Goal: Task Accomplishment & Management: Manage account settings

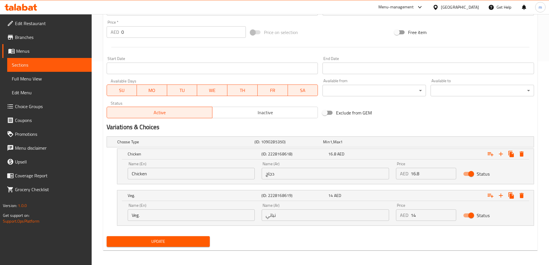
scroll to position [205, 0]
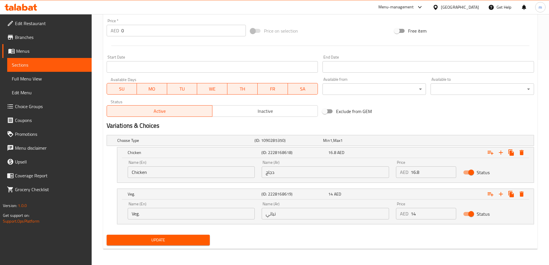
click at [179, 241] on span "Update" at bounding box center [158, 239] width 94 height 7
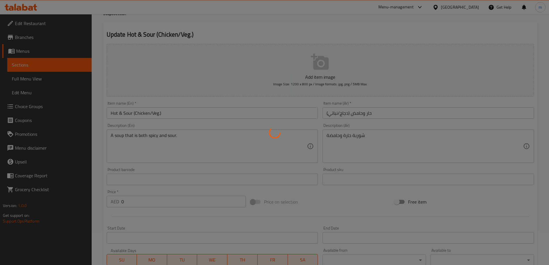
scroll to position [0, 0]
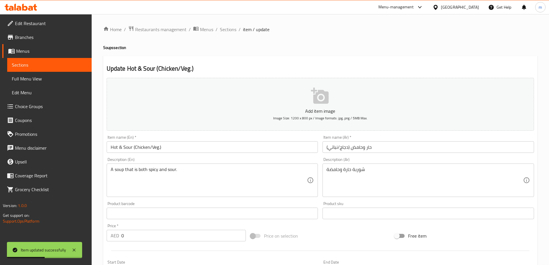
click at [230, 28] on span "Sections" at bounding box center [228, 29] width 16 height 7
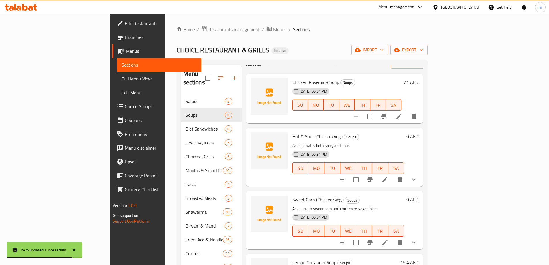
scroll to position [29, 0]
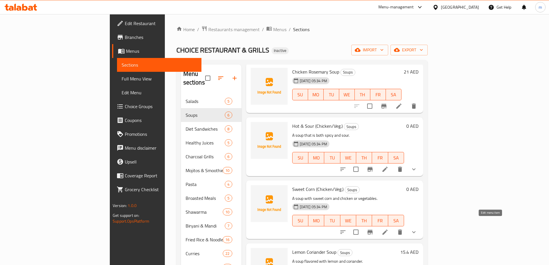
click at [388, 228] on icon at bounding box center [384, 231] width 7 height 7
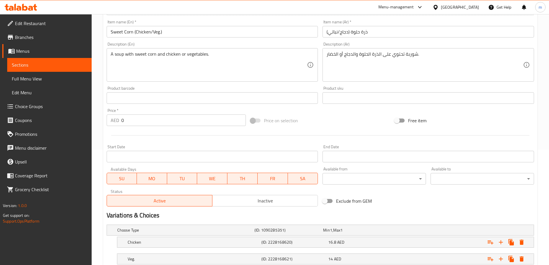
scroll to position [155, 0]
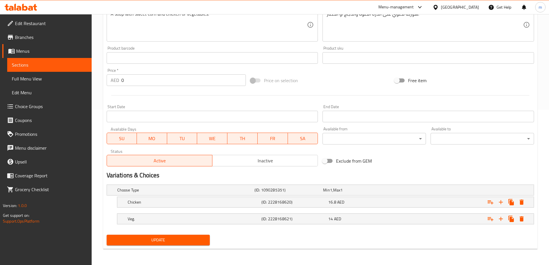
click at [252, 193] on h5 "Chicken" at bounding box center [184, 190] width 135 height 6
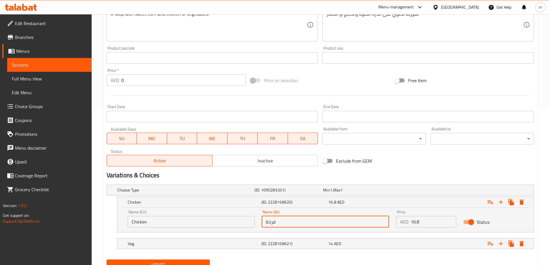
drag, startPoint x: 280, startPoint y: 224, endPoint x: 256, endPoint y: 228, distance: 24.8
click at [256, 228] on div "Name (En) Chicken Name (En) Name (Ar) فرخة Name (Ar) Price AED 16.8 Price Status" at bounding box center [325, 218] width 402 height 24
type input "]"
type input "دجاج"
click at [287, 193] on h5 "(ID: 2228168621)" at bounding box center [287, 190] width 66 height 6
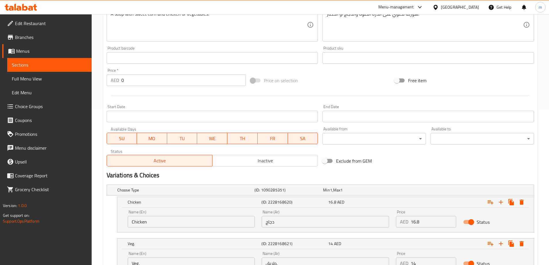
scroll to position [184, 0]
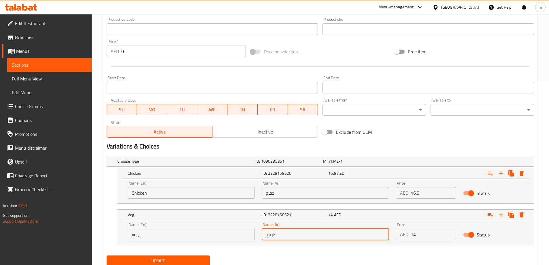
drag, startPoint x: 279, startPoint y: 235, endPoint x: 242, endPoint y: 236, distance: 37.2
click at [242, 236] on div "Name (En) Veg. Name (En) Name (Ar) طريق. Name (Ar) Price AED 14 Price Status" at bounding box center [325, 231] width 402 height 24
click at [201, 259] on span "Update" at bounding box center [158, 260] width 94 height 7
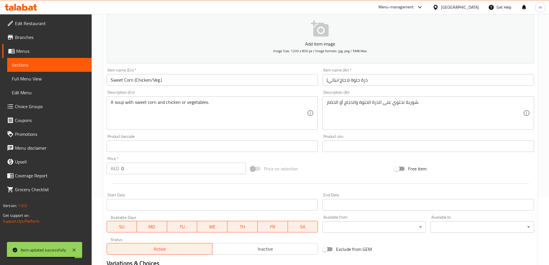
scroll to position [0, 0]
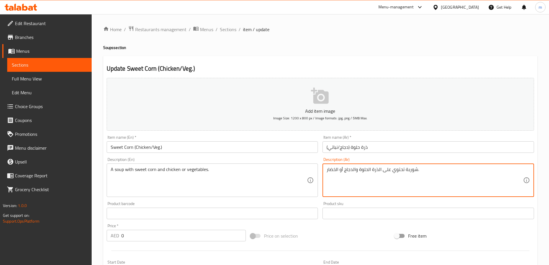
drag, startPoint x: 336, startPoint y: 170, endPoint x: 323, endPoint y: 171, distance: 12.2
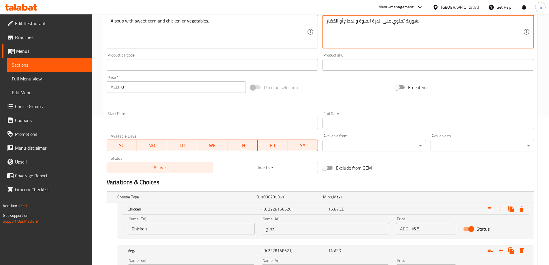
scroll to position [205, 0]
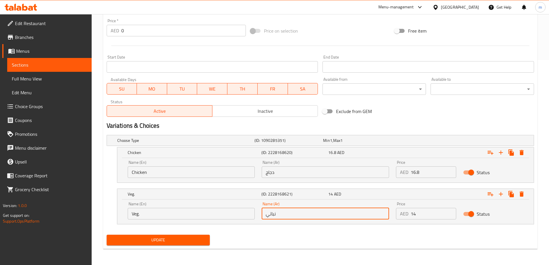
click at [256, 216] on div "Name (En) Veg. Name (En) Name (Ar) نباتي Name (Ar) Price AED 14 Price Status" at bounding box center [325, 210] width 402 height 24
paste input "خضار"
type input "خضار"
click at [194, 239] on span "Update" at bounding box center [158, 239] width 94 height 7
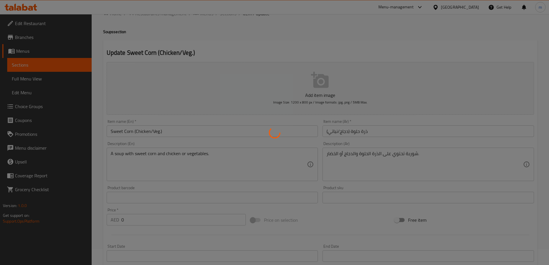
scroll to position [0, 0]
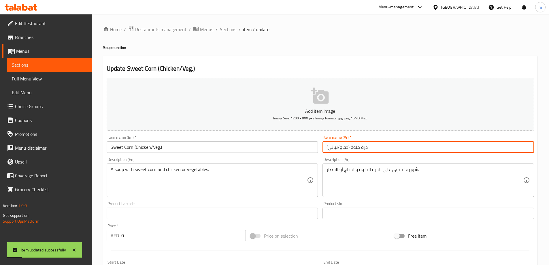
drag, startPoint x: 337, startPoint y: 146, endPoint x: 329, endPoint y: 147, distance: 8.7
click at [329, 147] on input "ذرة حلوة (دجاج/نباتي)" at bounding box center [427, 147] width 211 height 12
paste input "خضار"
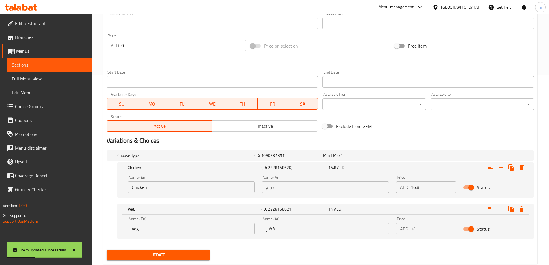
scroll to position [205, 0]
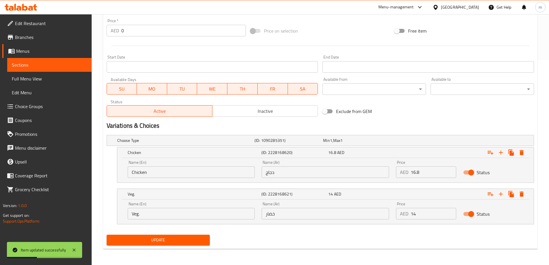
type input "ذرة حلوة (دجاج/خضار)"
click at [184, 237] on span "Update" at bounding box center [158, 239] width 94 height 7
click at [187, 242] on span "Update" at bounding box center [158, 239] width 94 height 7
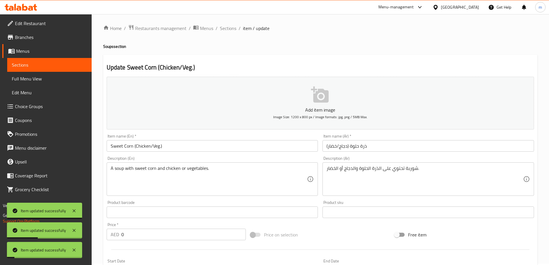
scroll to position [0, 0]
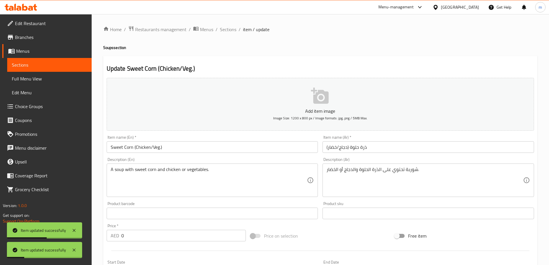
click at [228, 30] on span "Sections" at bounding box center [228, 29] width 16 height 7
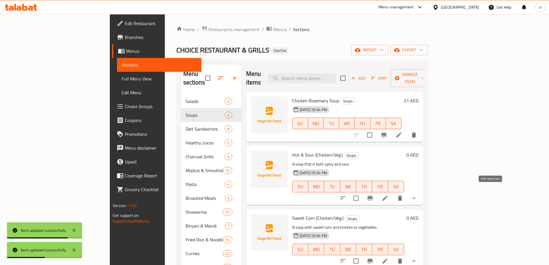
click at [388, 194] on icon at bounding box center [384, 197] width 7 height 7
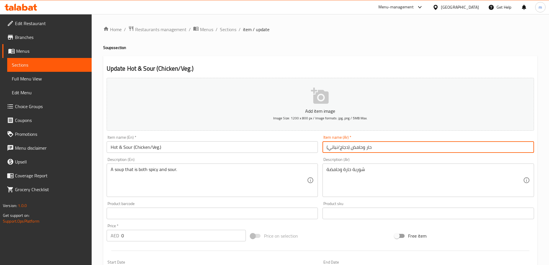
drag, startPoint x: 337, startPoint y: 146, endPoint x: 328, endPoint y: 148, distance: 9.7
click at [328, 148] on input "حار وحامض (دجاج/نباتي)" at bounding box center [427, 147] width 211 height 12
paste input "خضار"
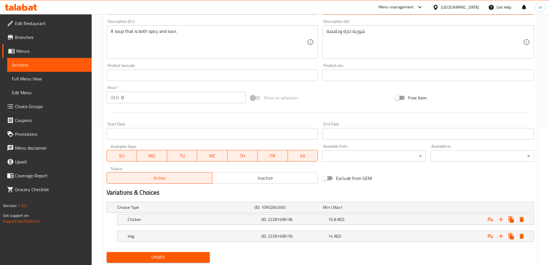
scroll to position [144, 0]
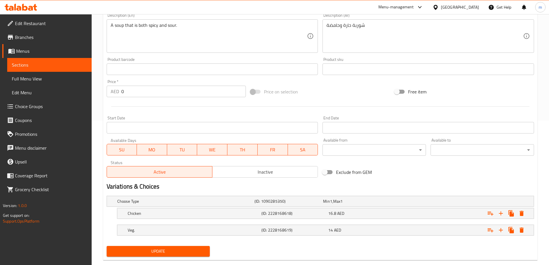
type input "حار وحامض (دجاج/خضار)"
click at [288, 207] on div "Veg. (ID: 2228168619) 14 AED" at bounding box center [322, 201] width 412 height 13
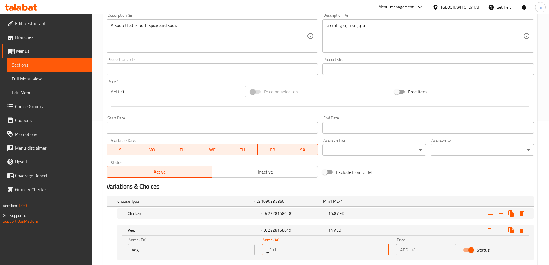
drag, startPoint x: 281, startPoint y: 252, endPoint x: 239, endPoint y: 248, distance: 42.8
click at [240, 247] on div "Name (En) Veg. Name (En) Name (Ar) نباتي Name (Ar) Price AED 14 Price Status" at bounding box center [325, 246] width 402 height 24
paste input "خضار"
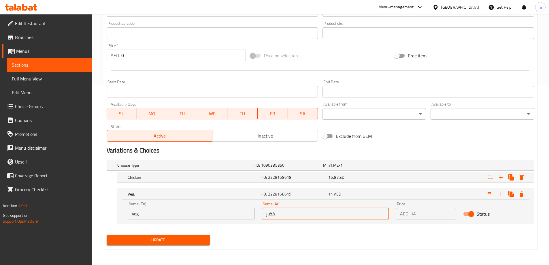
type input "خضار"
click at [191, 240] on span "Update" at bounding box center [158, 239] width 94 height 7
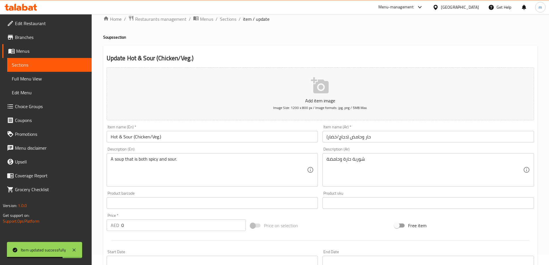
scroll to position [0, 0]
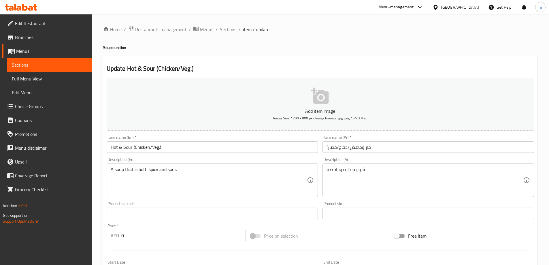
click at [229, 31] on span "Sections" at bounding box center [228, 29] width 16 height 7
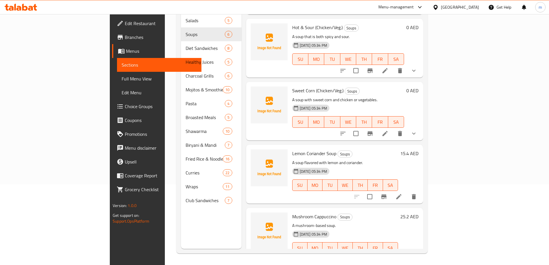
scroll to position [32, 0]
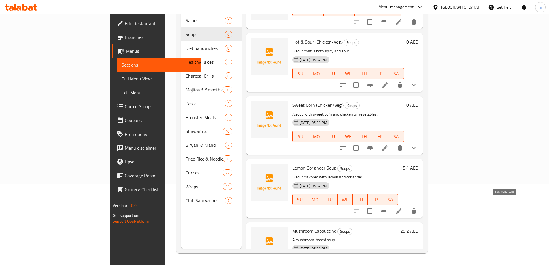
click at [402, 207] on icon at bounding box center [398, 210] width 7 height 7
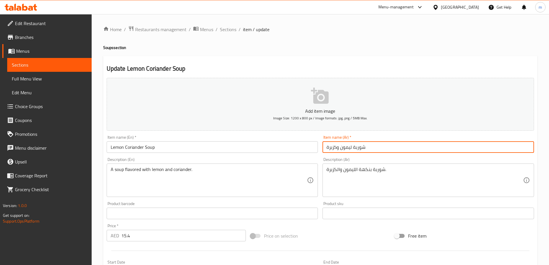
click at [340, 147] on input "شوربة ليمون وكزبرة" at bounding box center [427, 147] width 211 height 12
type input "شوربة ليمون كزبرة"
click at [131, 147] on input "Lemon Coriander Soup" at bounding box center [212, 147] width 211 height 12
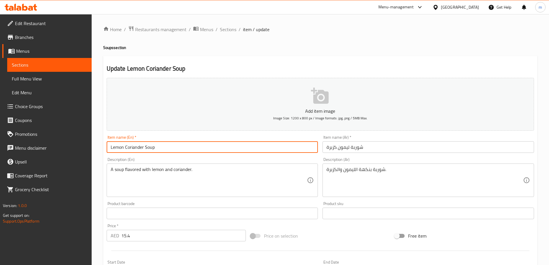
click at [131, 147] on input "Lemon Coriander Soup" at bounding box center [212, 147] width 211 height 12
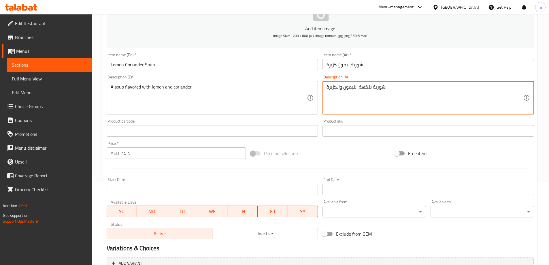
scroll to position [142, 0]
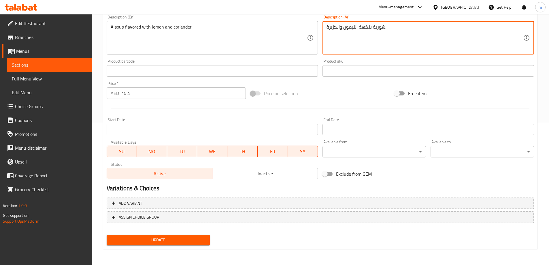
click at [152, 234] on div "Update" at bounding box center [158, 239] width 108 height 15
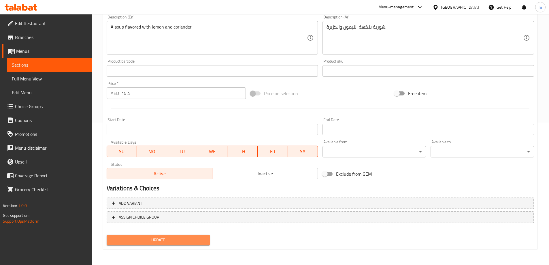
click at [160, 243] on span "Update" at bounding box center [158, 239] width 94 height 7
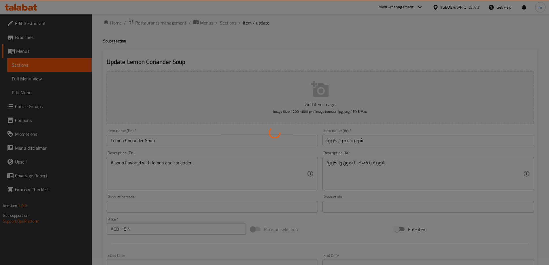
scroll to position [0, 0]
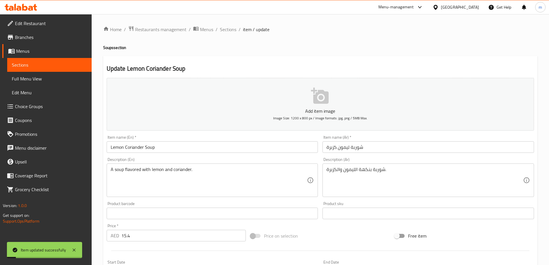
click at [231, 32] on span "Sections" at bounding box center [228, 29] width 16 height 7
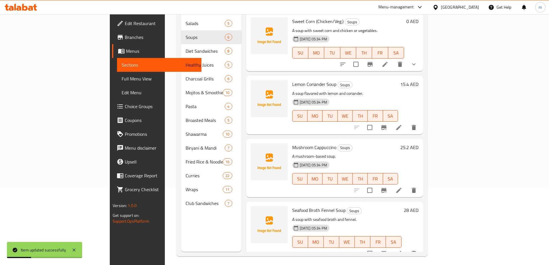
scroll to position [81, 0]
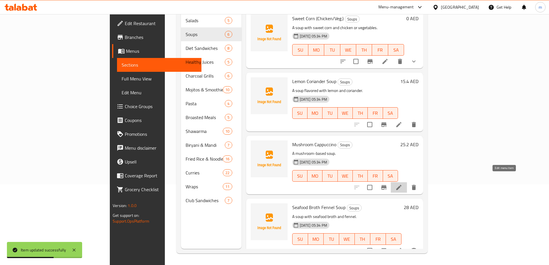
click at [402, 184] on icon at bounding box center [398, 187] width 7 height 7
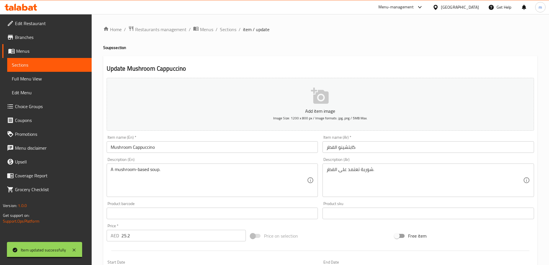
click at [160, 147] on input "Mushroom Cappuccino" at bounding box center [212, 147] width 211 height 12
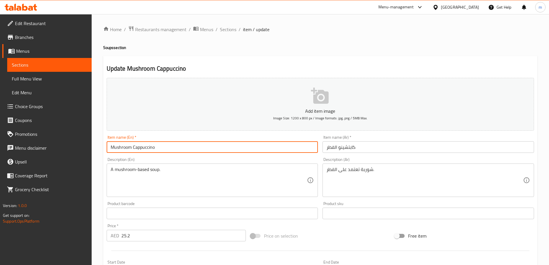
click at [160, 147] on input "Mushroom Cappuccino" at bounding box center [212, 147] width 211 height 12
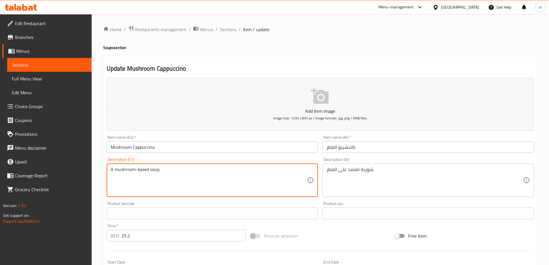
click at [155, 170] on textarea "A mushroom-based soup." at bounding box center [209, 179] width 196 height 27
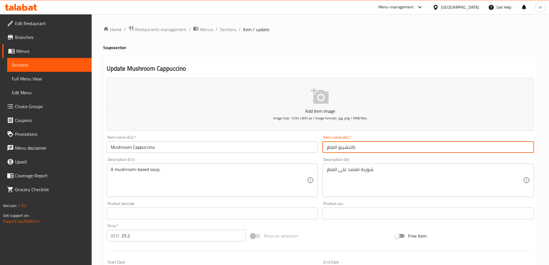
drag, startPoint x: 335, startPoint y: 148, endPoint x: 323, endPoint y: 149, distance: 11.9
click at [323, 149] on input "كابتشينو الفطر" at bounding box center [427, 147] width 211 height 12
type input "كابتشينو المشروم"
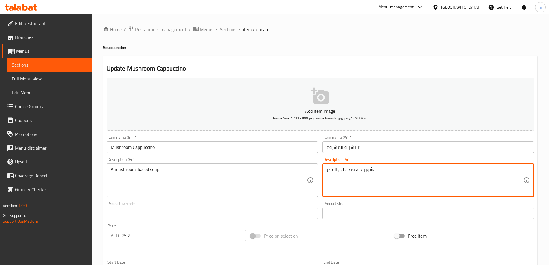
drag, startPoint x: 359, startPoint y: 169, endPoint x: 340, endPoint y: 171, distance: 19.9
drag, startPoint x: 334, startPoint y: 170, endPoint x: 326, endPoint y: 171, distance: 7.2
click at [326, 171] on textarea "شوربة أساسها الفطر." at bounding box center [424, 179] width 196 height 27
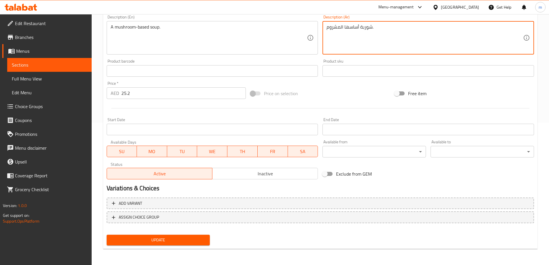
type textarea "شوربة أساسها المشروم."
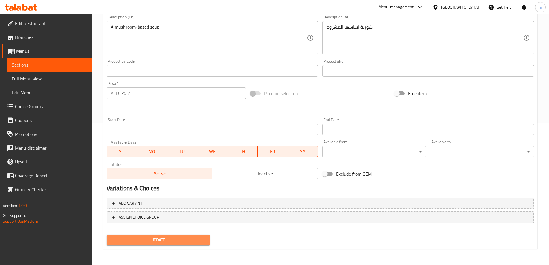
click at [164, 240] on span "Update" at bounding box center [158, 239] width 94 height 7
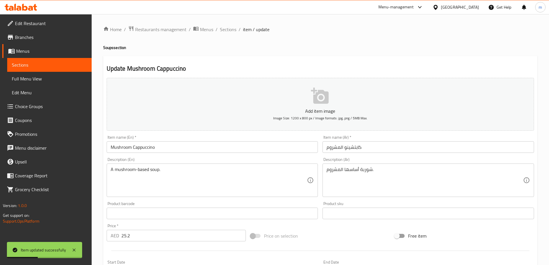
click at [231, 29] on span "Sections" at bounding box center [228, 29] width 16 height 7
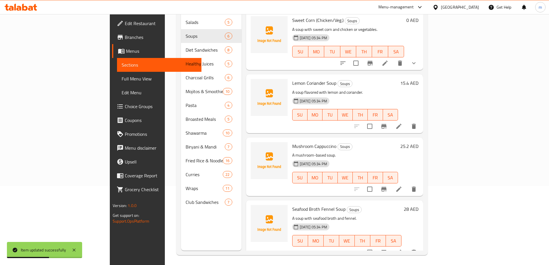
scroll to position [81, 0]
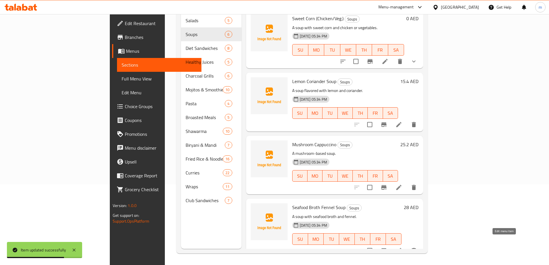
click at [402, 247] on icon at bounding box center [398, 250] width 7 height 7
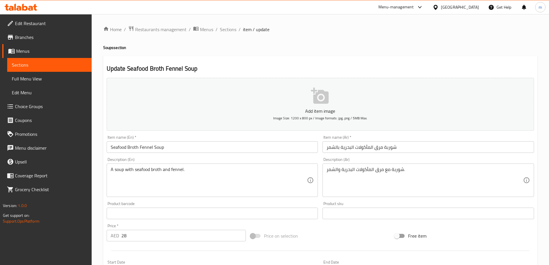
click at [144, 149] on input "Seafood Broth Fennel Soup" at bounding box center [212, 147] width 211 height 12
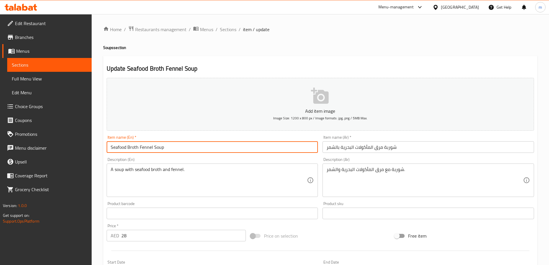
drag, startPoint x: 145, startPoint y: 146, endPoint x: 137, endPoint y: 147, distance: 8.5
click at [137, 147] on input "Seafood Broth Fennel Soup" at bounding box center [212, 147] width 211 height 12
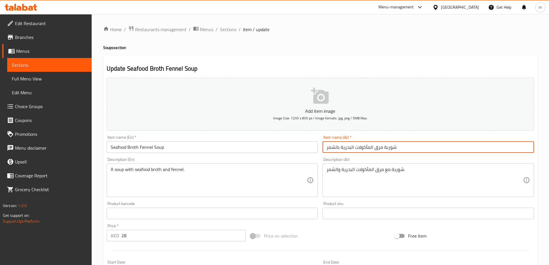
click at [350, 148] on input "شوربة مرق المأكولات البحرية بالشمر" at bounding box center [427, 147] width 211 height 12
drag, startPoint x: 339, startPoint y: 148, endPoint x: 319, endPoint y: 148, distance: 20.2
click at [319, 148] on div "Add item image Image Size: 1200 x 800 px / Image formats: jpg, png / 5MB Max. I…" at bounding box center [320, 199] width 432 height 248
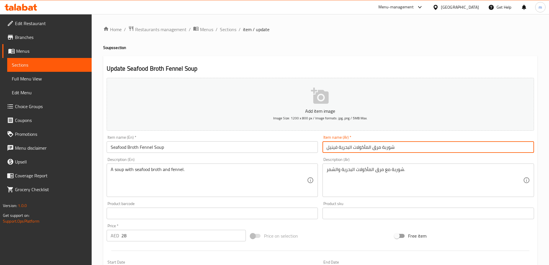
type input "شوربة مرق المأكولات البحرية فينيل"
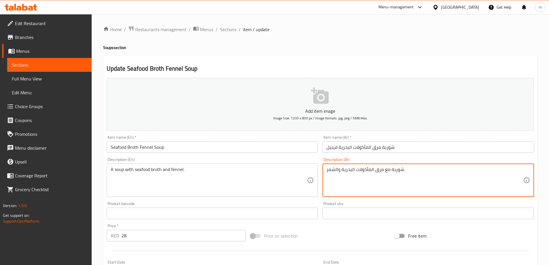
drag, startPoint x: 336, startPoint y: 170, endPoint x: 322, endPoint y: 172, distance: 13.4
type textarea "شوربة مع مرق المأكولات البحرية والفينيل."
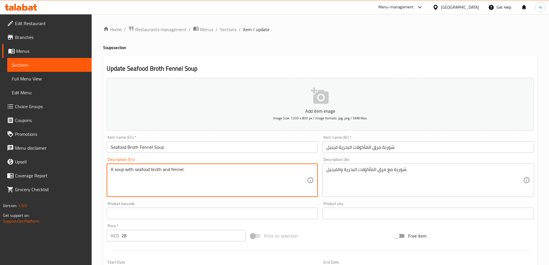
click at [169, 170] on textarea "A soup with seafood broth and fennel." at bounding box center [209, 179] width 196 height 27
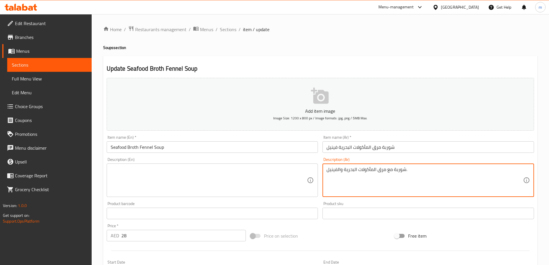
click at [339, 173] on textarea "شوربة مع مرق المأكولات البحرية والفينيل." at bounding box center [424, 179] width 196 height 27
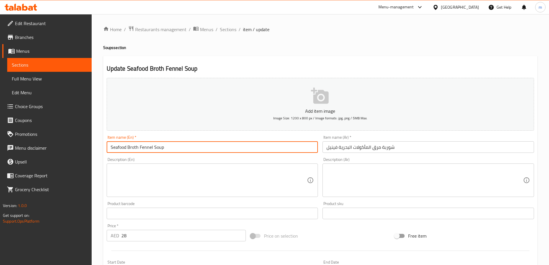
click at [178, 149] on input "Seafood Broth Fennel Soup" at bounding box center [212, 147] width 211 height 12
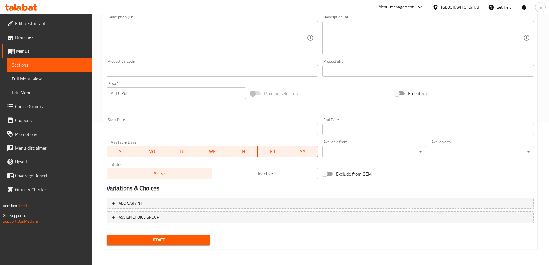
click at [178, 242] on span "Update" at bounding box center [158, 239] width 94 height 7
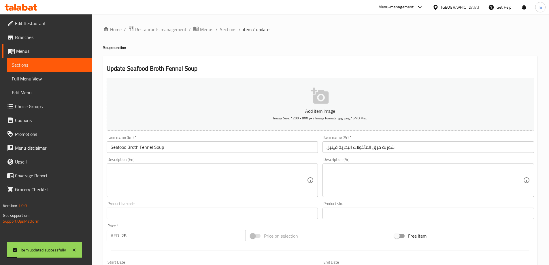
click at [227, 31] on span "Sections" at bounding box center [228, 29] width 16 height 7
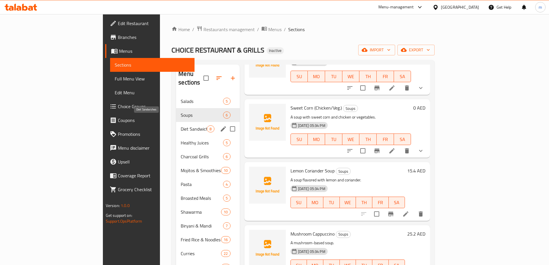
click at [181, 125] on span "Diet Sandwiches" at bounding box center [194, 128] width 26 height 7
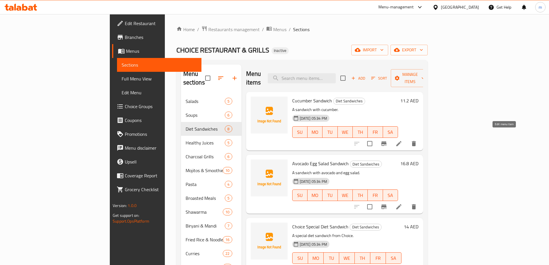
click at [402, 140] on icon at bounding box center [398, 143] width 7 height 7
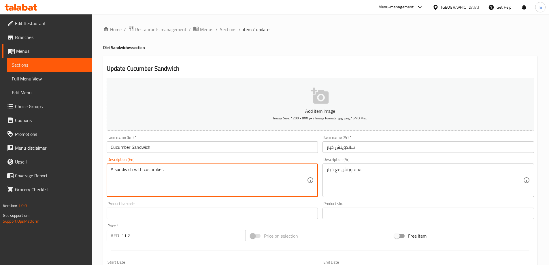
click at [158, 167] on textarea "A sandwich with cucumber." at bounding box center [209, 179] width 196 height 27
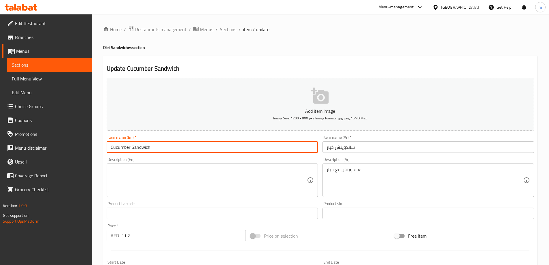
click at [162, 149] on input "Cucumber Sandwich" at bounding box center [212, 147] width 211 height 12
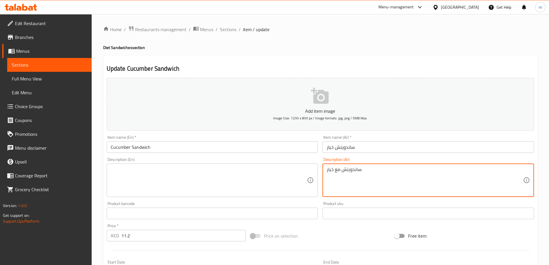
click at [380, 176] on textarea "ساندويتش مع خيار." at bounding box center [424, 179] width 196 height 27
click at [144, 147] on input "Cucumber Sandwich" at bounding box center [212, 147] width 211 height 12
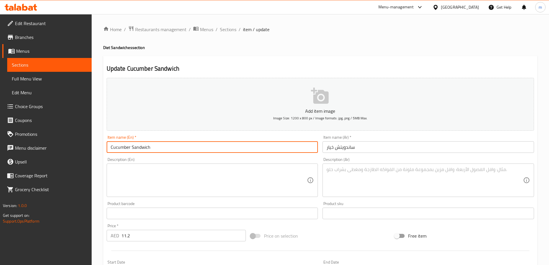
click at [144, 147] on input "Cucumber Sandwich" at bounding box center [212, 147] width 211 height 12
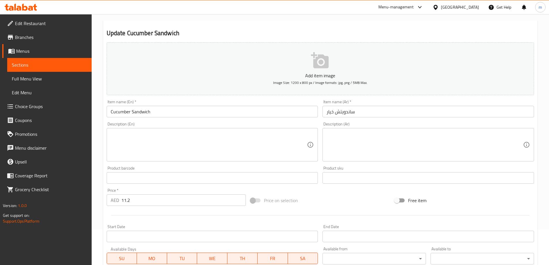
scroll to position [142, 0]
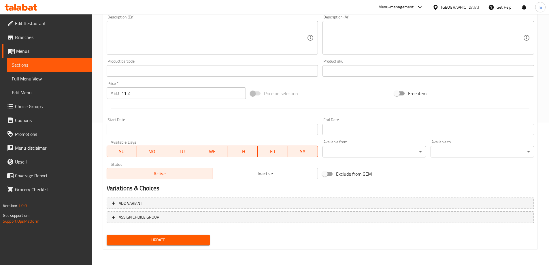
click at [167, 236] on button "Update" at bounding box center [158, 239] width 103 height 11
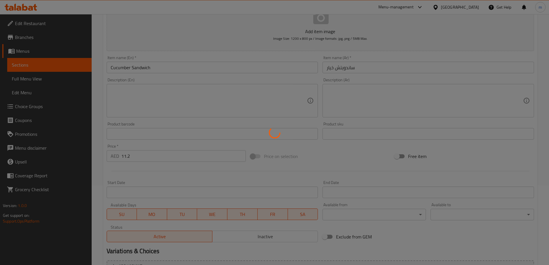
scroll to position [0, 0]
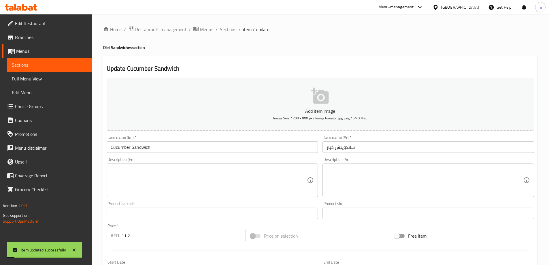
click at [230, 31] on span "Sections" at bounding box center [228, 29] width 16 height 7
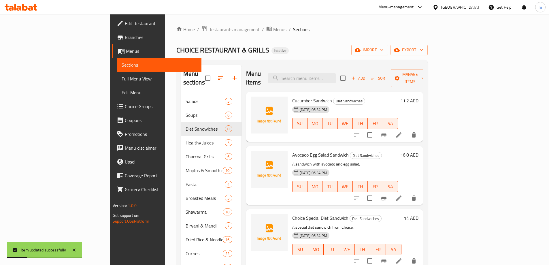
click at [402, 194] on icon at bounding box center [398, 197] width 7 height 7
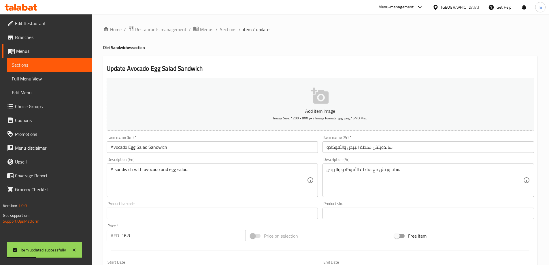
click at [144, 148] on input "Avocado Egg Salad Sandwich" at bounding box center [212, 147] width 211 height 12
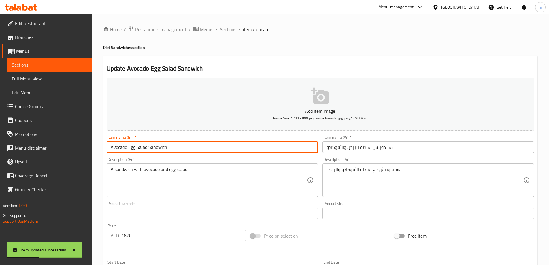
click at [144, 148] on input "Avocado Egg Salad Sandwich" at bounding box center [212, 147] width 211 height 12
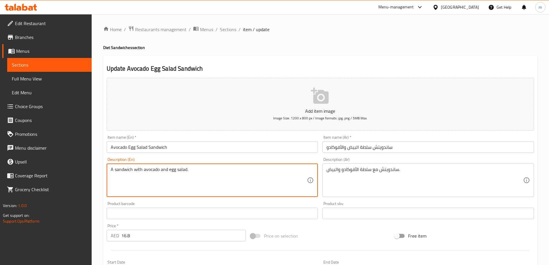
click at [189, 174] on textarea "A sandwich with avocado and egg salad." at bounding box center [209, 179] width 196 height 27
click at [168, 168] on textarea "A sandwich with avocado and egg salad." at bounding box center [209, 179] width 196 height 27
click at [169, 167] on textarea "A sandwich with avocado and egg salad." at bounding box center [209, 179] width 196 height 27
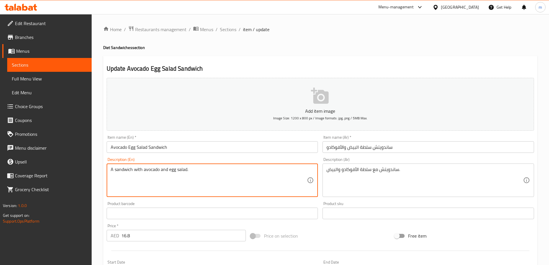
click at [169, 167] on textarea "A sandwich with avocado and egg salad." at bounding box center [209, 179] width 196 height 27
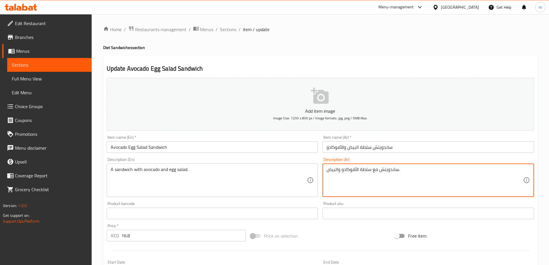
drag, startPoint x: 338, startPoint y: 169, endPoint x: 323, endPoint y: 170, distance: 15.6
click at [323, 170] on div "ساندويتش مع سلطة الأفوكادو والبيض. Description (Ar)" at bounding box center [427, 179] width 211 height 33
click at [357, 169] on textarea "ساندويتش مع سلطة الأفوكادو والبيض." at bounding box center [424, 179] width 196 height 27
drag, startPoint x: 359, startPoint y: 171, endPoint x: 341, endPoint y: 172, distance: 17.9
click at [341, 172] on textarea "ساندويتش مع سلطة الأفوكادو والبيض." at bounding box center [424, 179] width 196 height 27
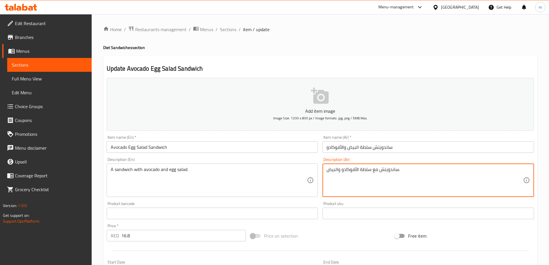
paste textarea "يض"
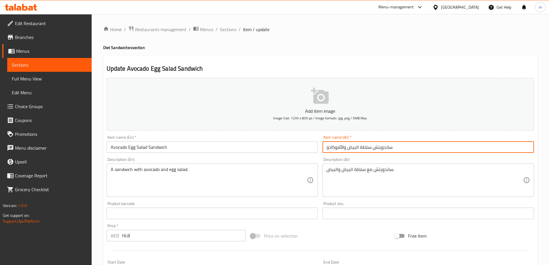
drag, startPoint x: 344, startPoint y: 148, endPoint x: 326, endPoint y: 149, distance: 18.4
click at [326, 149] on input "ساندويتش سلطة البيض والأفوكادو" at bounding box center [427, 147] width 211 height 12
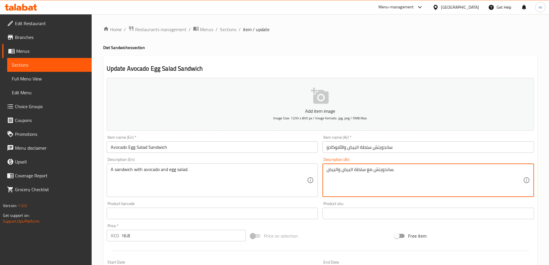
drag, startPoint x: 338, startPoint y: 169, endPoint x: 326, endPoint y: 170, distance: 12.4
paste textarea "فوكادو"
type textarea "ساندويتش مع سلطة البيض والأفوكادو."
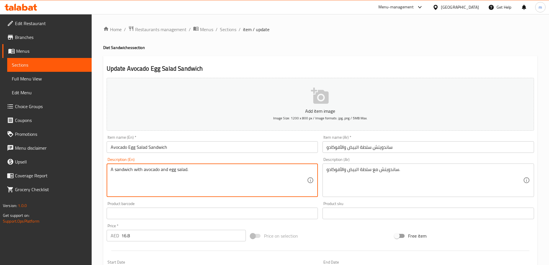
click at [190, 173] on textarea "A sandwich with avocado and egg salad." at bounding box center [209, 179] width 196 height 27
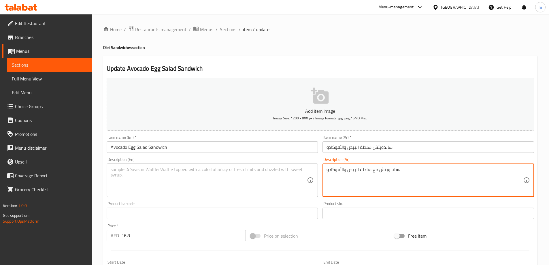
click at [358, 173] on textarea "ساندويتش مع سلطة البيض والأفوكادو." at bounding box center [424, 179] width 196 height 27
click at [177, 145] on input "Avocado Egg Salad Sandwich" at bounding box center [212, 147] width 211 height 12
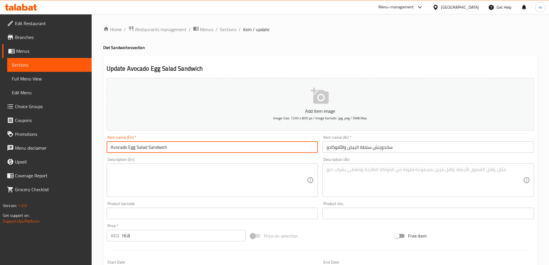
click at [177, 145] on input "Avocado Egg Salad Sandwich" at bounding box center [212, 147] width 211 height 12
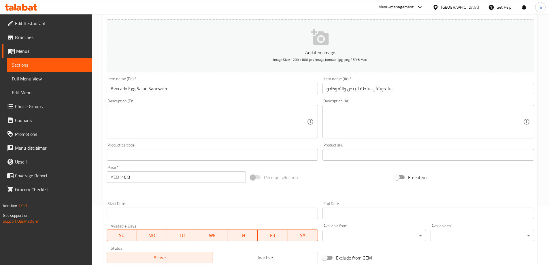
scroll to position [142, 0]
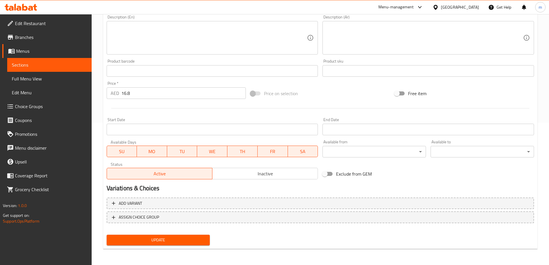
drag, startPoint x: 180, startPoint y: 241, endPoint x: 192, endPoint y: 228, distance: 17.3
click at [180, 241] on span "Update" at bounding box center [158, 239] width 94 height 7
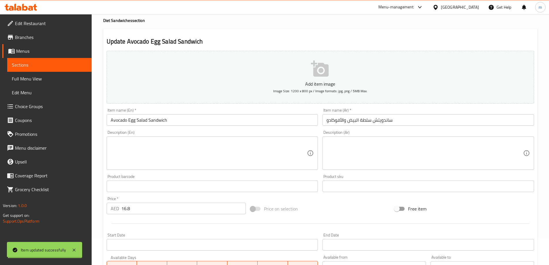
scroll to position [0, 0]
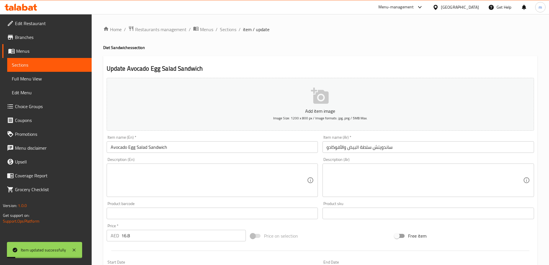
click at [231, 32] on span "Sections" at bounding box center [228, 29] width 16 height 7
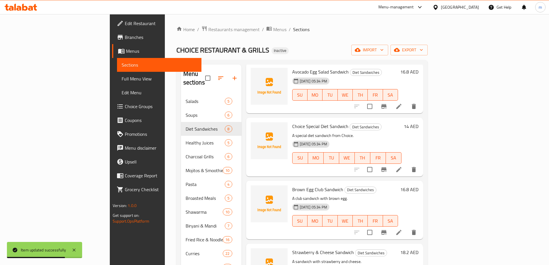
scroll to position [86, 0]
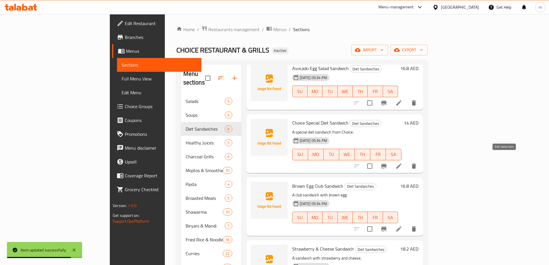
click at [401, 163] on icon at bounding box center [398, 165] width 5 height 5
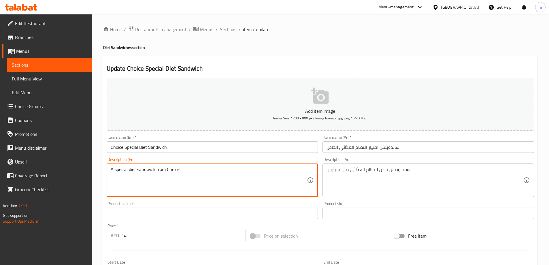
click at [201, 175] on textarea "A special diet sandwich from Choice." at bounding box center [209, 179] width 196 height 27
click at [211, 177] on textarea "A special diet sandwich from Choice." at bounding box center [209, 179] width 196 height 27
click at [188, 148] on input "Choice Special Diet Sandwich" at bounding box center [212, 147] width 211 height 12
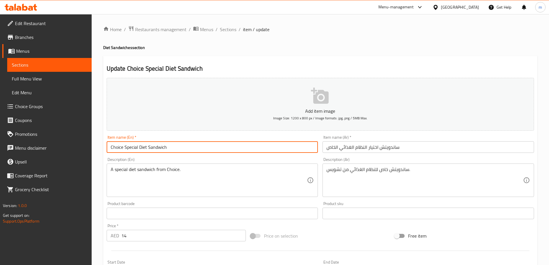
click at [188, 148] on input "Choice Special Diet Sandwich" at bounding box center [212, 147] width 211 height 12
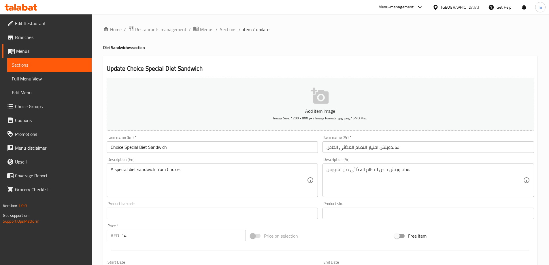
click at [224, 31] on span "Sections" at bounding box center [228, 29] width 16 height 7
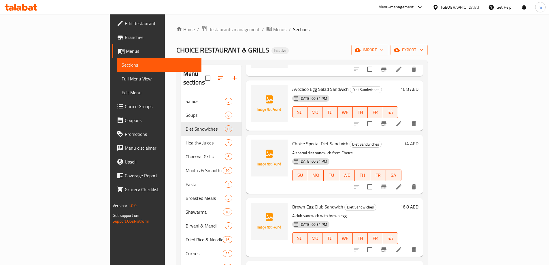
scroll to position [115, 0]
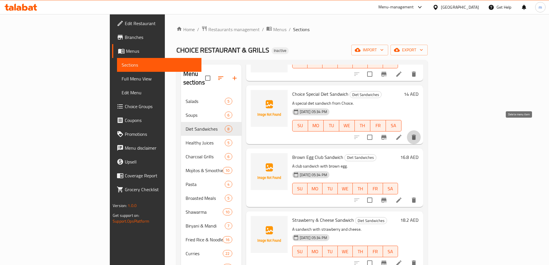
click at [417, 134] on icon "delete" at bounding box center [413, 137] width 7 height 7
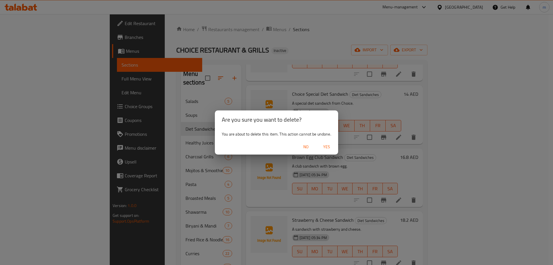
click at [327, 150] on span "Yes" at bounding box center [327, 146] width 14 height 7
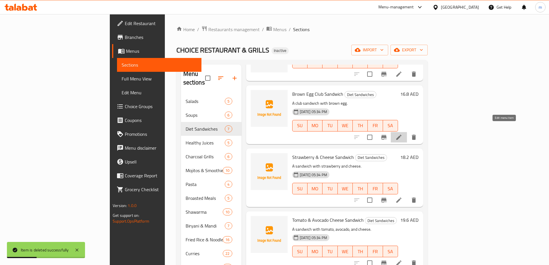
click at [402, 134] on icon at bounding box center [398, 137] width 7 height 7
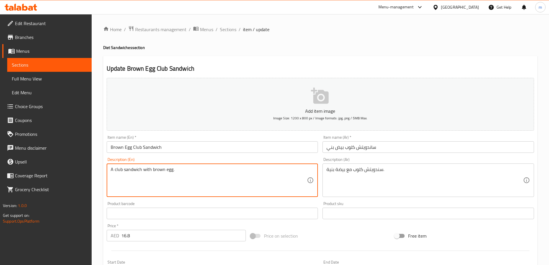
click at [143, 179] on textarea "A club sandwich with brown egg." at bounding box center [209, 179] width 196 height 27
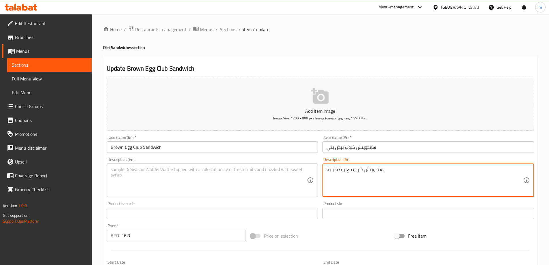
click at [348, 173] on textarea "سندويتش كلوب مع بيضة بنية." at bounding box center [424, 179] width 196 height 27
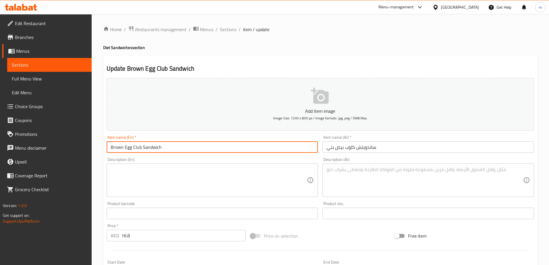
click at [148, 148] on input "Brown Egg Club Sandwich" at bounding box center [212, 147] width 211 height 12
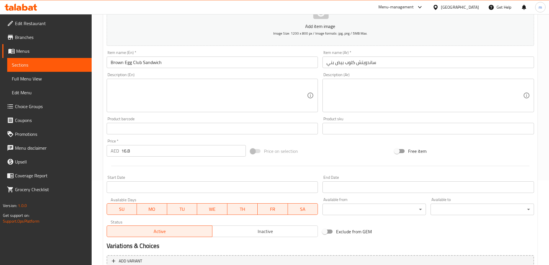
scroll to position [142, 0]
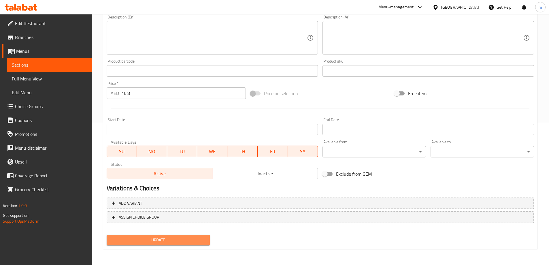
click at [157, 241] on span "Update" at bounding box center [158, 239] width 94 height 7
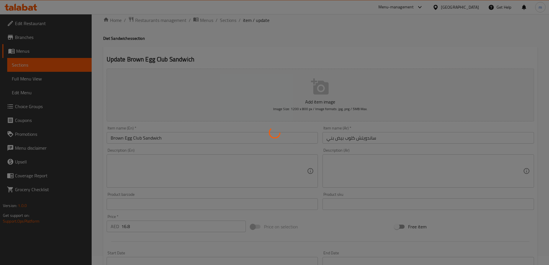
scroll to position [0, 0]
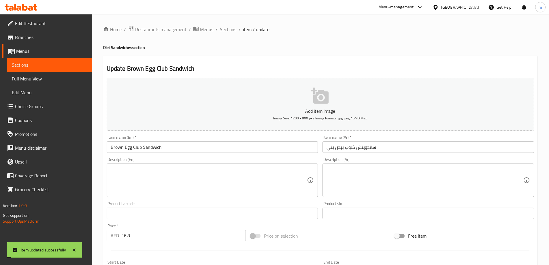
click at [228, 30] on span "Sections" at bounding box center [228, 29] width 16 height 7
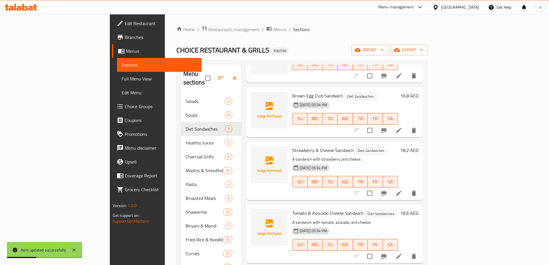
scroll to position [115, 0]
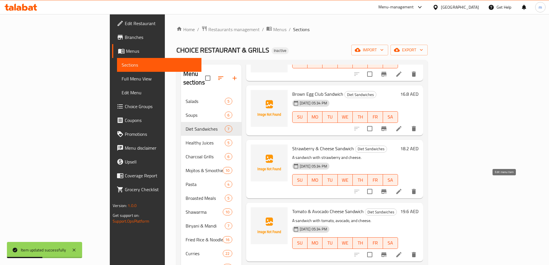
click at [401, 189] on icon at bounding box center [398, 191] width 5 height 5
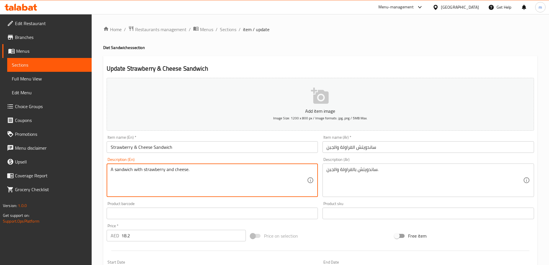
click at [210, 176] on textarea "A sandwich with strawberry and cheese." at bounding box center [209, 179] width 196 height 27
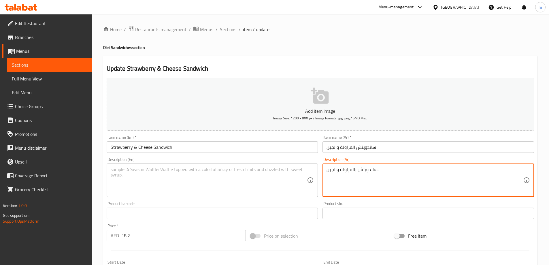
click at [379, 179] on textarea "ساندويتش بالفراولة والجبن." at bounding box center [424, 179] width 196 height 27
click at [177, 150] on input "Strawberry & Cheese Sandwich" at bounding box center [212, 147] width 211 height 12
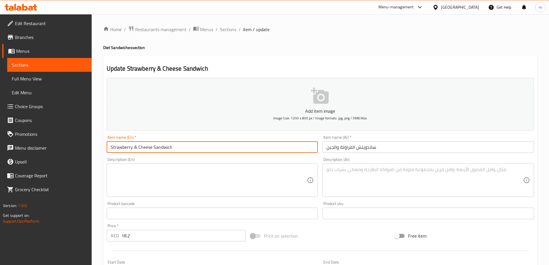
click at [177, 150] on input "Strawberry & Cheese Sandwich" at bounding box center [212, 147] width 211 height 12
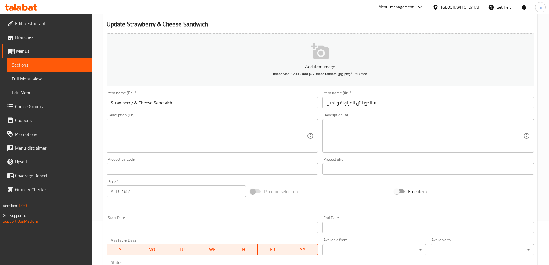
scroll to position [142, 0]
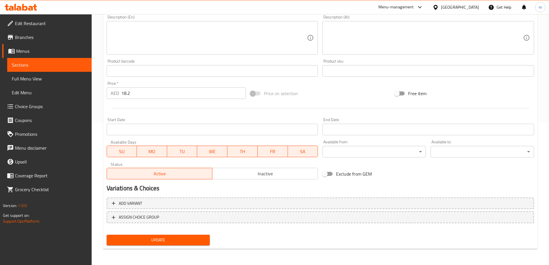
click at [156, 241] on span "Update" at bounding box center [158, 239] width 94 height 7
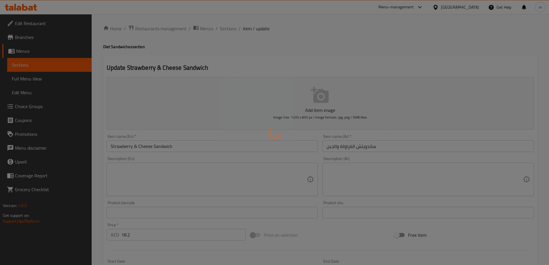
scroll to position [0, 0]
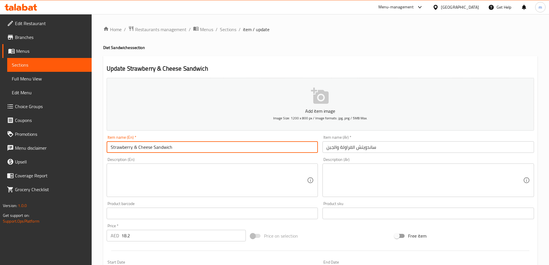
click at [216, 148] on input "Strawberry & Cheese Sandwich" at bounding box center [212, 147] width 211 height 12
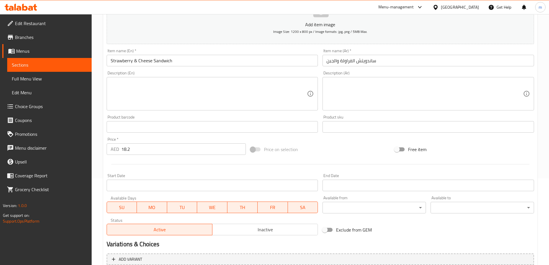
scroll to position [142, 0]
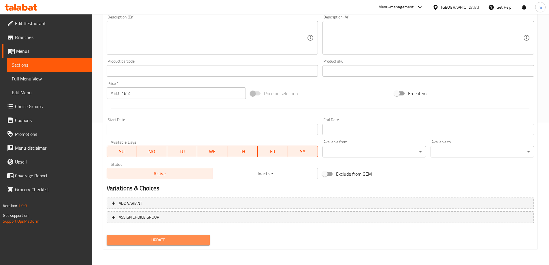
click at [174, 241] on span "Update" at bounding box center [158, 239] width 94 height 7
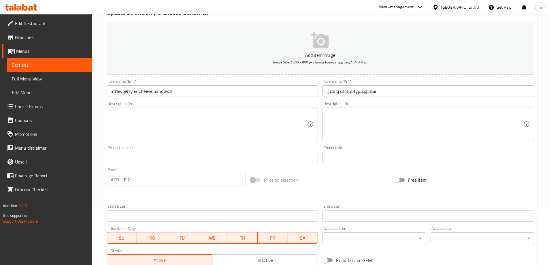
scroll to position [0, 0]
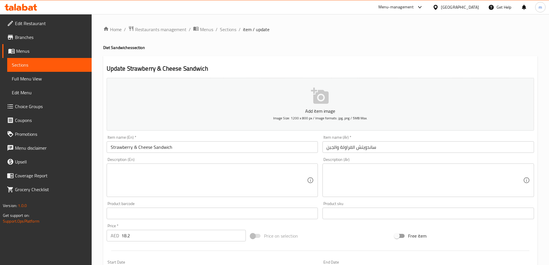
click at [233, 29] on span "Sections" at bounding box center [228, 29] width 16 height 7
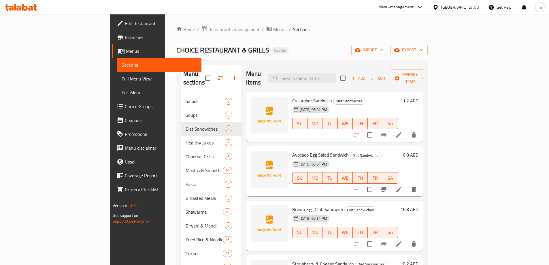
click at [303, 150] on span "Avocado Egg Salad Sandwich" at bounding box center [320, 154] width 56 height 9
copy h6 "Avocado Egg Salad Sandwich"
click at [292, 96] on span "Cucumber Sandwich" at bounding box center [312, 100] width 40 height 9
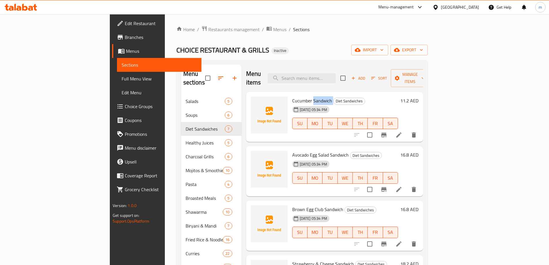
click at [292, 96] on span "Cucumber Sandwich" at bounding box center [312, 100] width 40 height 9
copy h6 "Cucumber Sandwich"
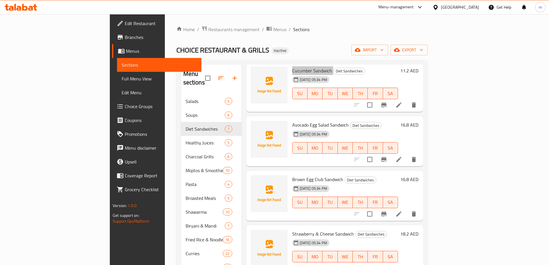
scroll to position [29, 0]
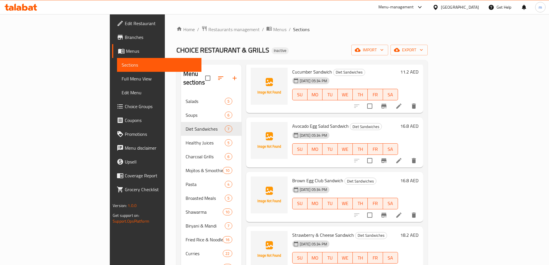
click at [292, 176] on span "Brown Egg Club Sandwich" at bounding box center [317, 180] width 51 height 9
copy h6 "Brown Egg Club Sandwich"
click at [349, 48] on div "CHOICE RESTAURANT & GRILLS Inactive import export" at bounding box center [301, 50] width 251 height 11
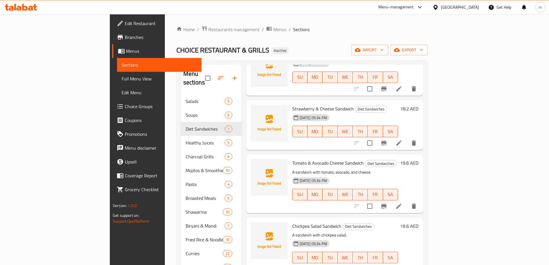
scroll to position [156, 0]
click at [402, 202] on icon at bounding box center [398, 205] width 7 height 7
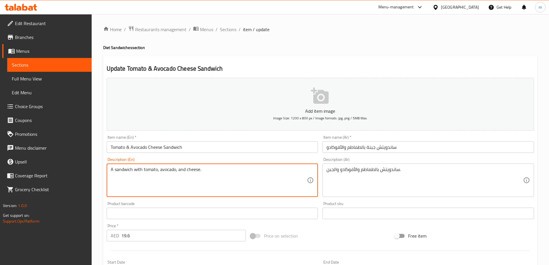
click at [186, 181] on textarea "A sandwich with tomato, avocado, and cheese." at bounding box center [209, 179] width 196 height 27
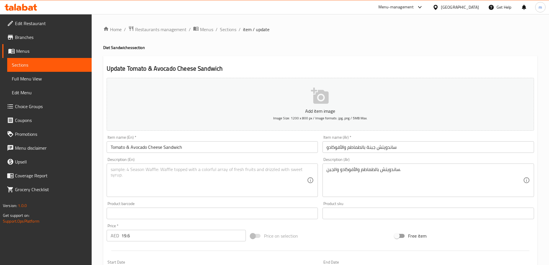
click at [377, 166] on div "ساندويتش بالطماطم والأفوكادو والجبن. Description (Ar)" at bounding box center [427, 179] width 211 height 33
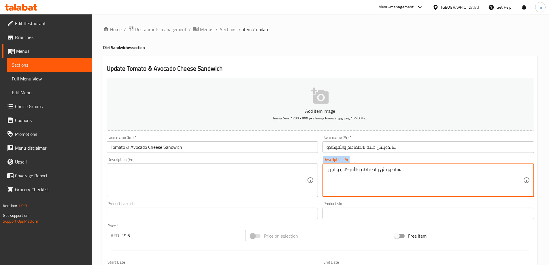
click at [377, 166] on div "ساندويتش بالطماطم والأفوكادو والجبن. Description (Ar)" at bounding box center [427, 179] width 211 height 33
click at [377, 169] on textarea "ساندويتش بالطماطم والأفوكادو والجبن." at bounding box center [424, 179] width 196 height 27
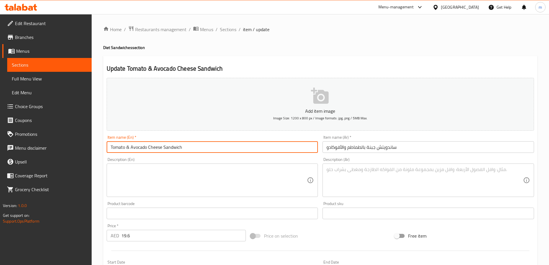
click at [198, 143] on input "Tomato & Avocado Cheese Sandwich" at bounding box center [212, 147] width 211 height 12
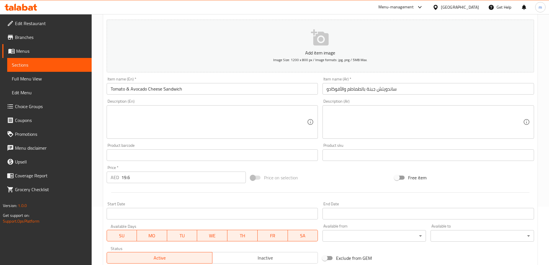
scroll to position [142, 0]
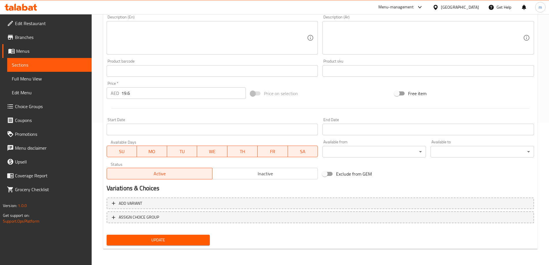
click at [186, 240] on span "Update" at bounding box center [158, 239] width 94 height 7
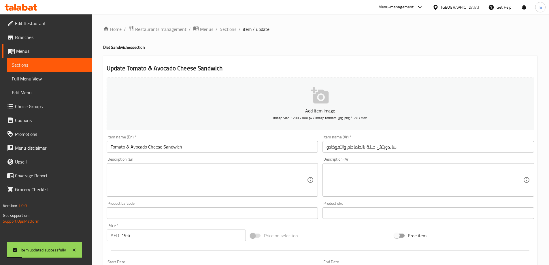
scroll to position [0, 0]
click at [228, 31] on span "Sections" at bounding box center [228, 29] width 16 height 7
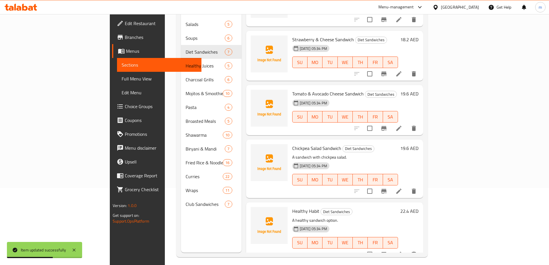
scroll to position [81, 0]
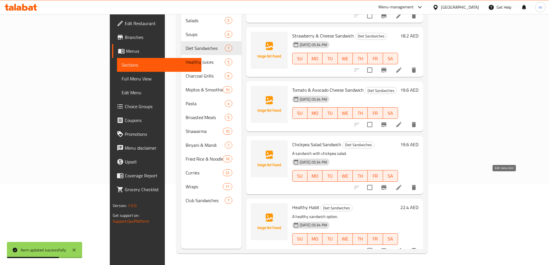
click at [402, 184] on icon at bounding box center [398, 187] width 7 height 7
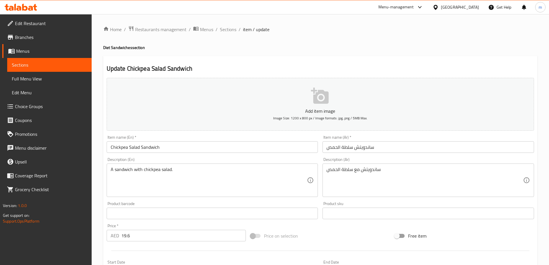
click at [120, 149] on input "Chickpea Salad Sandwich" at bounding box center [212, 147] width 211 height 12
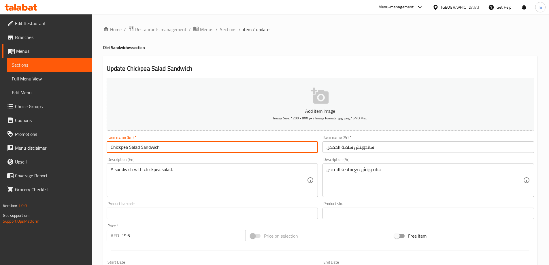
click at [120, 149] on input "Chickpea Salad Sandwich" at bounding box center [212, 147] width 211 height 12
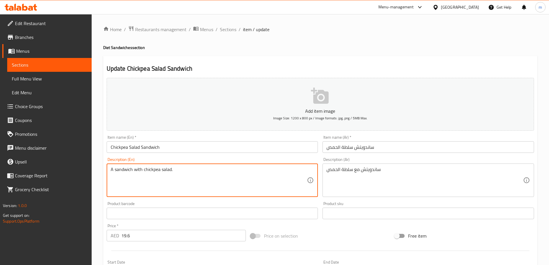
click at [189, 173] on textarea "A sandwich with chickpea salad." at bounding box center [209, 179] width 196 height 27
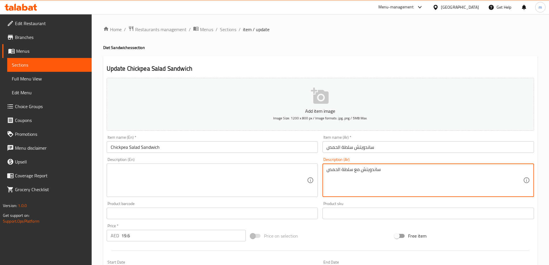
click at [342, 175] on textarea "ساندويتش مع سلطة الحمص" at bounding box center [424, 179] width 196 height 27
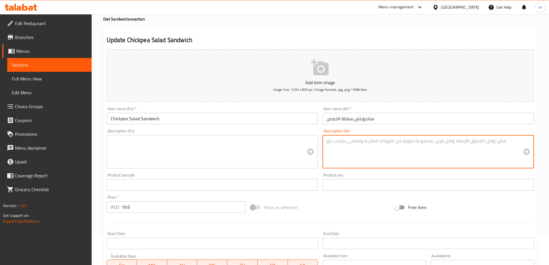
scroll to position [27, 0]
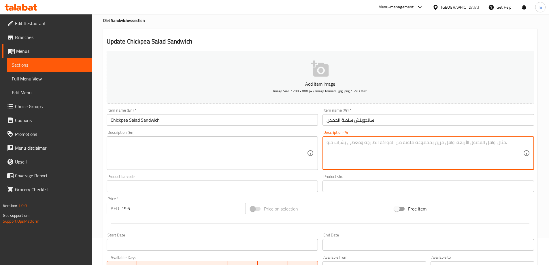
click at [136, 123] on input "Chickpea Salad Sandwich" at bounding box center [212, 120] width 211 height 12
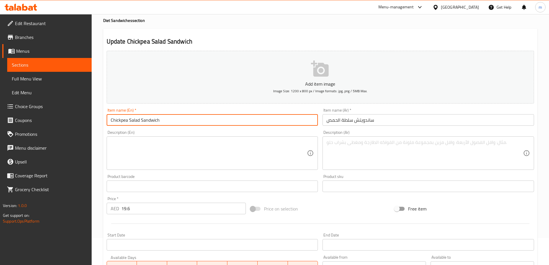
click at [136, 123] on input "Chickpea Salad Sandwich" at bounding box center [212, 120] width 211 height 12
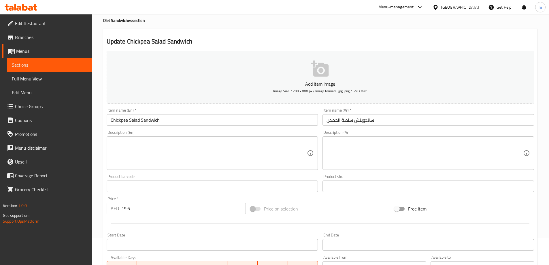
click at [159, 123] on input "Chickpea Salad Sandwich" at bounding box center [212, 120] width 211 height 12
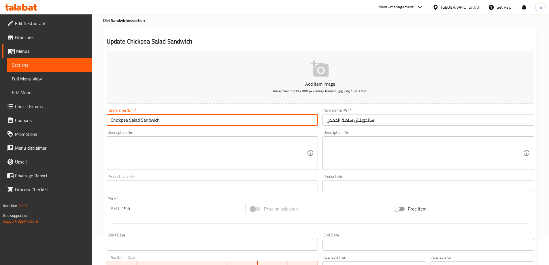
click at [159, 123] on input "Chickpea Salad Sandwich" at bounding box center [212, 120] width 211 height 12
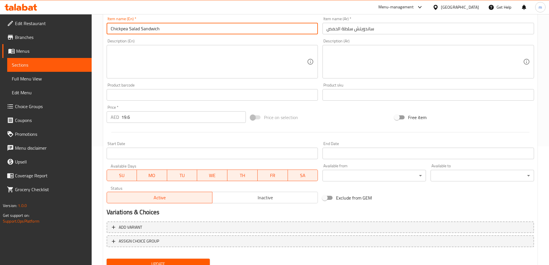
scroll to position [142, 0]
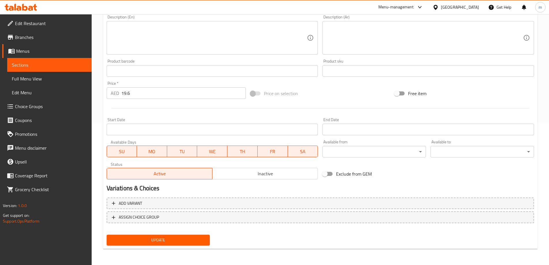
click at [167, 236] on span "Update" at bounding box center [158, 239] width 94 height 7
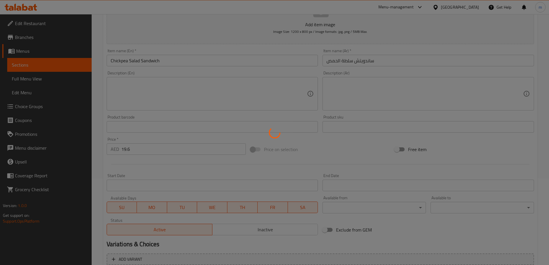
scroll to position [0, 0]
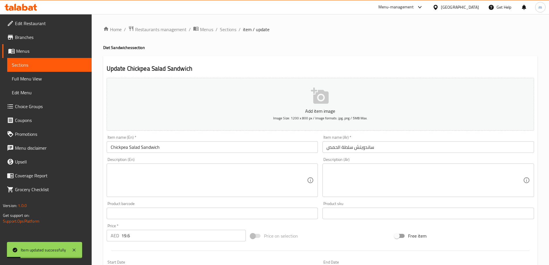
click at [231, 30] on span "Sections" at bounding box center [228, 29] width 16 height 7
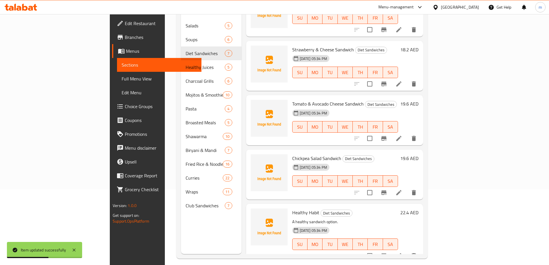
scroll to position [81, 0]
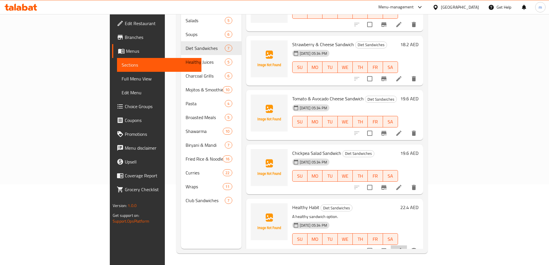
click at [407, 245] on li at bounding box center [399, 250] width 16 height 10
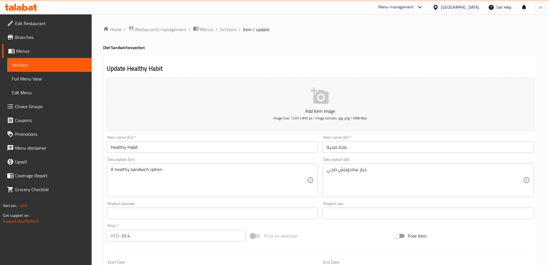
click at [179, 58] on div "Update Healthy Habit Add item image Image Size: 1200 x 800 px / Image formats: …" at bounding box center [320, 223] width 434 height 335
click at [126, 68] on h2 "Update Healthy Habit" at bounding box center [320, 68] width 427 height 9
click at [178, 64] on h2 "Update Healthy Habit" at bounding box center [320, 68] width 427 height 9
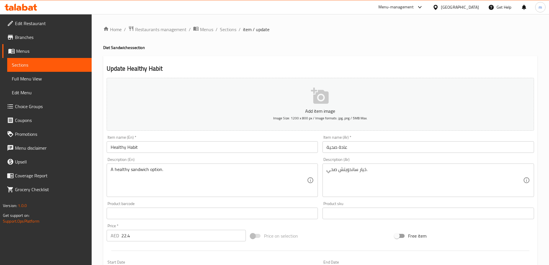
click at [133, 68] on h2 "Update Healthy Habit" at bounding box center [320, 68] width 427 height 9
click at [146, 54] on div "Home / Restaurants management / Menus / Sections / item / update Diet Sandwiche…" at bounding box center [320, 211] width 434 height 370
click at [124, 46] on h4 "Diet Sandwiches section" at bounding box center [320, 48] width 434 height 6
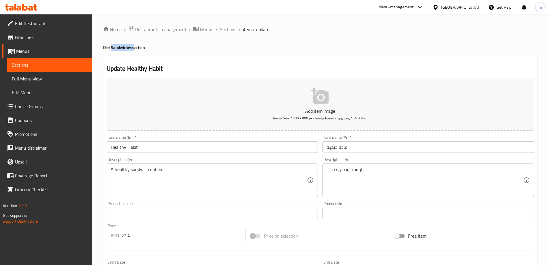
click at [124, 46] on h4 "Diet Sandwiches section" at bounding box center [320, 48] width 434 height 6
click at [128, 66] on h2 "Update Healthy Habit" at bounding box center [320, 68] width 427 height 9
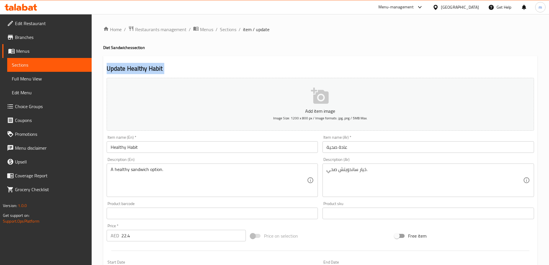
click at [128, 62] on div "Update Healthy Habit Add item image Image Size: 1200 x 800 px / Image formats: …" at bounding box center [320, 223] width 434 height 335
click at [123, 49] on h4 "Diet Sandwiches section" at bounding box center [320, 48] width 434 height 6
click at [126, 68] on h2 "Update Healthy Habit" at bounding box center [320, 68] width 427 height 9
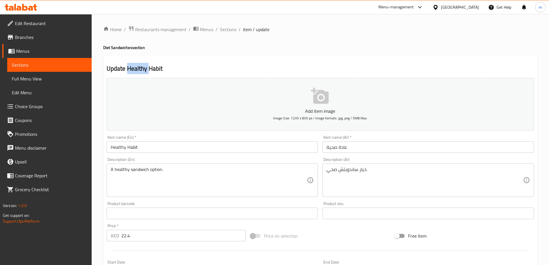
click at [126, 68] on h2 "Update Healthy Habit" at bounding box center [320, 68] width 427 height 9
click at [128, 55] on div "Home / Restaurants management / Menus / Sections / item / update Diet Sandwiche…" at bounding box center [320, 211] width 434 height 370
click at [229, 31] on span "Sections" at bounding box center [228, 29] width 16 height 7
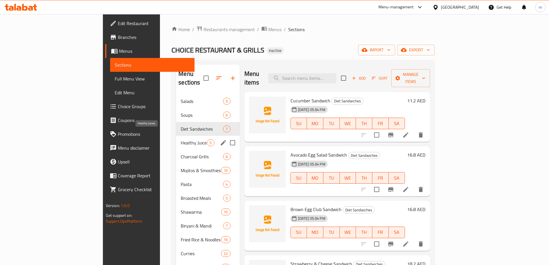
click at [181, 139] on span "Healthy Juices" at bounding box center [194, 142] width 26 height 7
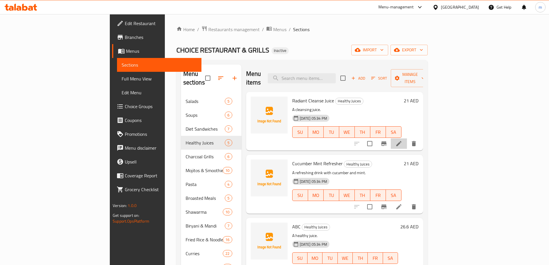
click at [407, 138] on li at bounding box center [399, 143] width 16 height 10
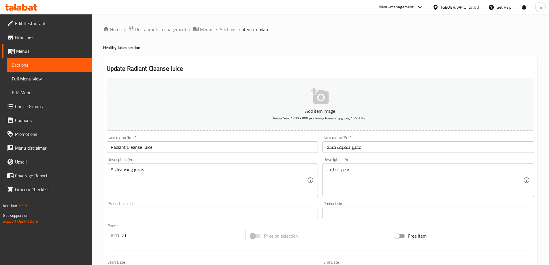
click at [220, 29] on span "Sections" at bounding box center [228, 29] width 16 height 7
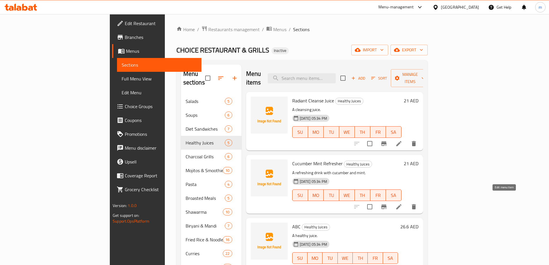
click at [402, 203] on icon at bounding box center [398, 206] width 7 height 7
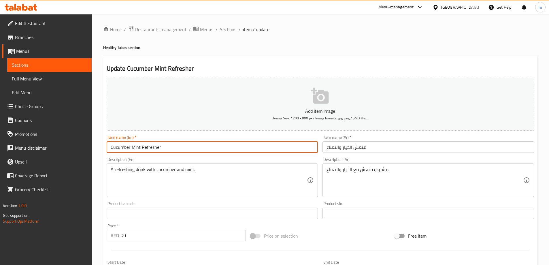
click at [147, 147] on input "Cucumber Mint Refresher" at bounding box center [212, 147] width 211 height 12
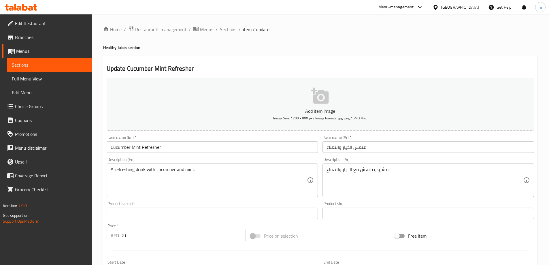
click at [306, 47] on h4 "Healthy Juices section" at bounding box center [320, 48] width 434 height 6
click at [227, 32] on span "Sections" at bounding box center [228, 29] width 16 height 7
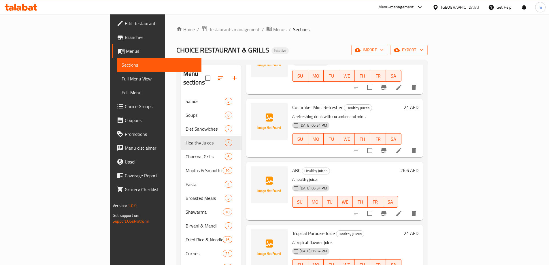
scroll to position [58, 0]
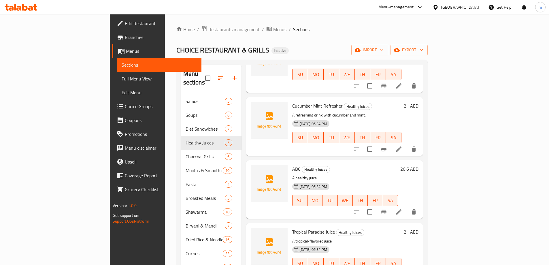
click at [401, 209] on icon at bounding box center [398, 211] width 5 height 5
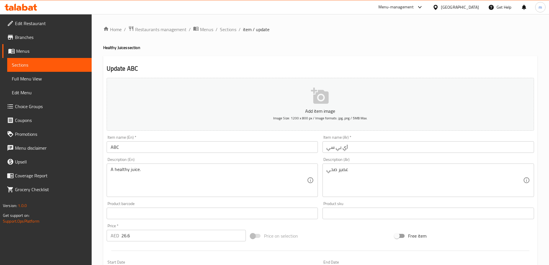
click at [128, 147] on input "ABC" at bounding box center [212, 147] width 211 height 12
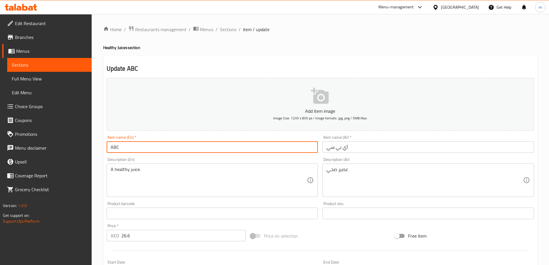
click at [128, 147] on input "ABC" at bounding box center [212, 147] width 211 height 12
click at [179, 64] on div "Update ABC Add item image Image Size: 1200 x 800 px / Image formats: jpg, png /…" at bounding box center [320, 223] width 434 height 335
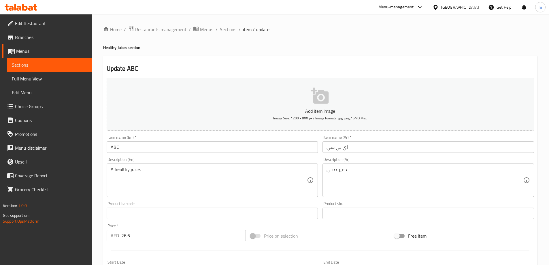
click at [225, 28] on span "Sections" at bounding box center [228, 29] width 16 height 7
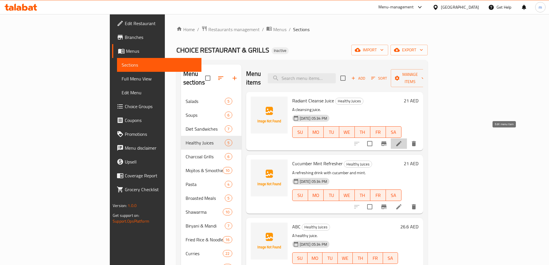
click at [402, 140] on icon at bounding box center [398, 143] width 7 height 7
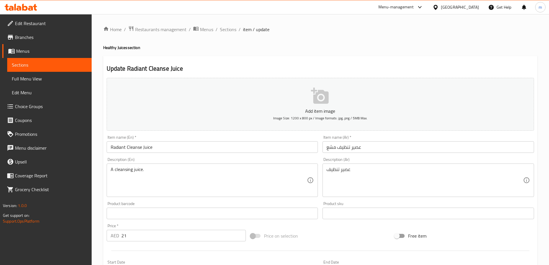
click at [118, 151] on input "Radiant Cleanse Juice" at bounding box center [212, 147] width 211 height 12
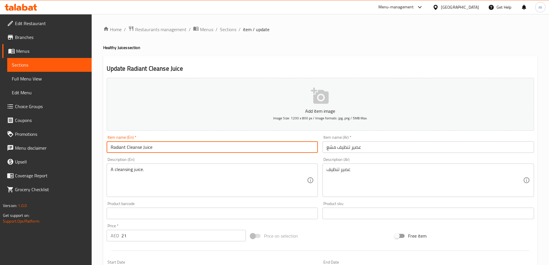
click at [118, 151] on input "Radiant Cleanse Juice" at bounding box center [212, 147] width 211 height 12
click at [118, 146] on input "Radiant Cleanse Juice" at bounding box center [212, 147] width 211 height 12
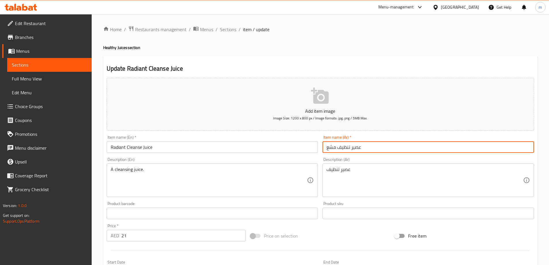
drag, startPoint x: 349, startPoint y: 148, endPoint x: 323, endPoint y: 152, distance: 26.2
click at [323, 152] on input "عصير تنظيف مشع" at bounding box center [427, 147] width 211 height 12
click at [499, 149] on input "عصير كلينس راديانت" at bounding box center [427, 147] width 211 height 12
type input "عصير كلينس راديانت"
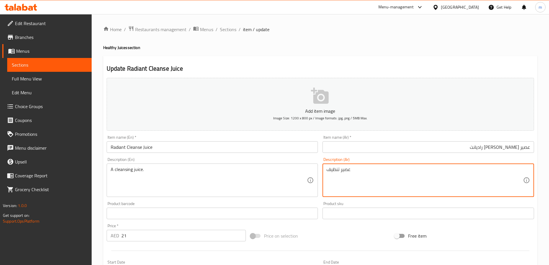
click at [398, 178] on textarea "عصير تنظيف" at bounding box center [424, 179] width 196 height 27
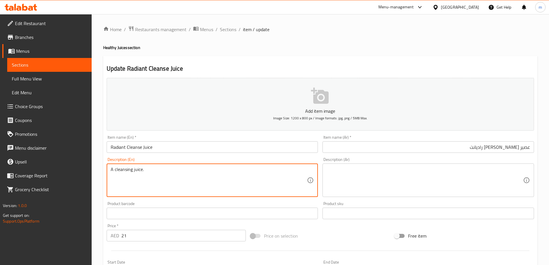
click at [233, 171] on textarea "A cleansing juice." at bounding box center [209, 179] width 196 height 27
click at [172, 146] on input "Radiant Cleanse Juice" at bounding box center [212, 147] width 211 height 12
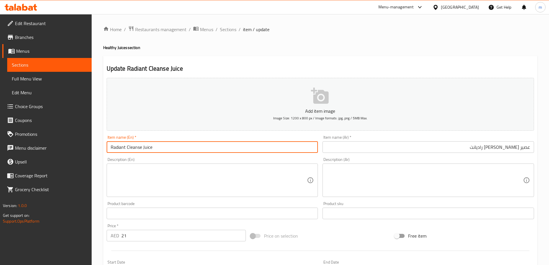
click at [172, 146] on input "Radiant Cleanse Juice" at bounding box center [212, 147] width 211 height 12
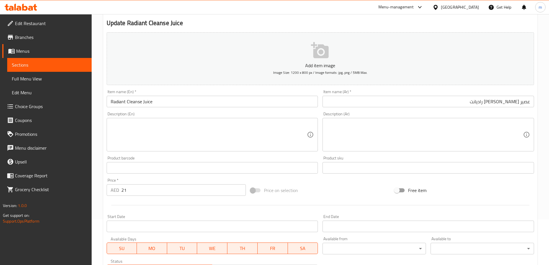
scroll to position [142, 0]
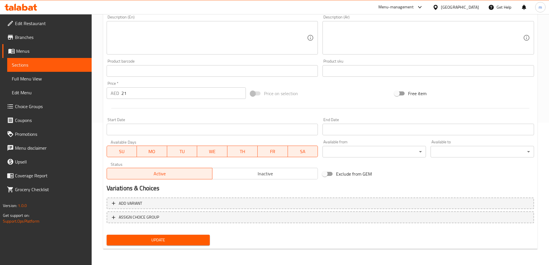
click at [173, 244] on button "Update" at bounding box center [158, 239] width 103 height 11
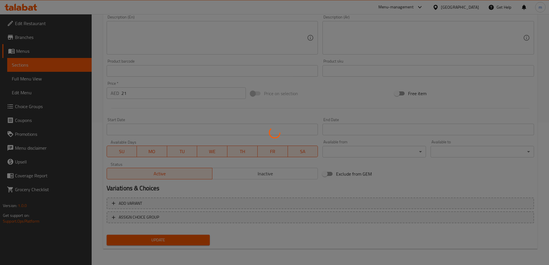
scroll to position [0, 0]
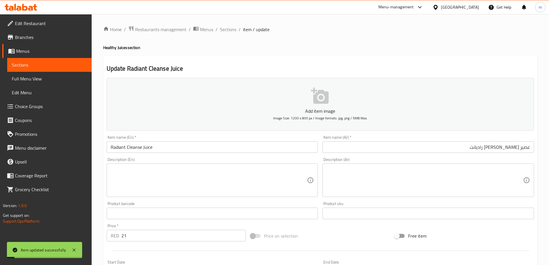
click at [228, 27] on span "Sections" at bounding box center [228, 29] width 16 height 7
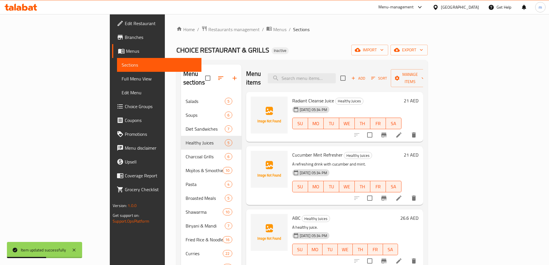
click at [423, 197] on div "Menu items Add Sort Manage items Radiant Cleanse Juice Healthy Juices 11-08-202…" at bounding box center [331, 197] width 181 height 265
click at [402, 194] on icon at bounding box center [398, 197] width 7 height 7
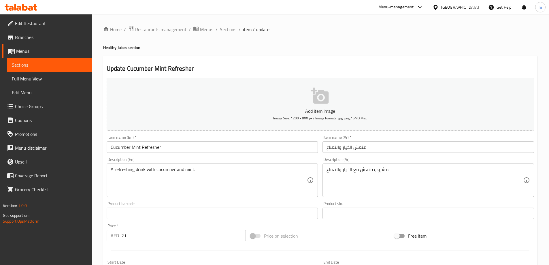
click at [224, 31] on span "Sections" at bounding box center [228, 29] width 16 height 7
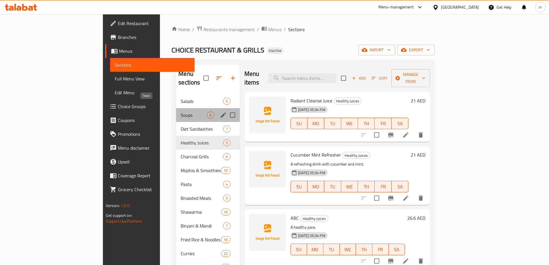
click at [181, 111] on span "Soups" at bounding box center [194, 114] width 26 height 7
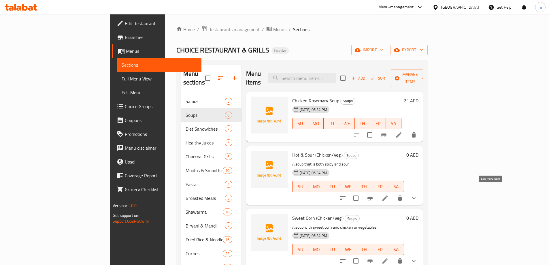
click at [388, 194] on icon at bounding box center [384, 197] width 7 height 7
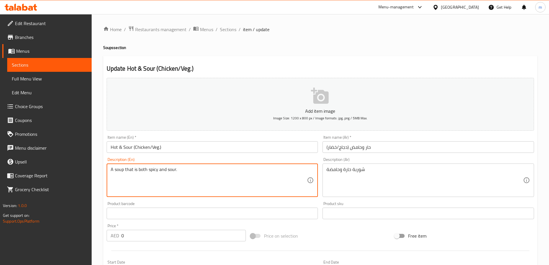
click at [156, 171] on textarea "A soup that is both spicy and sour." at bounding box center [209, 179] width 196 height 27
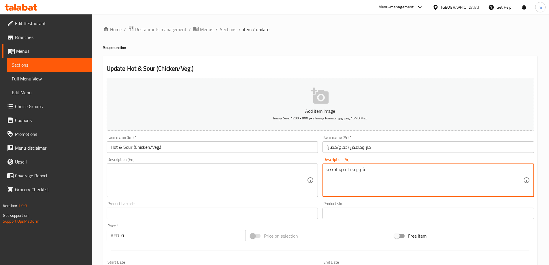
click at [350, 177] on textarea "شوربة حارة وحامضة" at bounding box center [424, 179] width 196 height 27
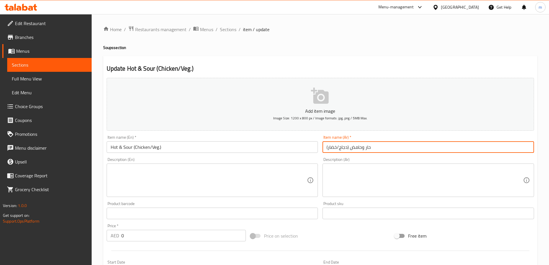
click at [368, 148] on input "حار وحامض (دجاج/خضار)" at bounding box center [427, 147] width 211 height 12
drag, startPoint x: 525, startPoint y: 148, endPoint x: 533, endPoint y: 147, distance: 8.1
click at [533, 147] on input "حار وحامض (دجاج/خضار)" at bounding box center [427, 147] width 211 height 12
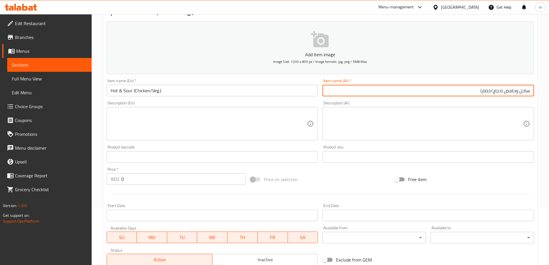
scroll to position [144, 0]
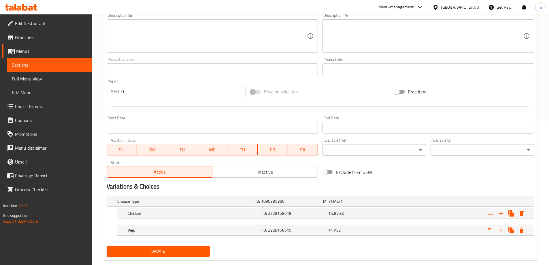
type input "ساخن وحامض (دجاج/خضار)"
click at [180, 249] on span "Update" at bounding box center [158, 250] width 94 height 7
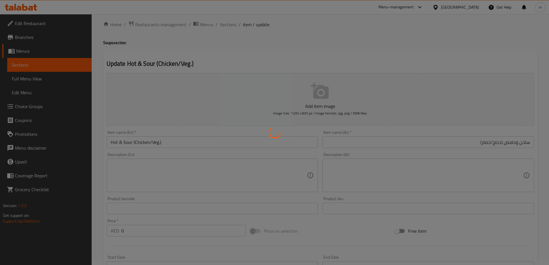
scroll to position [0, 0]
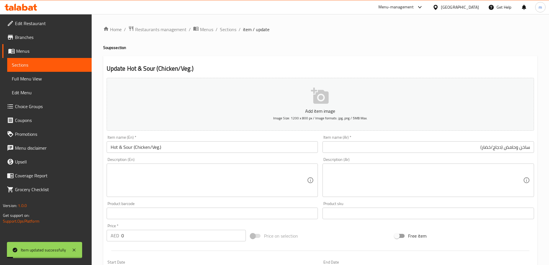
click at [224, 32] on span "Sections" at bounding box center [228, 29] width 16 height 7
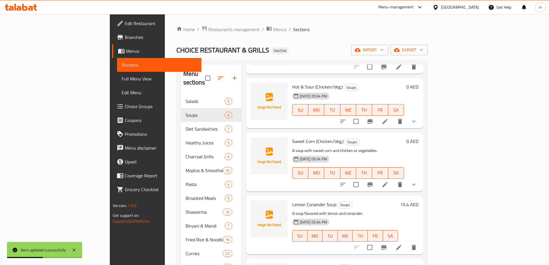
scroll to position [86, 0]
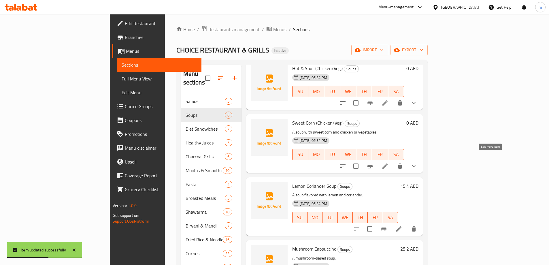
click at [388, 162] on icon at bounding box center [384, 165] width 7 height 7
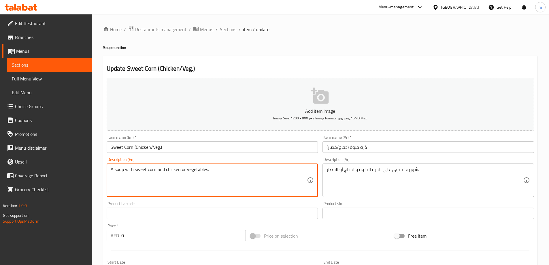
click at [183, 176] on textarea "A soup with sweet corn and chicken or vegetables." at bounding box center [209, 179] width 196 height 27
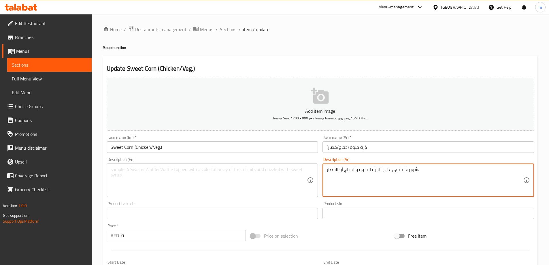
click at [351, 179] on textarea "شوربة تحتوي على الذرة الحلوة والدجاج أو الخضار." at bounding box center [424, 179] width 196 height 27
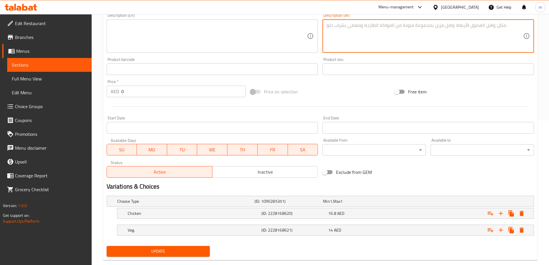
click at [194, 204] on h5 "Chicken" at bounding box center [184, 201] width 135 height 6
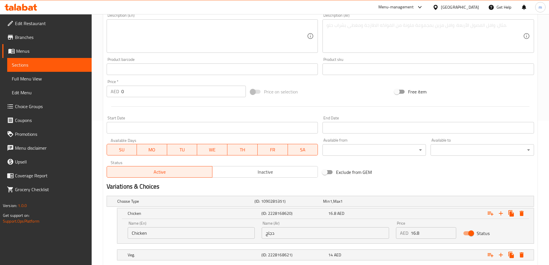
scroll to position [180, 0]
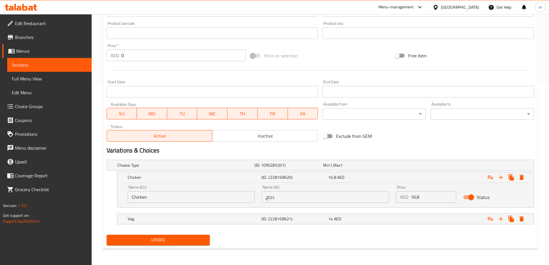
click at [213, 168] on h5 "Veg." at bounding box center [184, 165] width 135 height 6
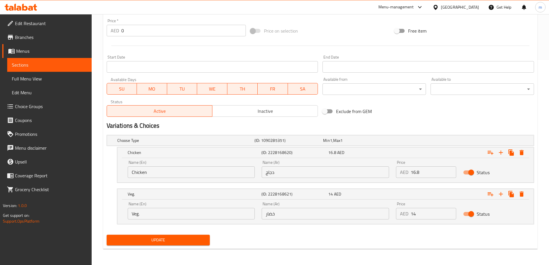
drag, startPoint x: 176, startPoint y: 243, endPoint x: 184, endPoint y: 210, distance: 34.4
click at [176, 243] on button "Update" at bounding box center [158, 239] width 103 height 11
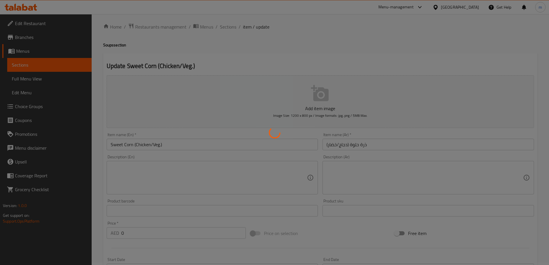
scroll to position [0, 0]
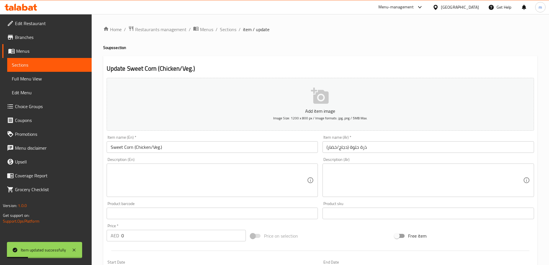
click at [166, 151] on input "Sweet Corn (Chicken/Veg.)" at bounding box center [212, 147] width 211 height 12
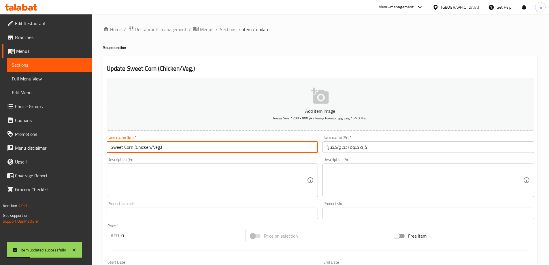
click at [166, 151] on input "Sweet Corn (Chicken/Veg.)" at bounding box center [212, 147] width 211 height 12
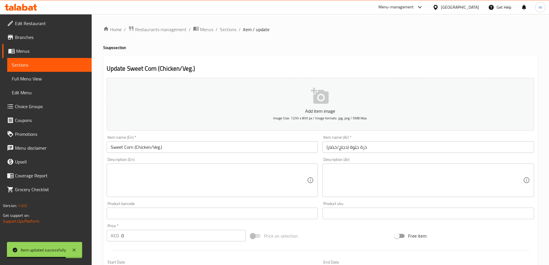
drag, startPoint x: 230, startPoint y: 29, endPoint x: 233, endPoint y: 55, distance: 26.1
click at [230, 29] on span "Sections" at bounding box center [228, 29] width 16 height 7
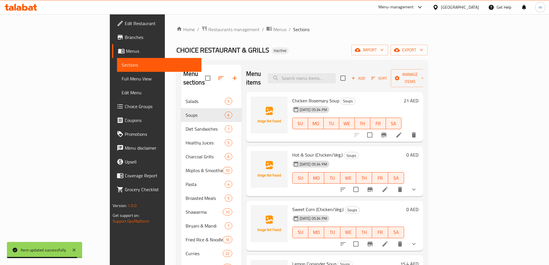
click at [293, 150] on span "Hot & Sour (Chicken/Veg.)" at bounding box center [317, 154] width 50 height 9
copy h6 "Hot & Sour (Chicken/Veg.)"
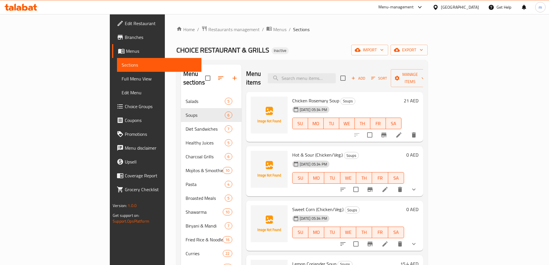
click at [281, 57] on div "Home / Restaurants management / Menus / Sections CHOICE RESTAURANT & GRILLS Ina…" at bounding box center [301, 180] width 251 height 308
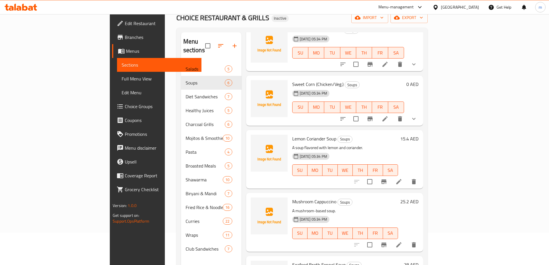
scroll to position [81, 0]
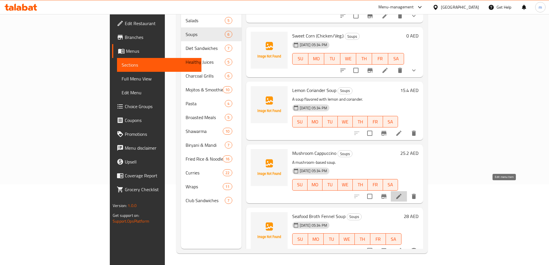
click at [402, 193] on icon at bounding box center [398, 196] width 7 height 7
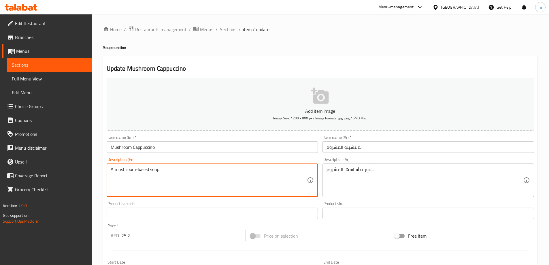
click at [147, 180] on textarea "A mushroom-based soup." at bounding box center [209, 179] width 196 height 27
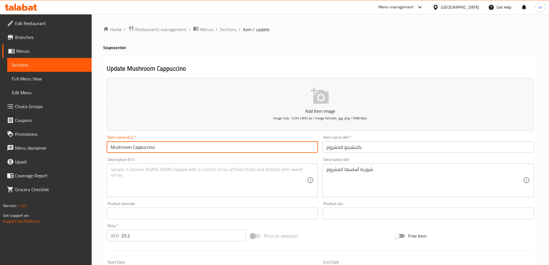
click at [141, 152] on input "Mushroom Cappuccino" at bounding box center [212, 147] width 211 height 12
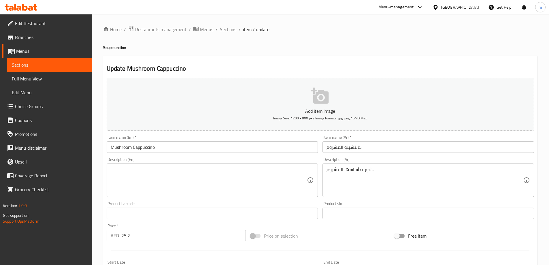
click at [312, 61] on div "Update Mushroom Cappuccino Add item image Image Size: 1200 x 800 px / Image for…" at bounding box center [320, 223] width 434 height 335
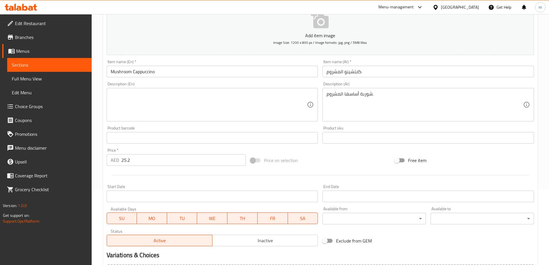
scroll to position [142, 0]
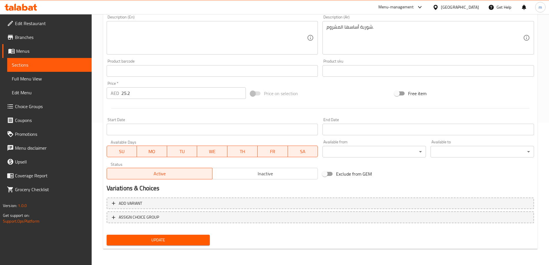
click at [179, 241] on span "Update" at bounding box center [158, 239] width 94 height 7
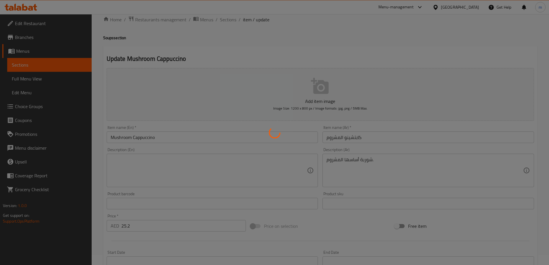
scroll to position [0, 0]
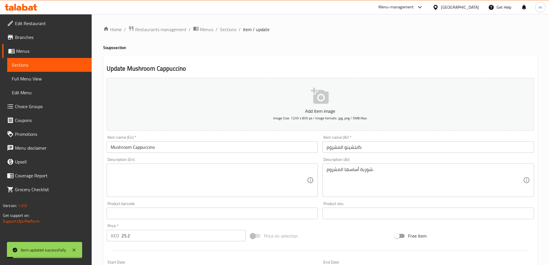
click at [229, 29] on span "Sections" at bounding box center [228, 29] width 16 height 7
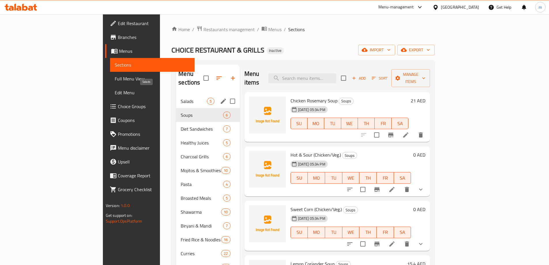
click at [181, 98] on span "Salads" at bounding box center [194, 101] width 26 height 7
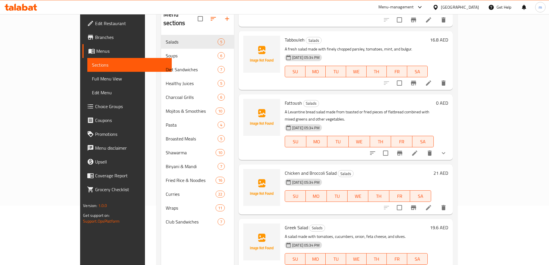
scroll to position [81, 0]
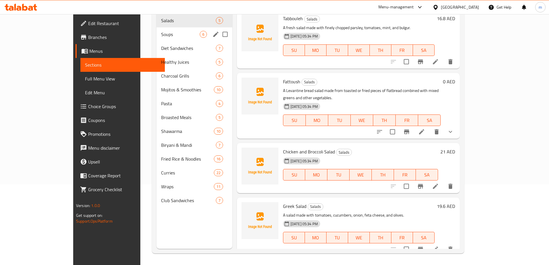
click at [156, 30] on div "Soups 6" at bounding box center [194, 34] width 76 height 14
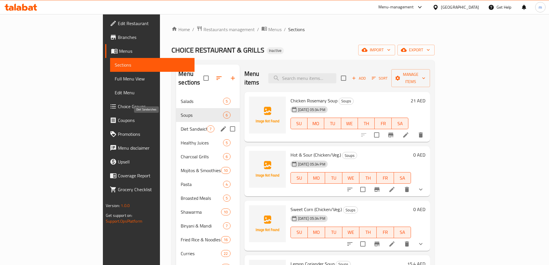
click at [181, 125] on span "Diet Sandwiches" at bounding box center [194, 128] width 26 height 7
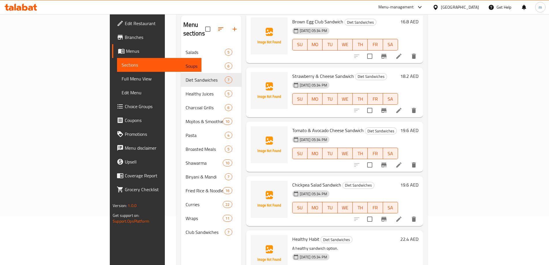
scroll to position [81, 0]
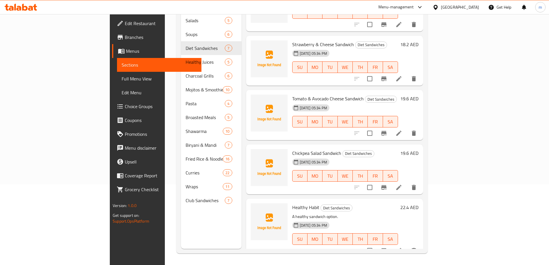
click at [292, 203] on span "Healthy Habit" at bounding box center [305, 207] width 27 height 9
copy h6 "Healthy Habit"
click at [400, 219] on div "11-08-2025 05:34 PM SU MO TU WE TH FR SA" at bounding box center [345, 234] width 110 height 31
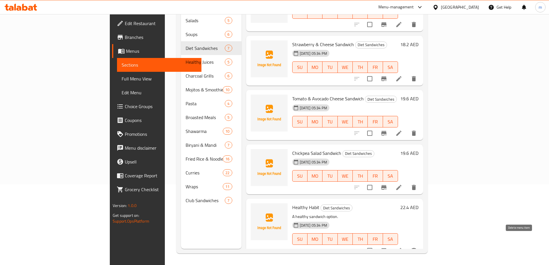
click at [421, 243] on button "delete" at bounding box center [414, 250] width 14 height 14
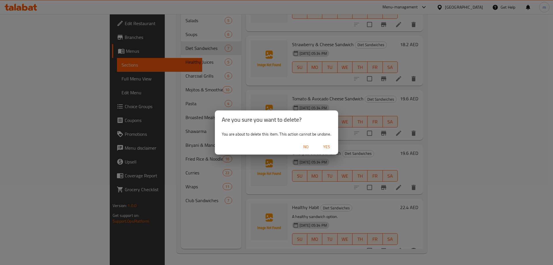
click at [325, 147] on span "Yes" at bounding box center [327, 146] width 14 height 7
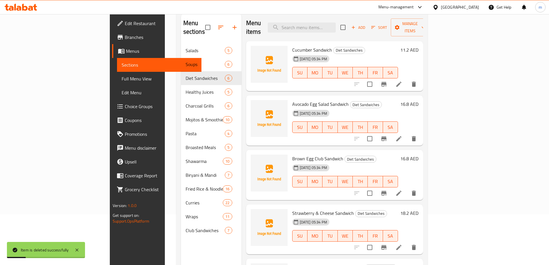
scroll to position [0, 0]
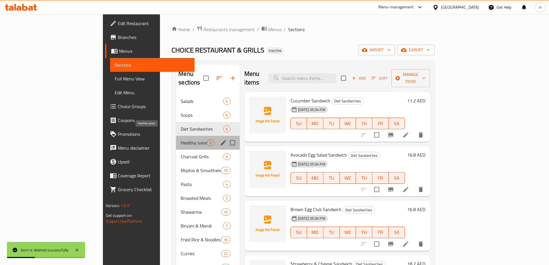
click at [181, 139] on span "Healthy Juices" at bounding box center [194, 142] width 26 height 7
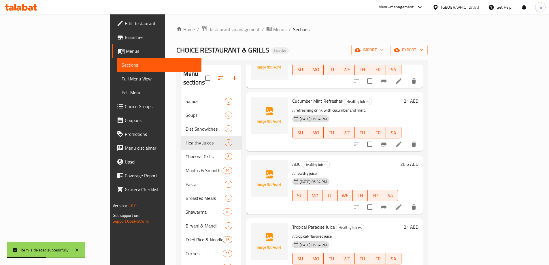
scroll to position [56, 0]
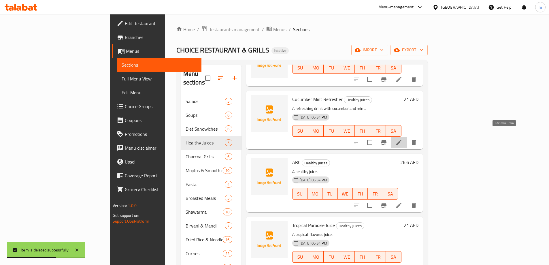
click at [402, 139] on icon at bounding box center [398, 142] width 7 height 7
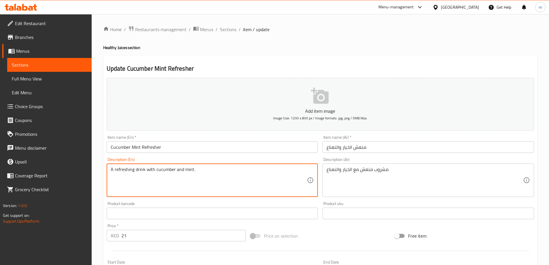
click at [201, 173] on textarea "A refreshing drink with cucumber and mint." at bounding box center [209, 179] width 196 height 27
click at [203, 161] on div "Description (En) A refreshing drink with cucumber and mint. Description (En)" at bounding box center [212, 176] width 211 height 39
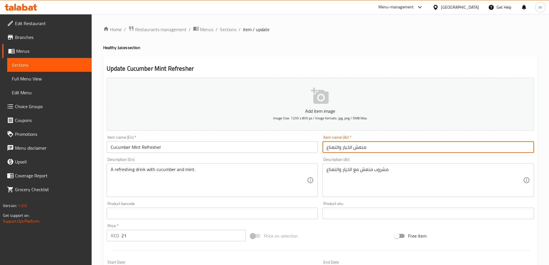
click at [340, 149] on input "منعش الخيار والنعناع" at bounding box center [427, 147] width 211 height 12
click at [338, 149] on input "منعش الخيار النعناع" at bounding box center [427, 147] width 211 height 12
click at [347, 148] on input "منعش الخيار نعناع" at bounding box center [427, 147] width 211 height 12
type input "منعش خيار نعناع"
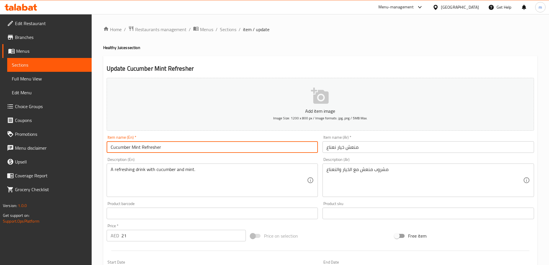
click at [153, 145] on input "Cucumber Mint Refresher" at bounding box center [212, 147] width 211 height 12
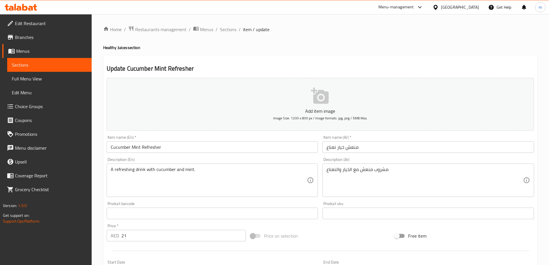
click at [432, 42] on div "Home / Restaurants management / Menus / Sections / item / update Healthy Juices…" at bounding box center [320, 211] width 434 height 370
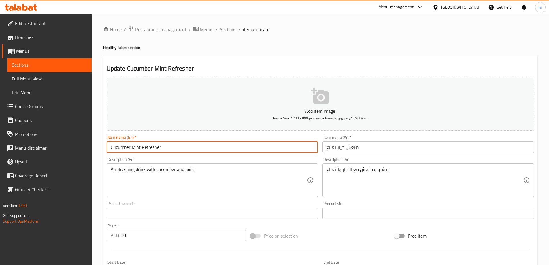
click at [154, 147] on input "Cucumber Mint Refresher" at bounding box center [212, 147] width 211 height 12
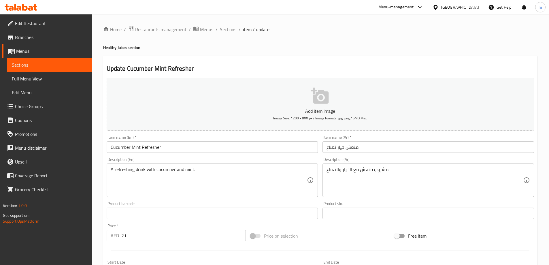
click at [382, 151] on input "منعش خيار نعناع" at bounding box center [427, 147] width 211 height 12
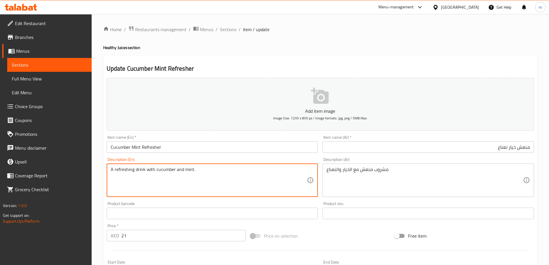
click at [221, 168] on textarea "A refreshing drink with cucumber and mint." at bounding box center [209, 179] width 196 height 27
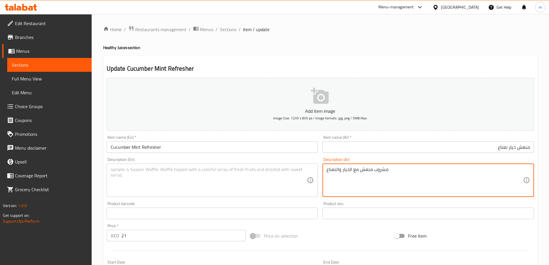
click at [374, 176] on textarea "مشروب منعش مع الخيار والنعناع" at bounding box center [424, 179] width 196 height 27
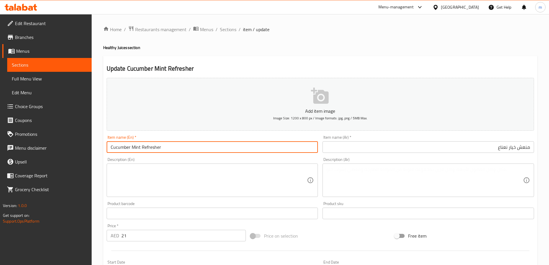
click at [166, 145] on input "Cucumber Mint Refresher" at bounding box center [212, 147] width 211 height 12
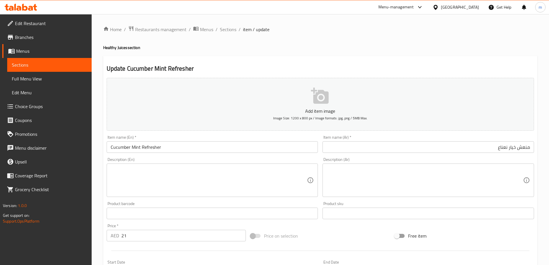
scroll to position [142, 0]
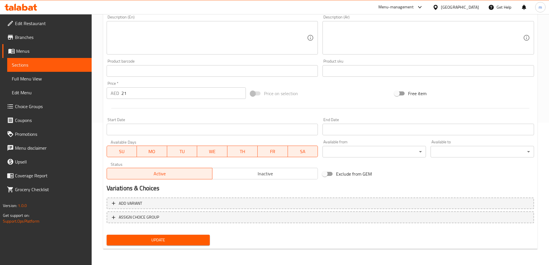
drag, startPoint x: 158, startPoint y: 242, endPoint x: 159, endPoint y: 226, distance: 15.9
click at [158, 242] on span "Update" at bounding box center [158, 239] width 94 height 7
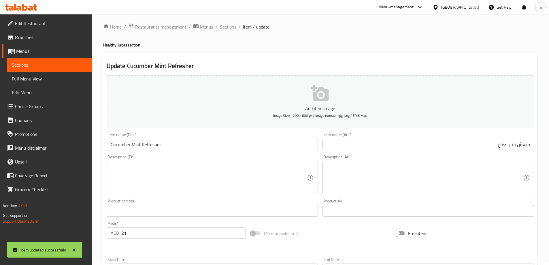
scroll to position [0, 0]
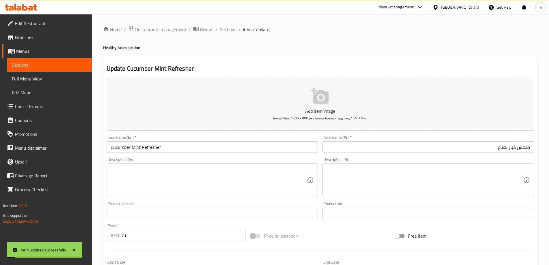
click at [225, 31] on span "Sections" at bounding box center [228, 29] width 16 height 7
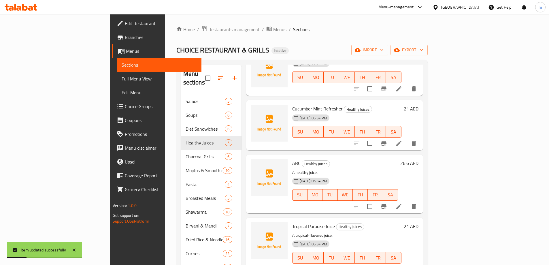
scroll to position [47, 0]
click at [402, 202] on icon at bounding box center [398, 205] width 7 height 7
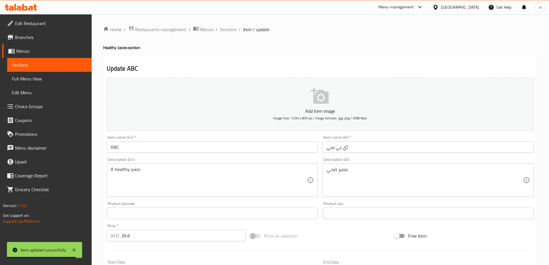
click at [96, 128] on div "Home / Restaurants management / Menus / Sections / item / update Healthy Juices…" at bounding box center [320, 210] width 457 height 393
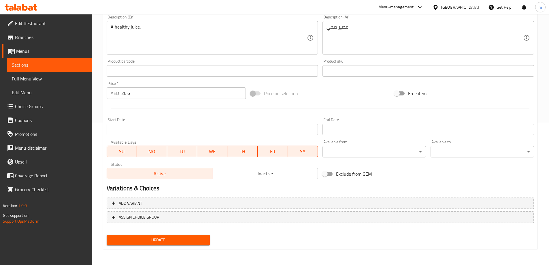
click at [151, 239] on span "Update" at bounding box center [158, 239] width 94 height 7
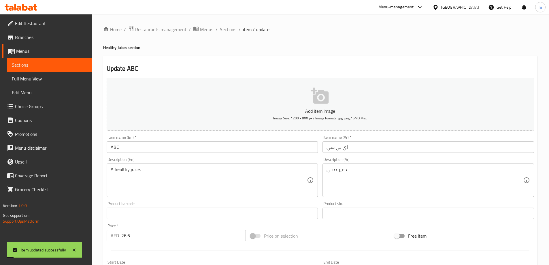
click at [226, 29] on span "Sections" at bounding box center [228, 29] width 16 height 7
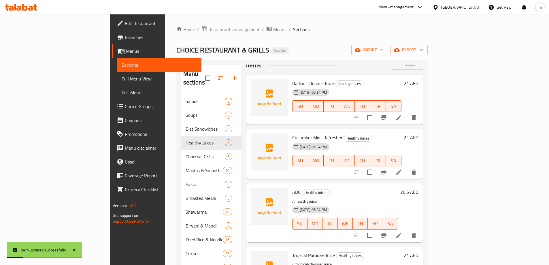
scroll to position [47, 0]
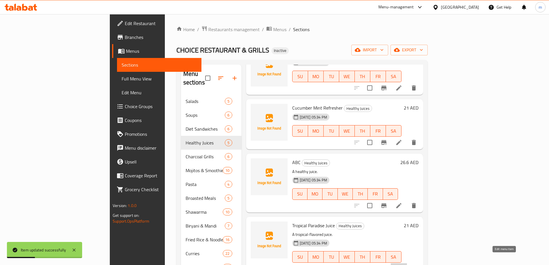
click at [401, 264] on icon at bounding box center [398, 268] width 5 height 5
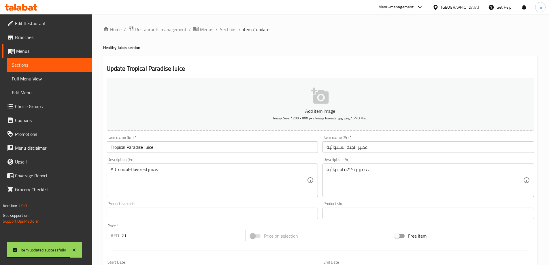
click at [362, 149] on input "عصير الجنة الاستوائية" at bounding box center [427, 147] width 211 height 12
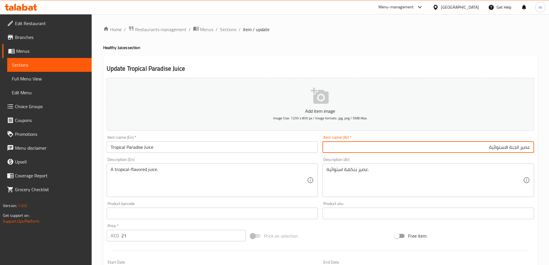
drag, startPoint x: 519, startPoint y: 147, endPoint x: 433, endPoint y: 149, distance: 85.6
click at [433, 149] on input "عصير الجنة الاستوائية" at bounding box center [427, 147] width 211 height 12
type input "عصير براديس تروبيكال"
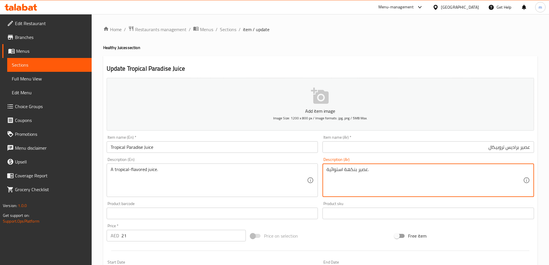
click at [498, 147] on input "عصير براديس تروبيكال" at bounding box center [427, 147] width 211 height 12
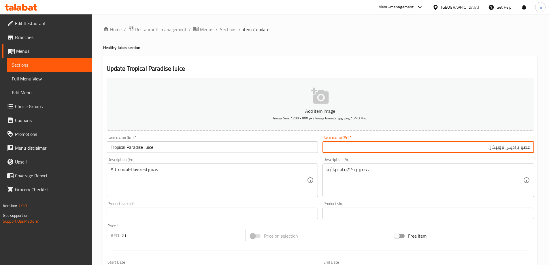
click at [498, 147] on input "عصير براديس تروبيكال" at bounding box center [427, 147] width 211 height 12
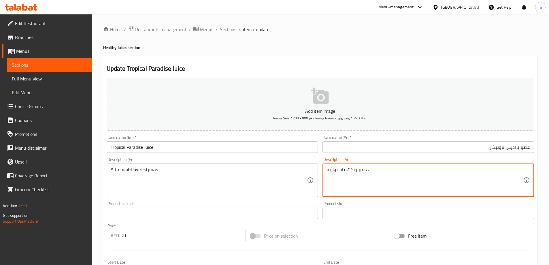
click at [335, 170] on textarea "عصير بنكهة استوائية." at bounding box center [424, 179] width 196 height 27
paste textarea "روبيكال"
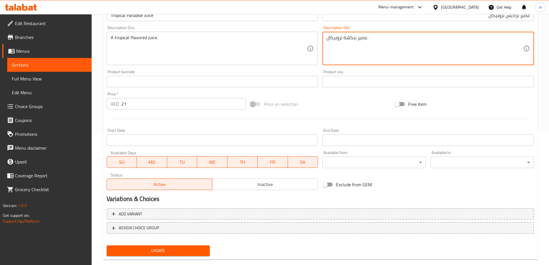
scroll to position [142, 0]
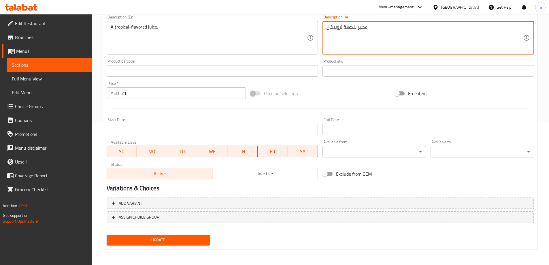
type textarea "عصير بنكهة تروبيكال."
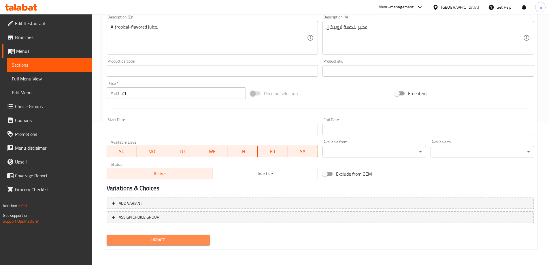
click at [151, 241] on span "Update" at bounding box center [158, 239] width 94 height 7
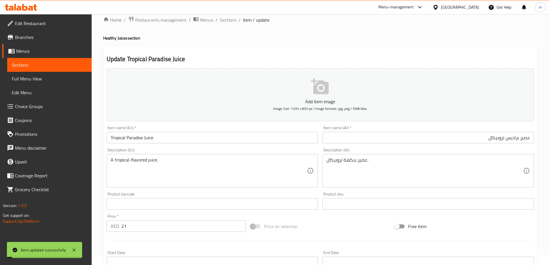
scroll to position [0, 0]
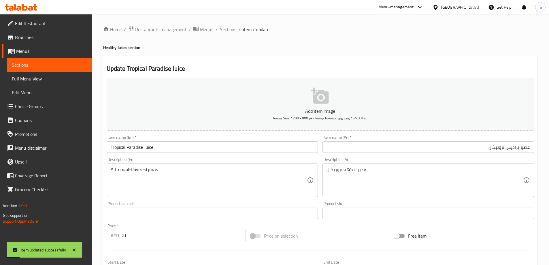
click at [229, 31] on span "Sections" at bounding box center [228, 29] width 16 height 7
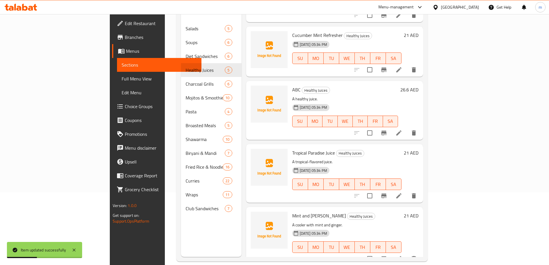
scroll to position [81, 0]
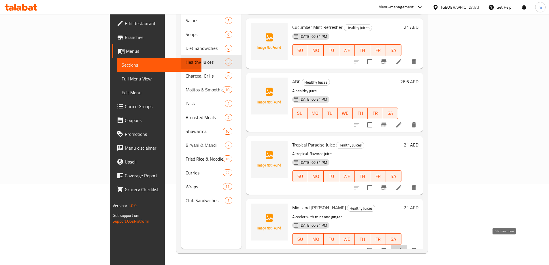
click at [401, 248] on icon at bounding box center [398, 250] width 5 height 5
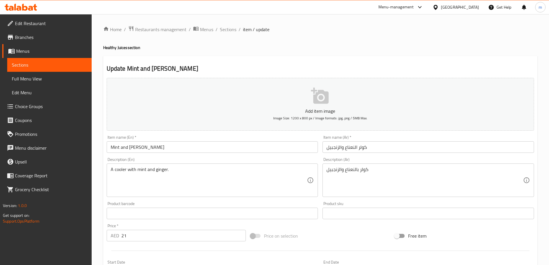
click at [146, 148] on input "Mint and Ginger Cooler" at bounding box center [212, 147] width 211 height 12
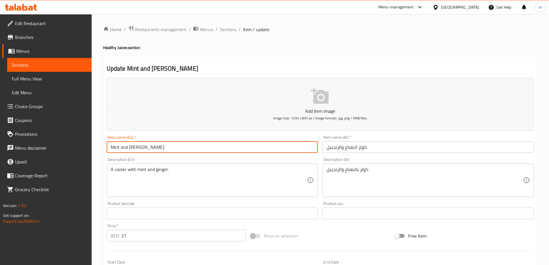
click at [146, 148] on input "Mint and Ginger Cooler" at bounding box center [212, 147] width 211 height 12
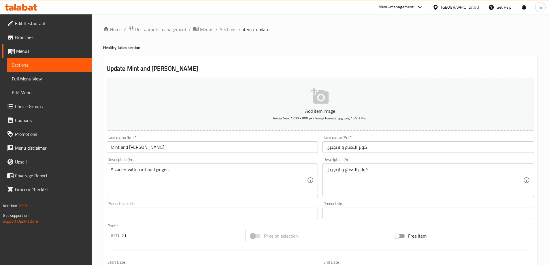
click at [450, 55] on div "Home / Restaurants management / Menus / Sections / item / update Healthy Juices…" at bounding box center [320, 211] width 434 height 370
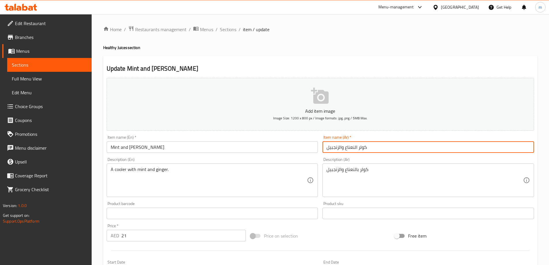
click at [360, 149] on input "كولر النعناع والزنجبيل" at bounding box center [427, 147] width 211 height 12
type input "كولير النعناع والزنجبيل"
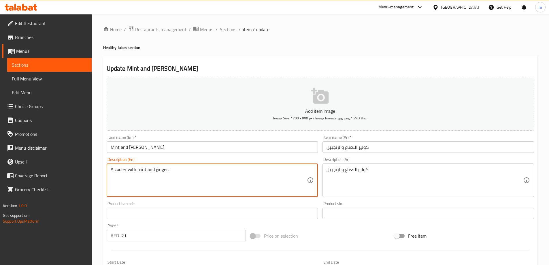
click at [245, 183] on textarea "A cooler with mint and ginger." at bounding box center [209, 179] width 196 height 27
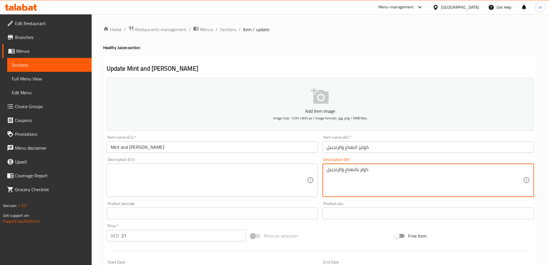
click at [400, 175] on textarea "كولر بالنعناع والزنجبيل" at bounding box center [424, 179] width 196 height 27
click at [192, 150] on input "Mint and Ginger Cooler" at bounding box center [212, 147] width 211 height 12
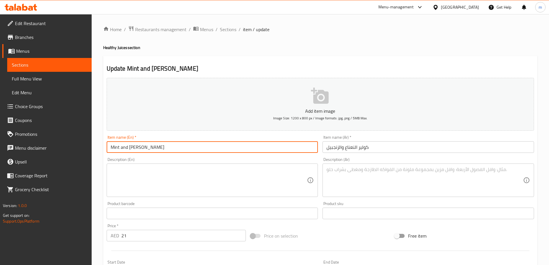
click at [192, 150] on input "Mint and Ginger Cooler" at bounding box center [212, 147] width 211 height 12
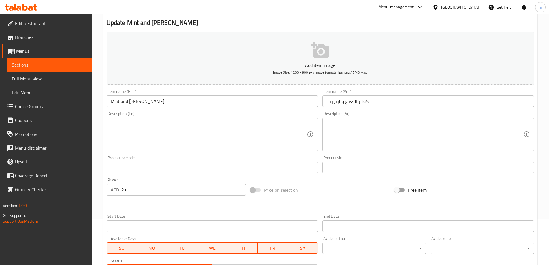
scroll to position [142, 0]
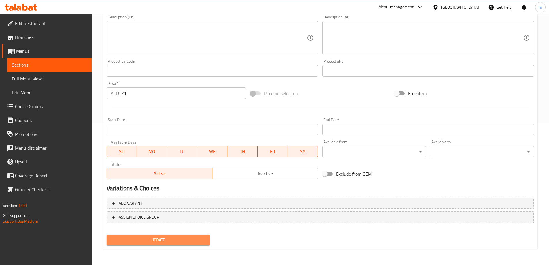
click at [162, 243] on span "Update" at bounding box center [158, 239] width 94 height 7
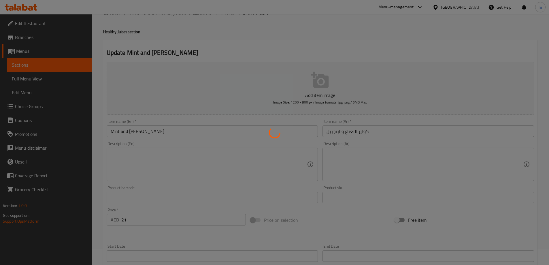
scroll to position [0, 0]
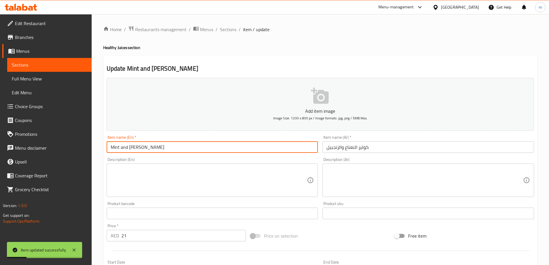
click at [182, 147] on input "Mint and Ginger Cooler" at bounding box center [212, 147] width 211 height 12
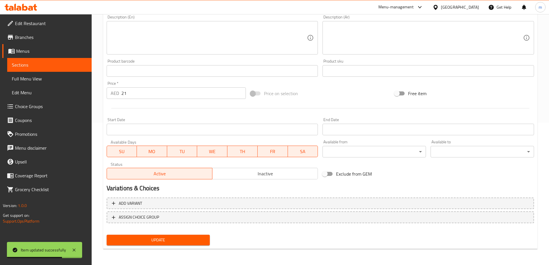
click at [193, 240] on span "Update" at bounding box center [158, 239] width 94 height 7
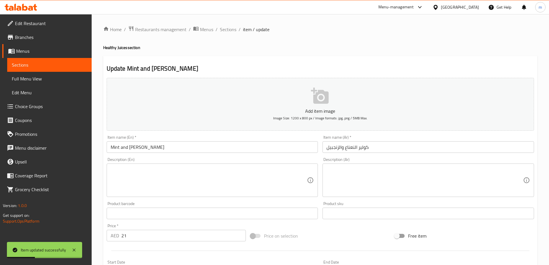
click at [229, 31] on span "Sections" at bounding box center [228, 29] width 16 height 7
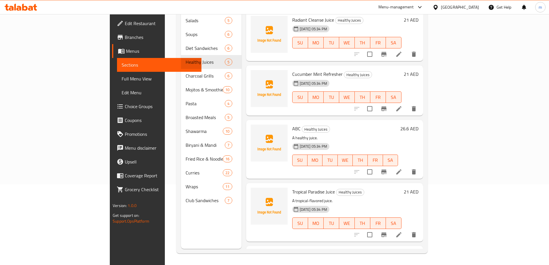
scroll to position [39, 0]
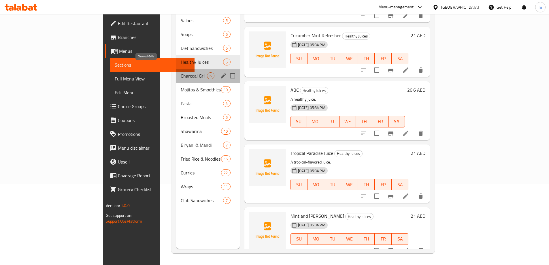
click at [181, 72] on span "Charcoal Grills" at bounding box center [194, 75] width 26 height 7
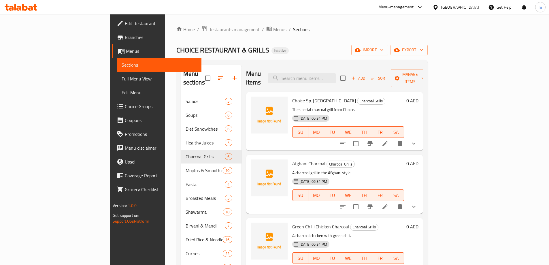
click at [388, 140] on icon at bounding box center [384, 143] width 7 height 7
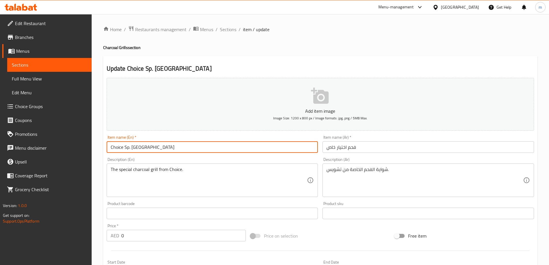
click at [175, 146] on input "Choice Sp. Charcoal" at bounding box center [212, 147] width 211 height 12
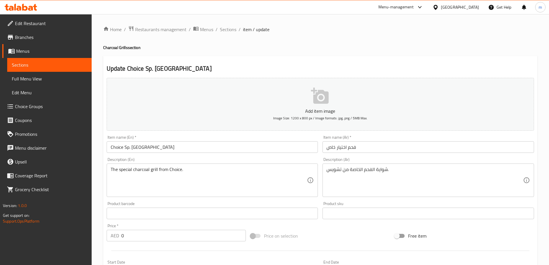
click at [226, 30] on span "Sections" at bounding box center [228, 29] width 16 height 7
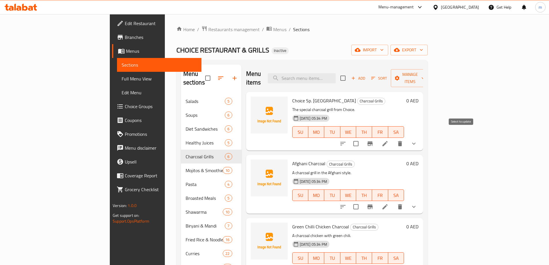
click at [362, 138] on input "checkbox" at bounding box center [356, 143] width 12 height 12
checkbox input "true"
click at [402, 141] on icon "delete" at bounding box center [400, 143] width 4 height 5
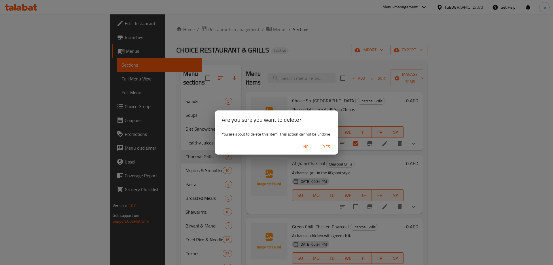
click at [331, 149] on span "Yes" at bounding box center [327, 146] width 14 height 7
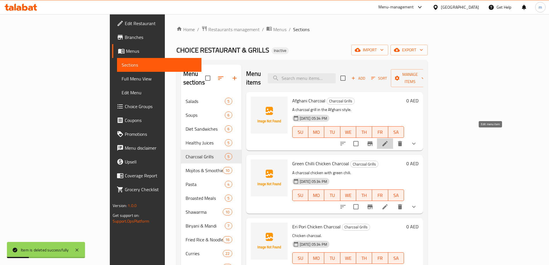
click at [387, 141] on icon at bounding box center [384, 143] width 5 height 5
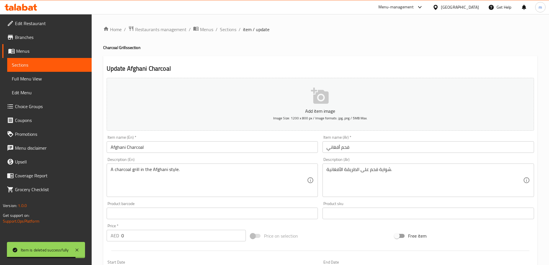
click at [354, 151] on input "فحم أفغاني" at bounding box center [427, 147] width 211 height 12
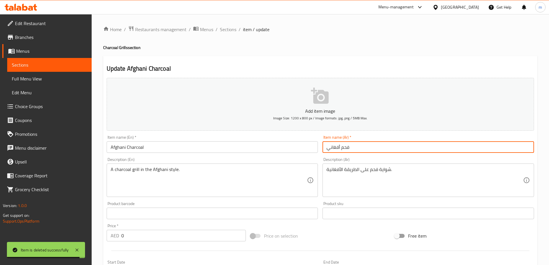
click at [354, 151] on input "فحم أفغاني" at bounding box center [427, 147] width 211 height 12
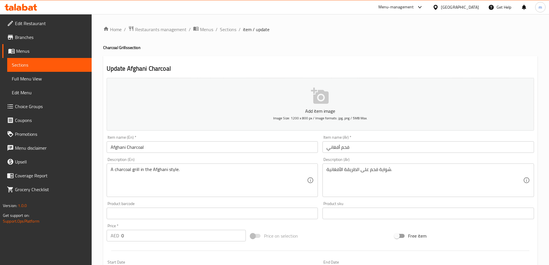
click at [355, 151] on input "فحم أفغاني" at bounding box center [427, 147] width 211 height 12
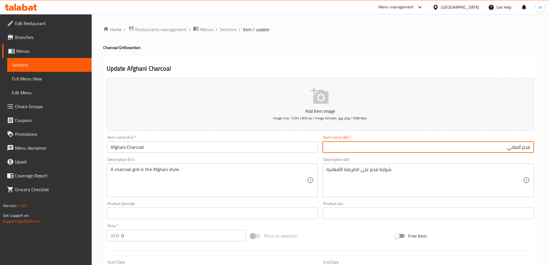
drag, startPoint x: 520, startPoint y: 147, endPoint x: 538, endPoint y: 152, distance: 18.4
click at [538, 152] on div "Home / Restaurants management / Menus / Sections / item / update Charcoal Grill…" at bounding box center [320, 217] width 457 height 406
paste input "فحم"
type input "أفغاني علي فحم"
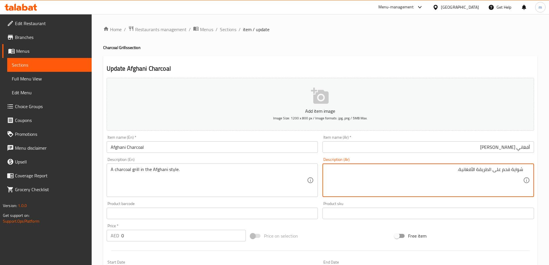
drag, startPoint x: 511, startPoint y: 170, endPoint x: 540, endPoint y: 171, distance: 28.8
click at [540, 171] on div "Home / Restaurants management / Menus / Sections / item / update Charcoal Grill…" at bounding box center [320, 217] width 457 height 406
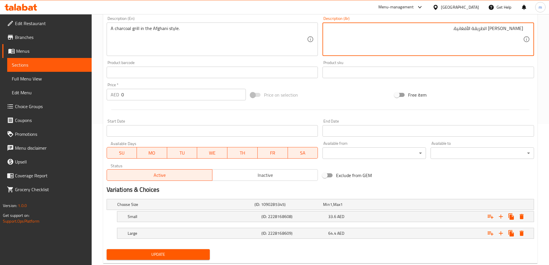
scroll to position [144, 0]
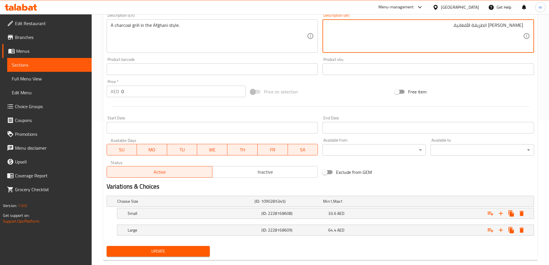
type textarea "مشوي علي فحم على الطريقة الأفغانية."
click at [164, 248] on span "Update" at bounding box center [158, 250] width 94 height 7
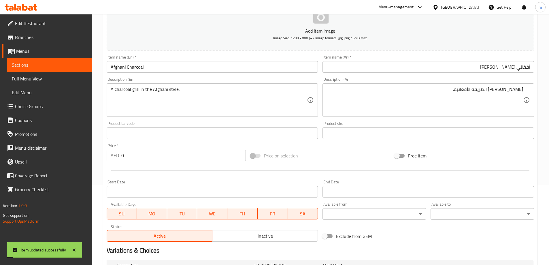
scroll to position [155, 0]
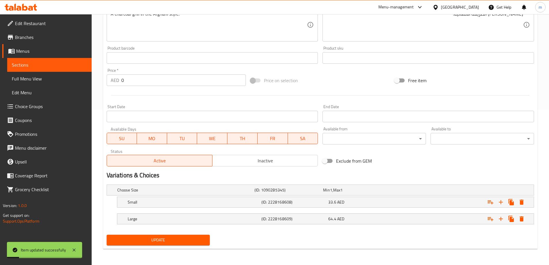
click at [206, 193] on h5 "Small" at bounding box center [184, 190] width 135 height 6
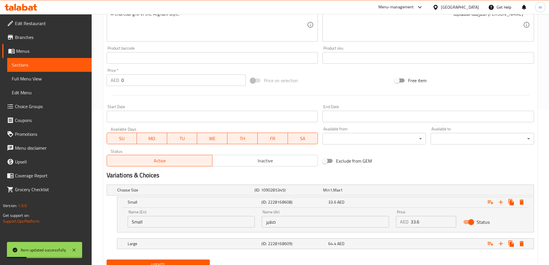
click at [253, 194] on div "Large" at bounding box center [184, 190] width 137 height 8
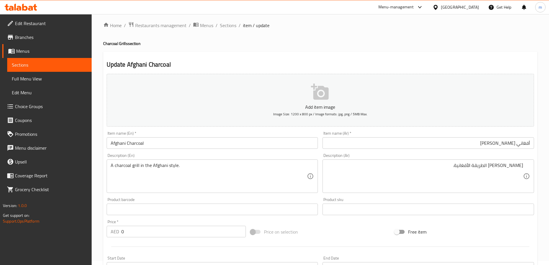
scroll to position [3, 0]
click at [226, 26] on span "Sections" at bounding box center [228, 26] width 16 height 7
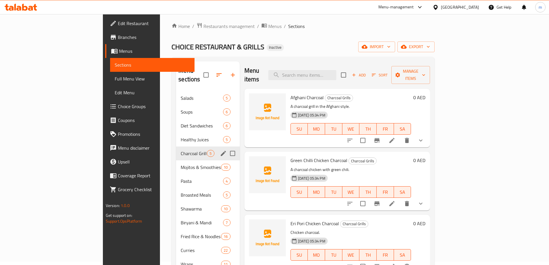
click at [226, 147] on input "Menu sections" at bounding box center [232, 153] width 12 height 12
checkbox input "true"
click at [196, 72] on input "checkbox" at bounding box center [202, 75] width 12 height 12
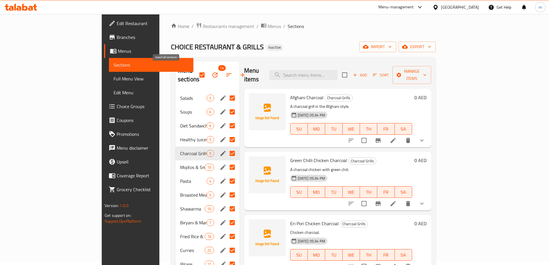
click at [196, 72] on input "checkbox" at bounding box center [202, 75] width 12 height 12
checkbox input "false"
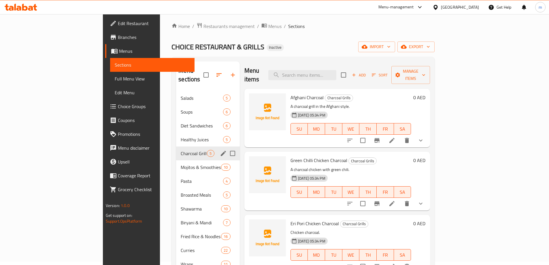
click at [226, 147] on input "Menu sections" at bounding box center [232, 153] width 12 height 12
checkbox input "true"
click at [213, 72] on icon "button" at bounding box center [215, 74] width 5 height 5
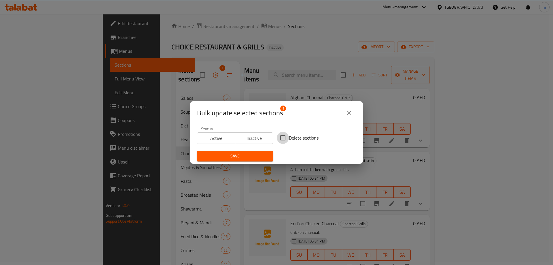
click at [281, 138] on input "Delete sections" at bounding box center [283, 138] width 12 height 12
checkbox input "true"
click at [252, 159] on span "Save" at bounding box center [235, 155] width 67 height 7
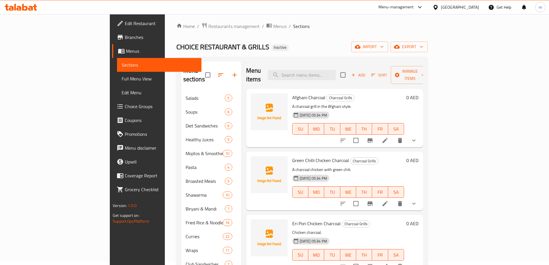
click at [282, 50] on div "CHOICE RESTAURANT & GRILLS Inactive import export" at bounding box center [301, 46] width 251 height 11
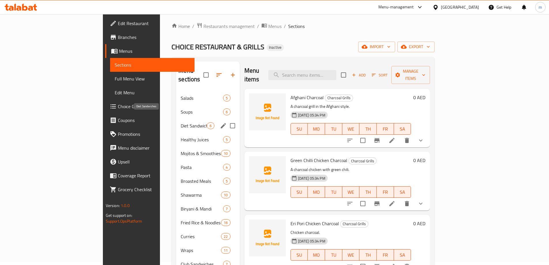
click at [181, 122] on span "Diet Sandwiches" at bounding box center [194, 125] width 26 height 7
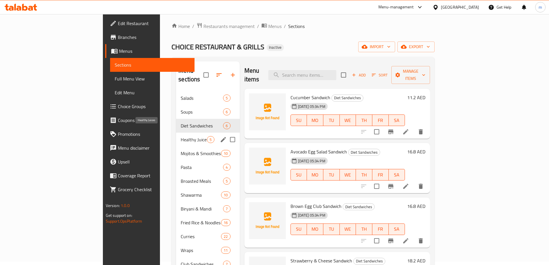
click at [181, 136] on span "Healthy Juices" at bounding box center [194, 139] width 26 height 7
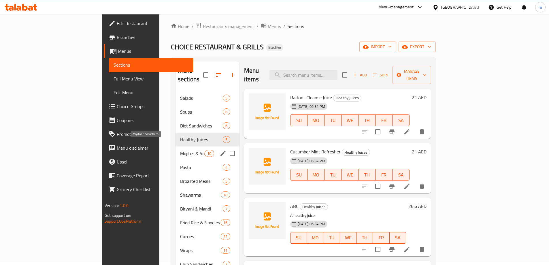
click at [180, 150] on span "Mojitos & Smoothies" at bounding box center [192, 153] width 24 height 7
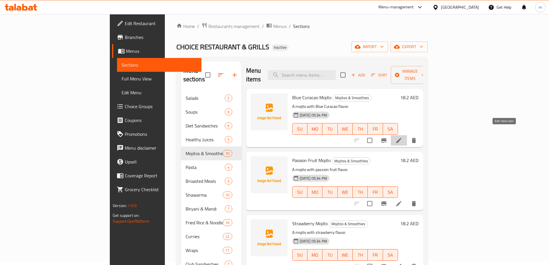
click at [402, 137] on icon at bounding box center [398, 140] width 7 height 7
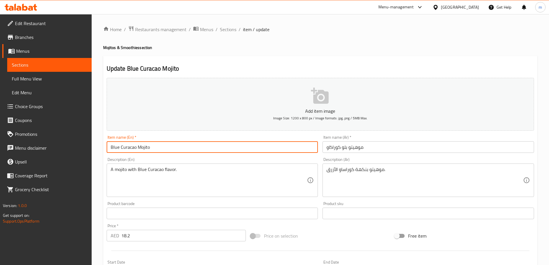
drag, startPoint x: 135, startPoint y: 147, endPoint x: 85, endPoint y: 148, distance: 49.8
click at [85, 148] on div "Edit Restaurant Branches Menus Sections Full Menu View Edit Menu Choice Groups …" at bounding box center [274, 210] width 549 height 393
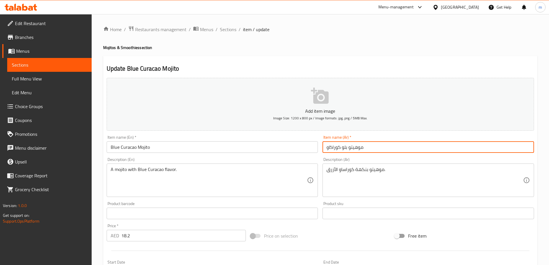
drag, startPoint x: 347, startPoint y: 148, endPoint x: 327, endPoint y: 149, distance: 19.9
click at [327, 149] on input "موهيتو بلو كوراكاو" at bounding box center [427, 147] width 211 height 12
paste input "س"
type input "موهيتو بلو كوراساو"
drag, startPoint x: 348, startPoint y: 148, endPoint x: 327, endPoint y: 151, distance: 21.5
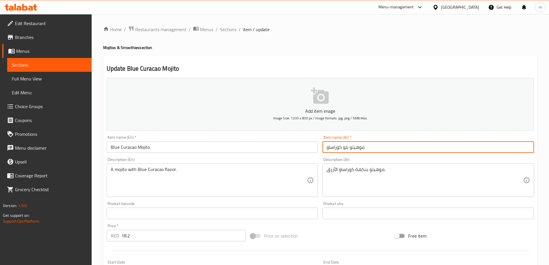
click at [327, 151] on input "موهيتو بلو كوراساو" at bounding box center [427, 147] width 211 height 12
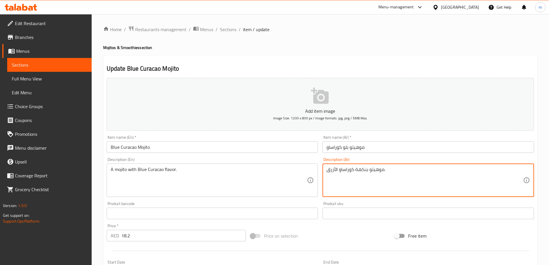
drag, startPoint x: 353, startPoint y: 169, endPoint x: 347, endPoint y: 171, distance: 5.9
click at [353, 169] on textarea "موهيتو بنكهة كوراساو الأزرق." at bounding box center [424, 179] width 196 height 27
drag, startPoint x: 353, startPoint y: 171, endPoint x: 326, endPoint y: 175, distance: 27.7
click at [326, 175] on div "موهيتو بنكهة كوراساو الأزرق. Description (Ar)" at bounding box center [427, 179] width 211 height 33
paste textarea "بلو كوراساو"
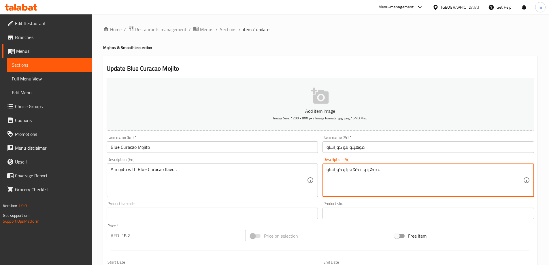
type textarea "موهيتو بنكهة بلو كوراساو."
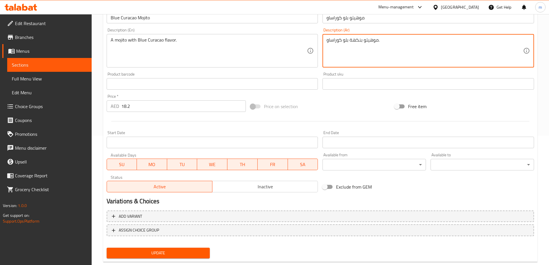
scroll to position [142, 0]
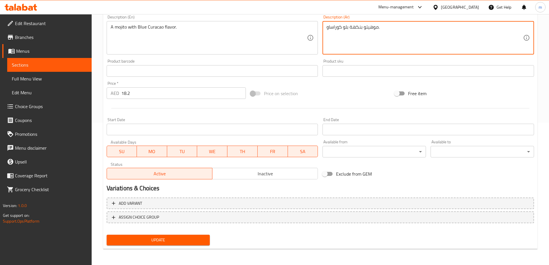
click at [193, 242] on span "Update" at bounding box center [158, 239] width 94 height 7
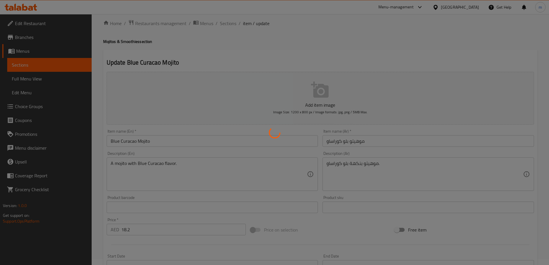
scroll to position [0, 0]
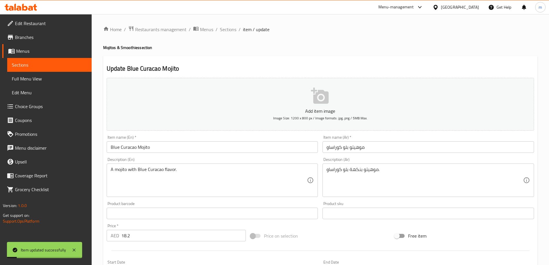
click at [231, 29] on span "Sections" at bounding box center [228, 29] width 16 height 7
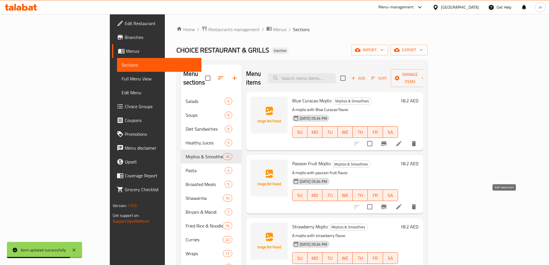
click at [401, 204] on icon at bounding box center [398, 206] width 5 height 5
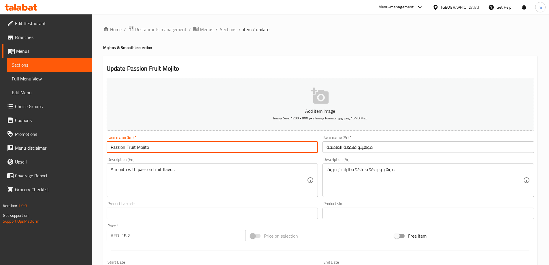
drag, startPoint x: 136, startPoint y: 147, endPoint x: 98, endPoint y: 147, distance: 37.7
click at [98, 147] on div "Home / Restaurants management / Menus / Sections / item / update Mojitos & Smoo…" at bounding box center [320, 210] width 457 height 393
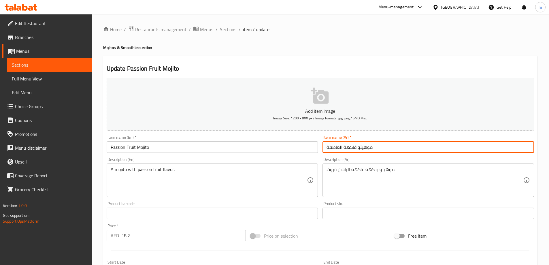
drag, startPoint x: 357, startPoint y: 149, endPoint x: 313, endPoint y: 151, distance: 43.8
click at [313, 151] on div "Add item image Image Size: 1200 x 800 px / Image formats: jpg, png / 5MB Max. I…" at bounding box center [320, 199] width 432 height 248
paste input "باشون فروت"
click at [350, 147] on input "موهيتوباشون فروت" at bounding box center [427, 147] width 211 height 12
type input "موهيتو باشون فروت"
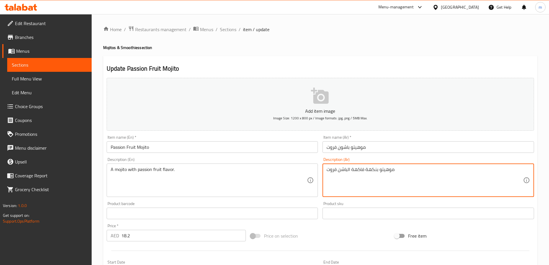
drag, startPoint x: 364, startPoint y: 169, endPoint x: 349, endPoint y: 172, distance: 15.2
click at [349, 172] on textarea "موهيتو بنكهة فاكهة الباشن فروت" at bounding box center [424, 179] width 196 height 27
click at [354, 171] on textarea "موهيتو بنكهة فاكهة الباشن فروت" at bounding box center [424, 179] width 196 height 27
paste textarea
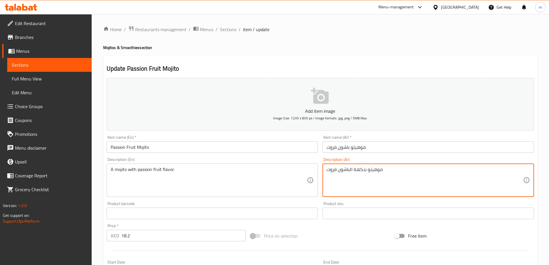
drag, startPoint x: 347, startPoint y: 169, endPoint x: 318, endPoint y: 168, distance: 29.1
click at [357, 180] on textarea "موهيتو بنكهة الباشون فروت" at bounding box center [424, 179] width 196 height 27
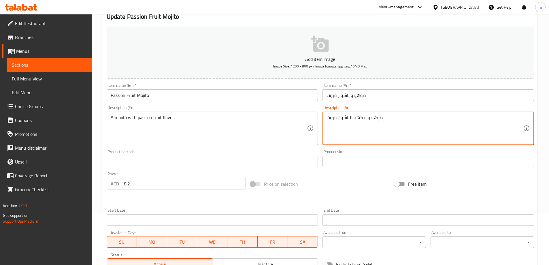
scroll to position [142, 0]
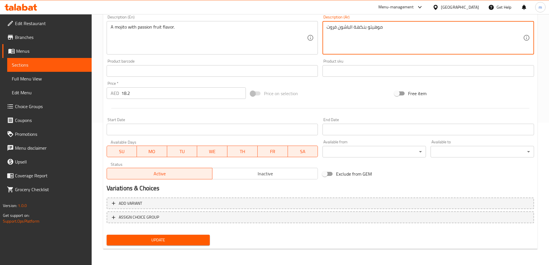
type textarea "موهيتو بنكهة الباشون فروت"
click at [160, 242] on span "Update" at bounding box center [158, 239] width 94 height 7
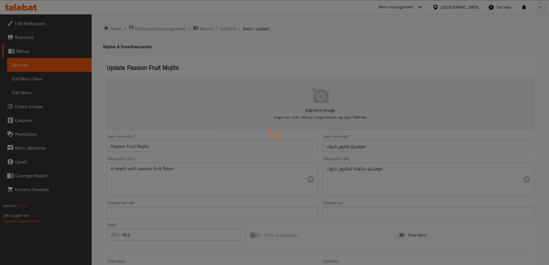
scroll to position [0, 0]
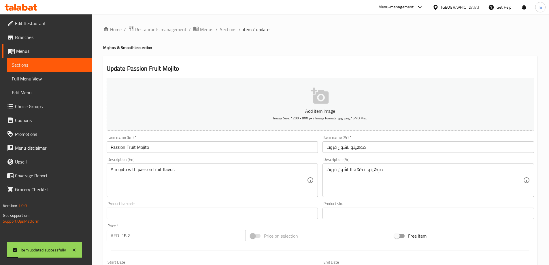
click at [229, 28] on span "Sections" at bounding box center [228, 29] width 16 height 7
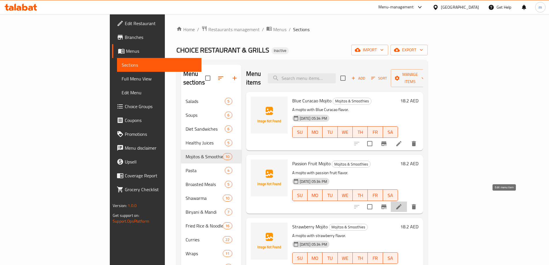
click at [401, 204] on icon at bounding box center [398, 206] width 5 height 5
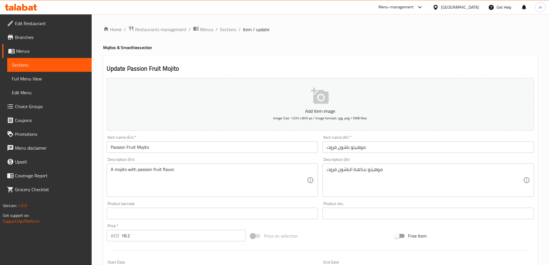
click at [230, 31] on span "Sections" at bounding box center [228, 29] width 16 height 7
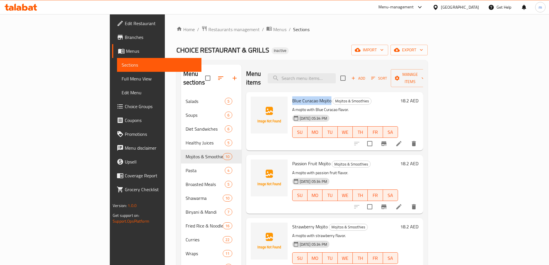
drag, startPoint x: 303, startPoint y: 92, endPoint x: 264, endPoint y: 91, distance: 39.5
click at [290, 94] on div "Blue Curacao Mojito Mojitos & Smoothies A mojito with Blue Curacao flavor. 11-0…" at bounding box center [345, 121] width 110 height 54
copy span "Blue Curacao Mojito"
click at [315, 106] on p "A mojito with Blue Curacao flavor." at bounding box center [345, 109] width 106 height 7
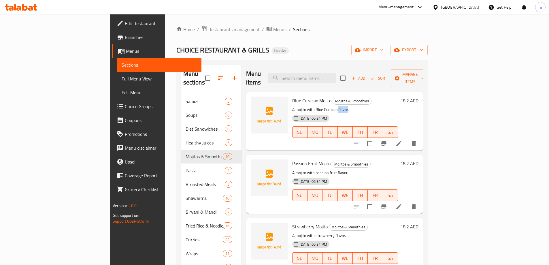
copy p "flavor"
click at [355, 160] on div "Passion Fruit Mojito Mojitos & Smoothies A mojito with passion fruit flavor. 11…" at bounding box center [345, 184] width 110 height 54
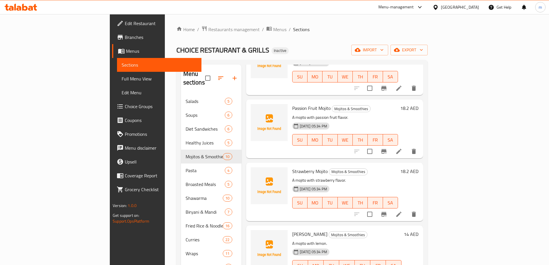
scroll to position [58, 0]
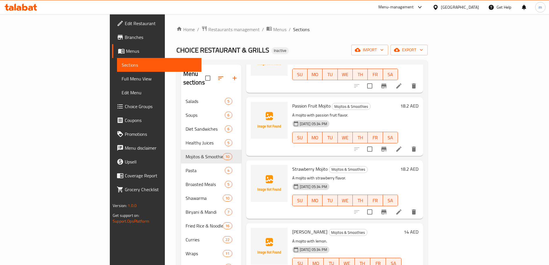
click at [402, 208] on icon at bounding box center [398, 211] width 7 height 7
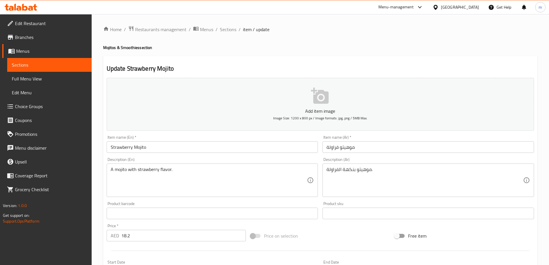
click at [120, 171] on textarea "A mojito with strawberry flavor." at bounding box center [209, 179] width 196 height 27
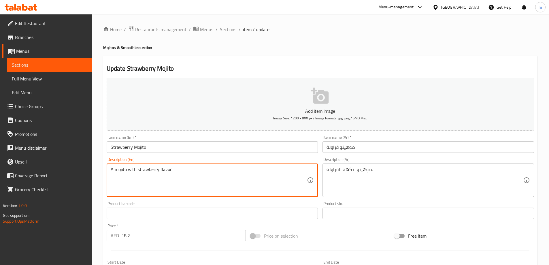
click at [120, 171] on textarea "A mojito with strawberry flavor." at bounding box center [209, 179] width 196 height 27
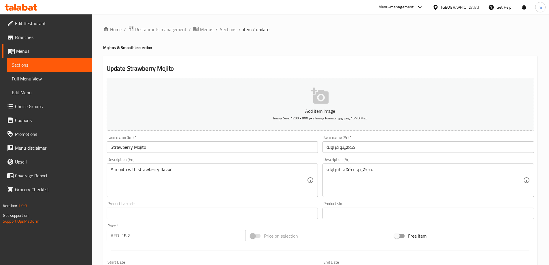
click at [318, 60] on div "Update Strawberry Mojito Add item image Image Size: 1200 x 800 px / Image forma…" at bounding box center [320, 223] width 434 height 335
click at [228, 28] on span "Sections" at bounding box center [228, 29] width 16 height 7
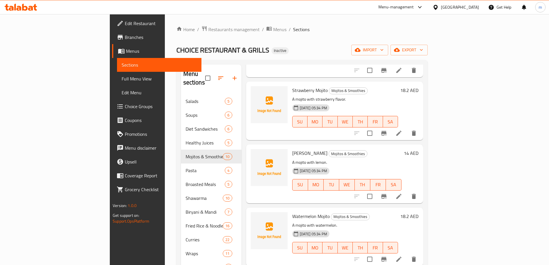
scroll to position [144, 0]
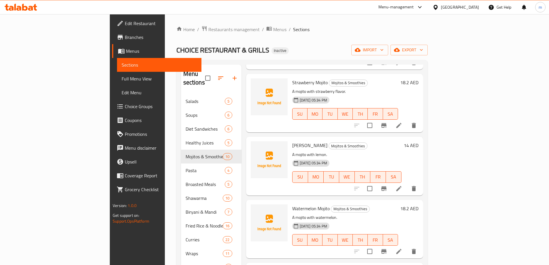
click at [402, 185] on icon at bounding box center [398, 188] width 7 height 7
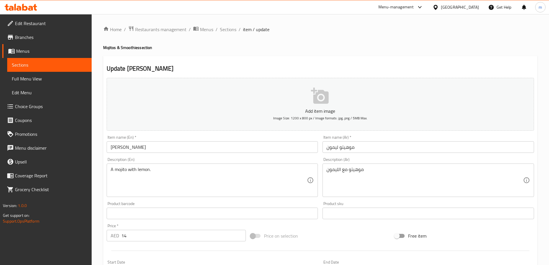
click at [135, 183] on textarea "A mojito with lemon." at bounding box center [209, 179] width 196 height 27
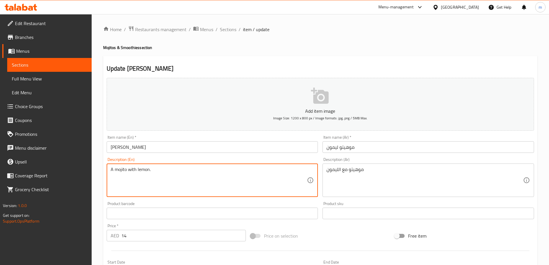
click at [135, 183] on textarea "A mojito with lemon." at bounding box center [209, 179] width 196 height 27
click at [336, 173] on textarea "موهيتو مع الليمون" at bounding box center [424, 179] width 196 height 27
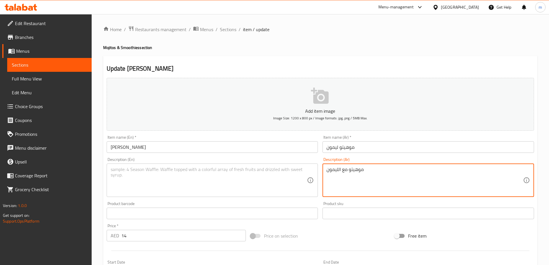
click at [336, 173] on textarea "موهيتو مع الليمون" at bounding box center [424, 179] width 196 height 27
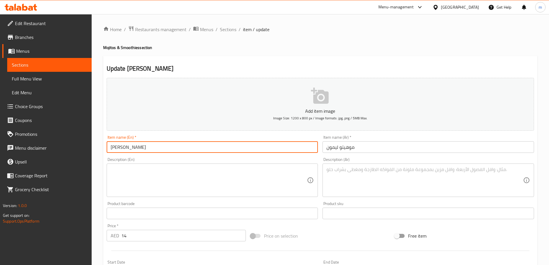
click at [178, 146] on input "Lemon Mojito" at bounding box center [212, 147] width 211 height 12
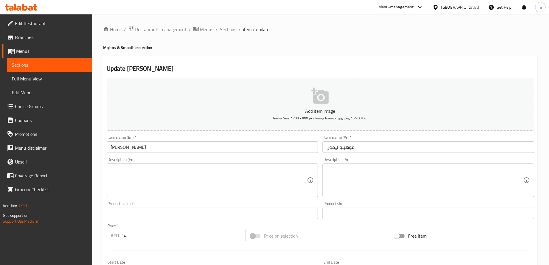
click at [216, 176] on textarea at bounding box center [209, 179] width 196 height 27
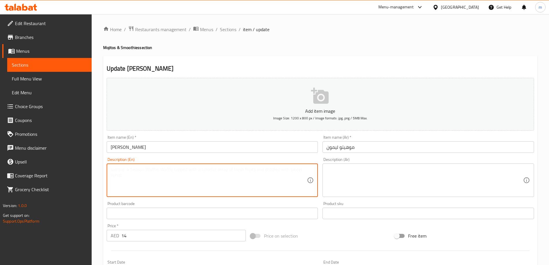
paste textarea "Made with lime, mint and a splash of soda water"
type textarea "Made with lime, mint and a splash of soda water"
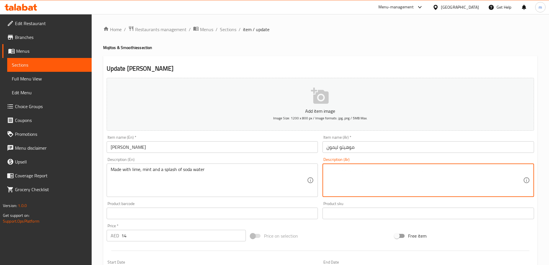
click at [337, 170] on textarea at bounding box center [424, 179] width 196 height 27
paste textarea "مصنوع من الليمون والنعناع وقليل من المياه الغازية"
type textarea "مصنوع من الليمون والنعناع وقليل من المياه الغازية"
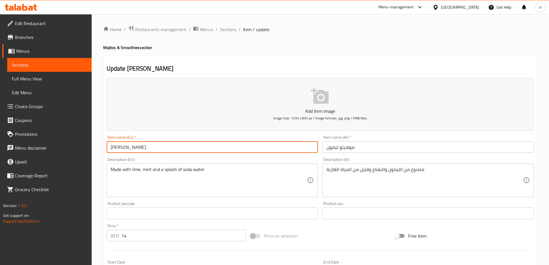
click at [216, 151] on input "Lemon Mojito" at bounding box center [212, 147] width 211 height 12
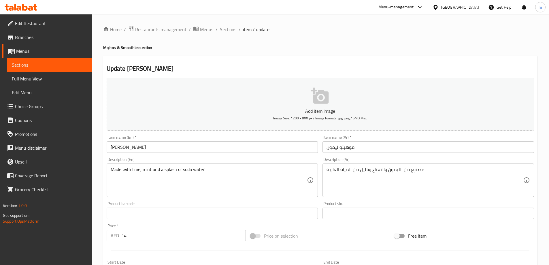
drag, startPoint x: 235, startPoint y: 69, endPoint x: 228, endPoint y: 103, distance: 33.8
click at [235, 69] on h2 "Update Lemon Mojito" at bounding box center [320, 68] width 427 height 9
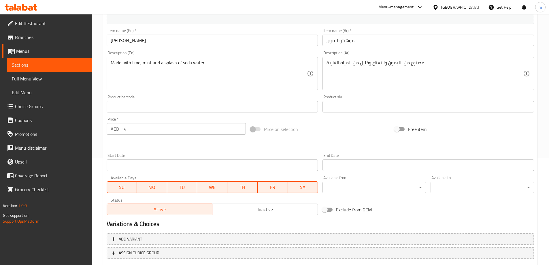
scroll to position [142, 0]
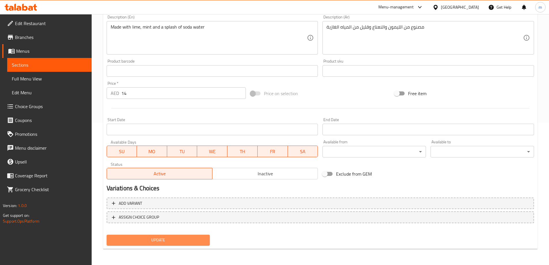
click at [174, 239] on span "Update" at bounding box center [158, 239] width 94 height 7
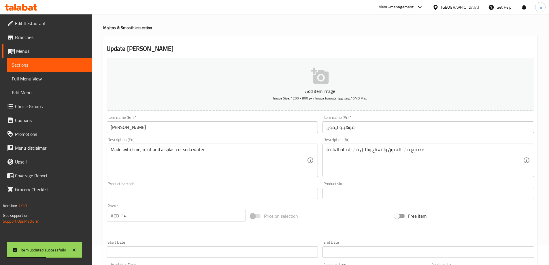
scroll to position [0, 0]
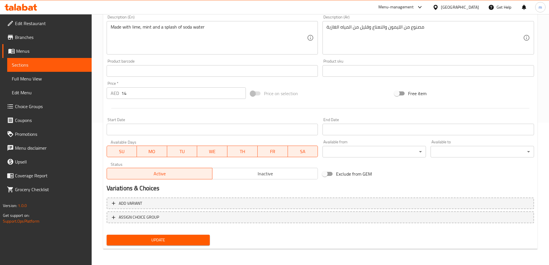
click at [181, 244] on button "Update" at bounding box center [158, 239] width 103 height 11
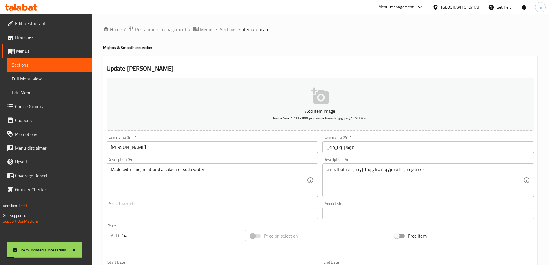
click at [231, 31] on span "Sections" at bounding box center [228, 29] width 16 height 7
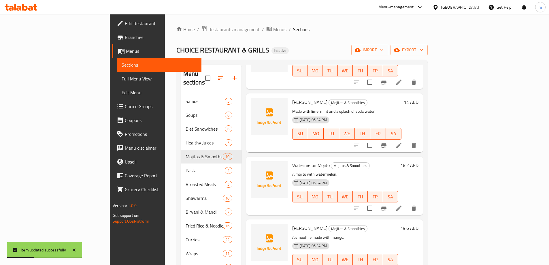
scroll to position [202, 0]
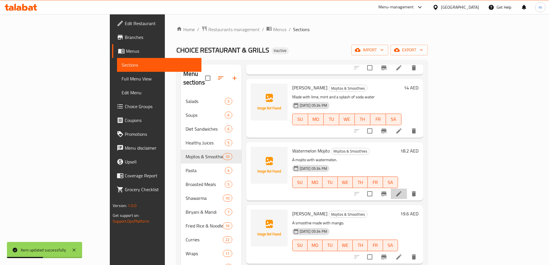
click at [407, 188] on li at bounding box center [399, 193] width 16 height 10
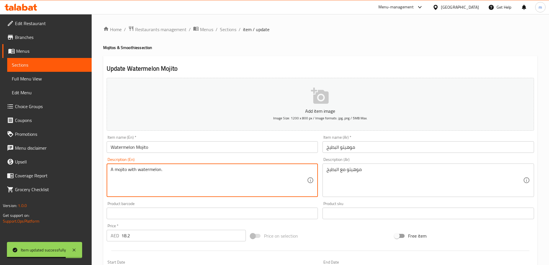
click at [213, 175] on textarea "A mojito with watermelon." at bounding box center [209, 179] width 196 height 27
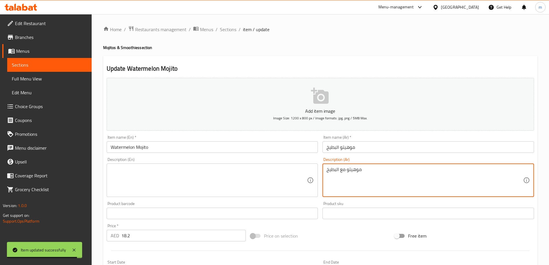
click at [357, 173] on textarea "موهيتو مع البطيخ" at bounding box center [424, 179] width 196 height 27
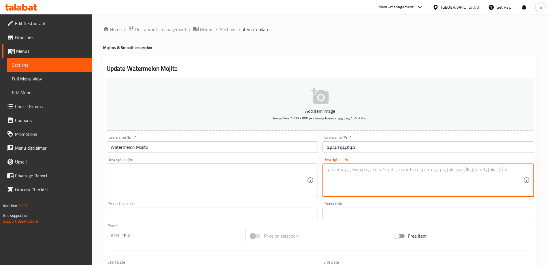
click at [174, 148] on input "Watermelon Mojito" at bounding box center [212, 147] width 211 height 12
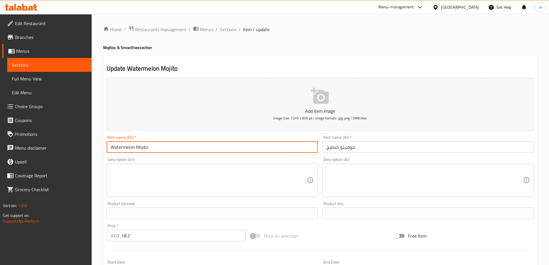
click at [174, 148] on input "Watermelon Mojito" at bounding box center [212, 147] width 211 height 12
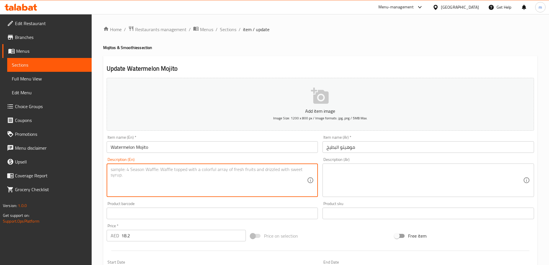
click at [245, 180] on textarea at bounding box center [209, 179] width 196 height 27
paste textarea "Made with watermelon, lime, mint and a splash of soda water"
type textarea "Made with watermelon, lime, mint and a splash of soda water"
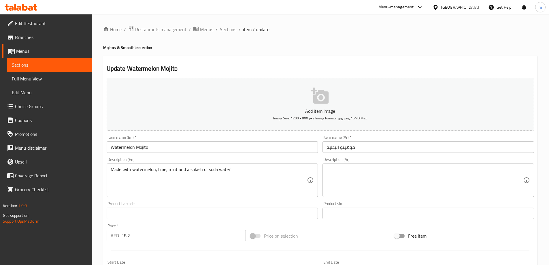
click at [406, 177] on textarea at bounding box center [424, 179] width 196 height 27
paste textarea "محضر من البطيخ والليمون والنعناع ورذاذ ماء الصودا"
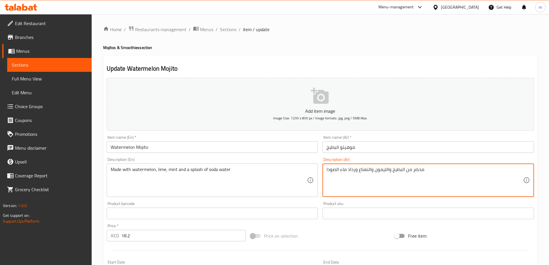
type textarea "محضر من البطيخ والليمون والنعناع ورذاذ ماء الصودا"
click at [146, 147] on input "Watermelon Mojito" at bounding box center [212, 147] width 211 height 12
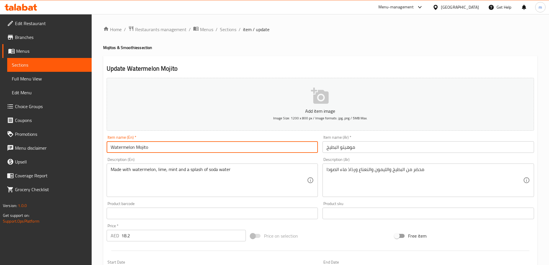
click at [146, 147] on input "Watermelon Mojito" at bounding box center [212, 147] width 211 height 12
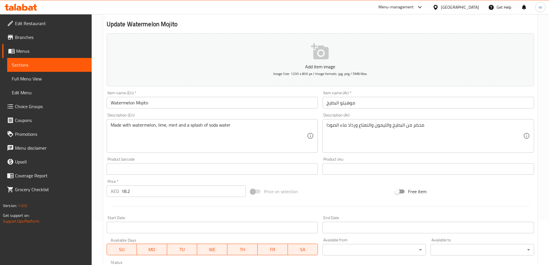
scroll to position [142, 0]
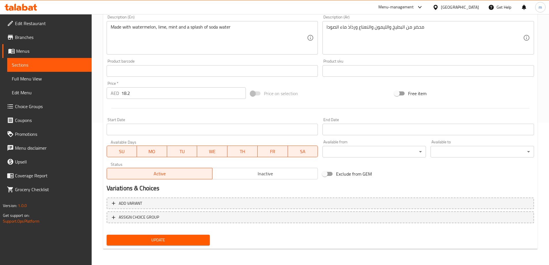
drag, startPoint x: 160, startPoint y: 241, endPoint x: 157, endPoint y: 232, distance: 9.9
click at [160, 241] on span "Update" at bounding box center [158, 239] width 94 height 7
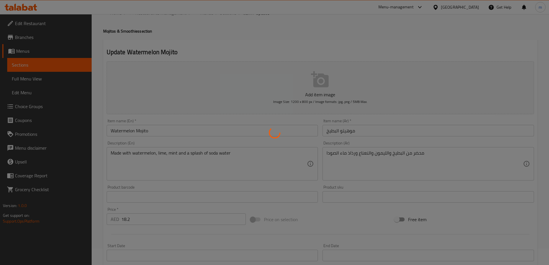
scroll to position [0, 0]
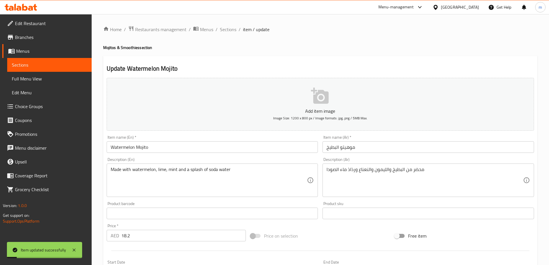
click at [227, 31] on span "Sections" at bounding box center [228, 29] width 16 height 7
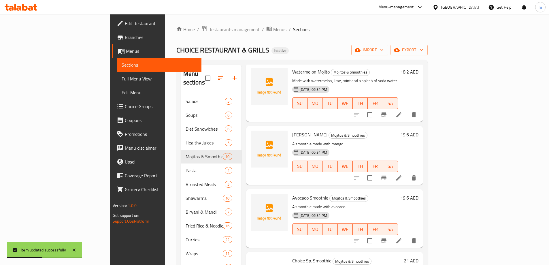
scroll to position [288, 0]
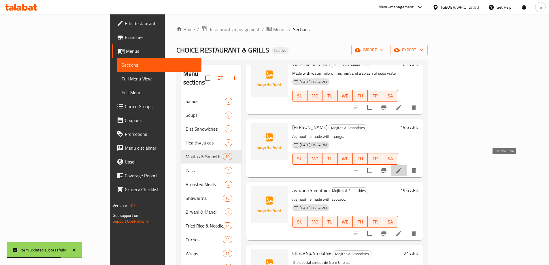
click at [401, 168] on icon at bounding box center [398, 170] width 5 height 5
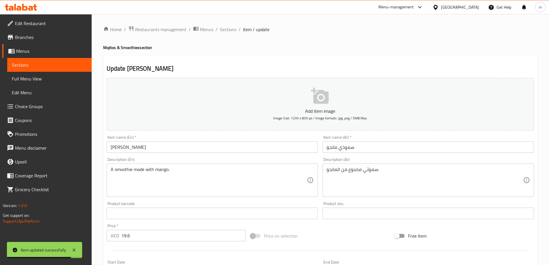
click at [146, 145] on input "Mango Smoothie" at bounding box center [212, 147] width 211 height 12
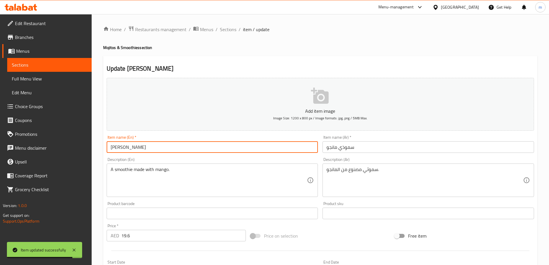
click at [146, 145] on input "Mango Smoothie" at bounding box center [212, 147] width 211 height 12
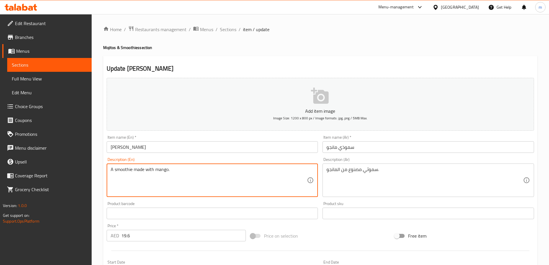
click at [183, 174] on textarea "A smoothie made with mango." at bounding box center [209, 179] width 196 height 27
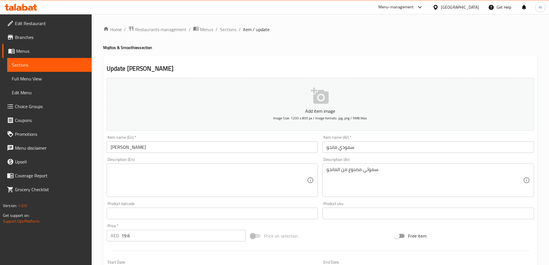
click at [177, 177] on textarea at bounding box center [209, 179] width 196 height 27
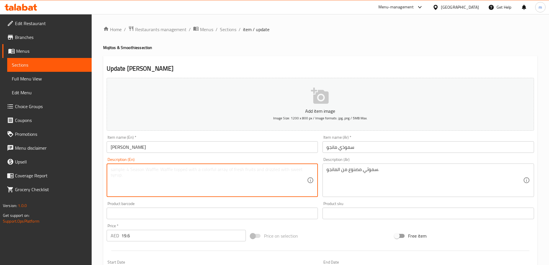
paste textarea "Vanilla yogurt, ice, ripe mango, vanilla extract"
type textarea "Vanilla yogurt, ice, ripe mango, vanilla extract"
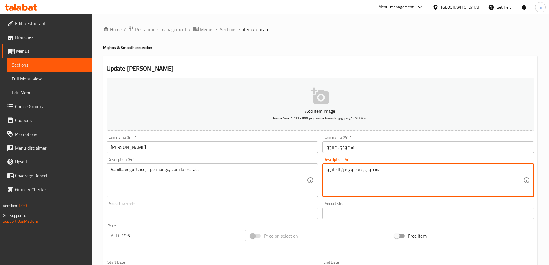
click at [362, 175] on textarea "سموثي مصنوع من المانجو." at bounding box center [424, 179] width 196 height 27
paste textarea "بادي فانيليا، ثلج، مانجو ناضج، خلاصة الفانيليا"
type textarea "زبادي فانيليا، ثلج، مانجو ناضج، خلاصة الفانيليا"
click at [151, 146] on input "Mango Smoothie" at bounding box center [212, 147] width 211 height 12
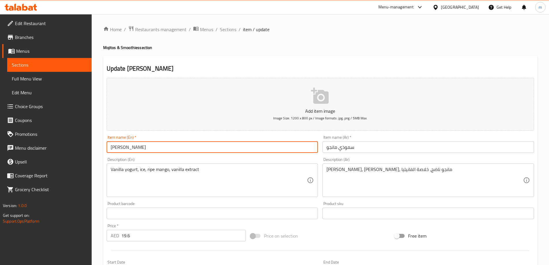
click at [151, 146] on input "Mango Smoothie" at bounding box center [212, 147] width 211 height 12
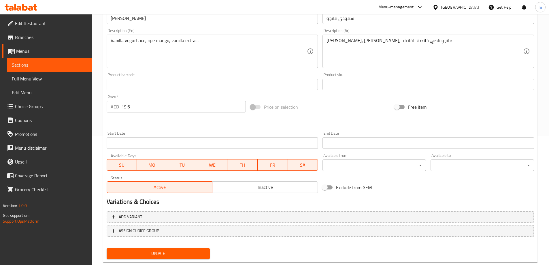
scroll to position [142, 0]
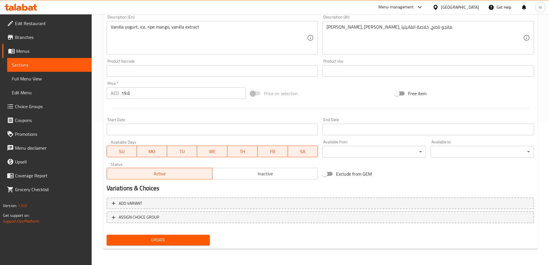
click at [170, 240] on span "Update" at bounding box center [158, 239] width 94 height 7
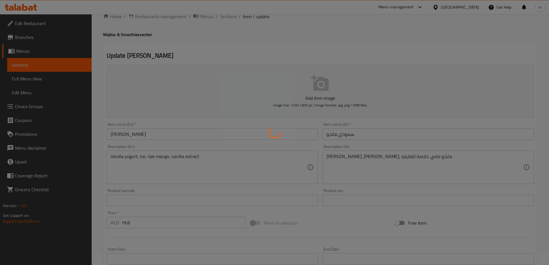
scroll to position [0, 0]
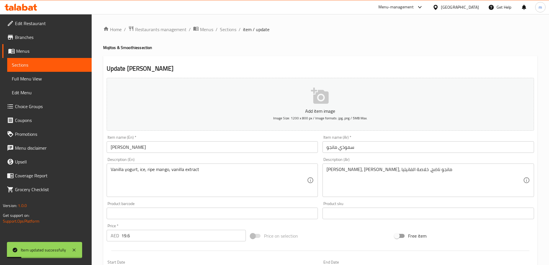
click at [226, 30] on span "Sections" at bounding box center [228, 29] width 16 height 7
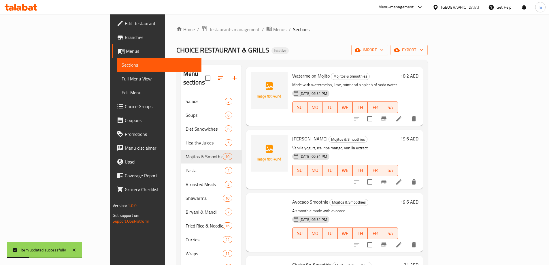
scroll to position [288, 0]
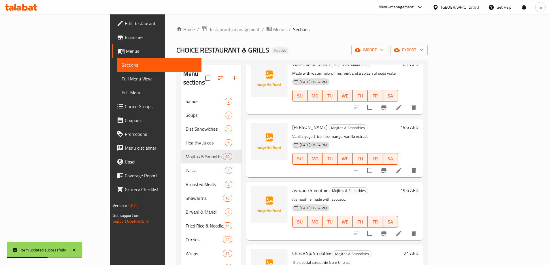
click at [407, 228] on li at bounding box center [399, 233] width 16 height 10
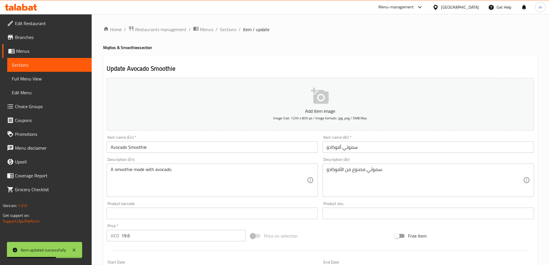
click at [152, 148] on input "Avocado Smoothie" at bounding box center [212, 147] width 211 height 12
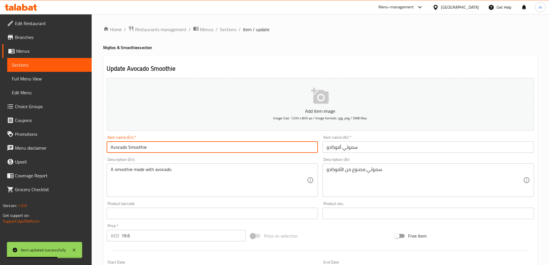
click at [152, 148] on input "Avocado Smoothie" at bounding box center [212, 147] width 211 height 12
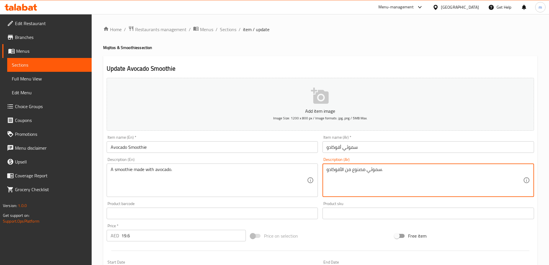
click at [344, 178] on textarea "سموثي مصنوع من الأفوكادو." at bounding box center [424, 179] width 196 height 27
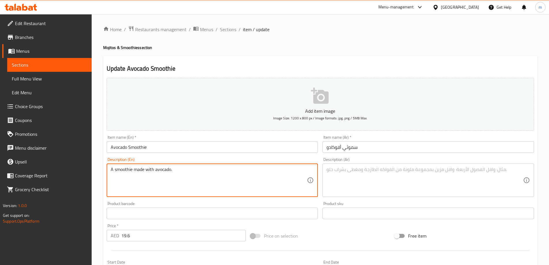
click at [255, 180] on textarea "A smoothie made with avocado." at bounding box center [209, 179] width 196 height 27
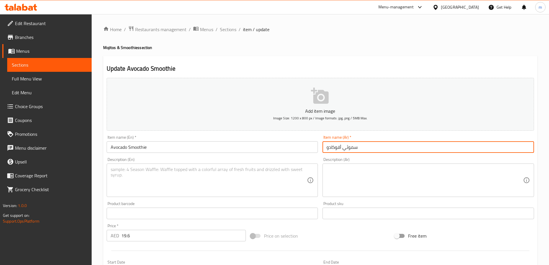
click at [347, 146] on input "سموثي أفوكادو" at bounding box center [427, 147] width 211 height 12
type input "سموذي أفوكادو"
click at [169, 147] on input "Avocado Smoothie" at bounding box center [212, 147] width 211 height 12
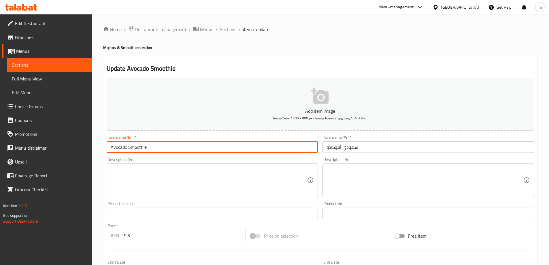
click at [169, 147] on input "Avocado Smoothie" at bounding box center [212, 147] width 211 height 12
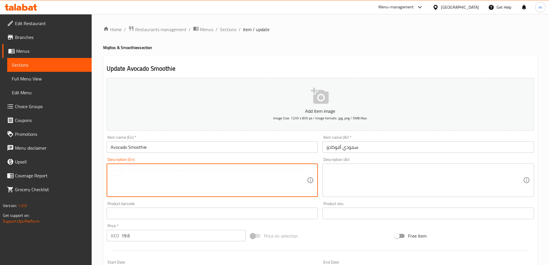
click at [146, 167] on textarea at bounding box center [209, 179] width 196 height 27
paste textarea "avocado, milk, yogurt, honey, ice"
type textarea "avocado, milk, yogurt, honey, ice"
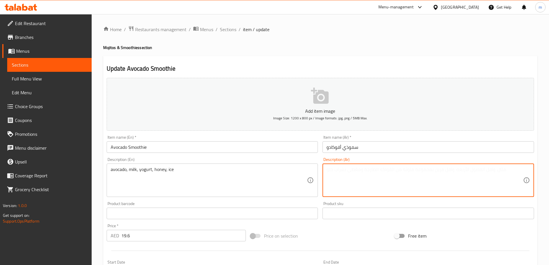
click at [399, 181] on textarea at bounding box center [424, 179] width 196 height 27
paste textarea "أفوكادو، حليب، زبادي، عسل، ثلج"
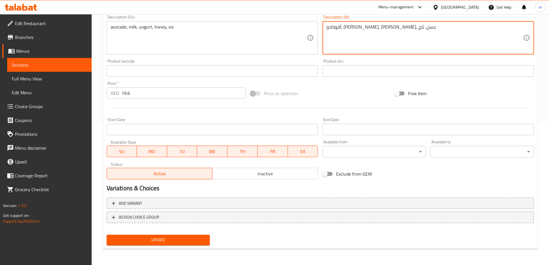
type textarea "أفوكادو، حليب، زبادي، عسل، ثلج"
click at [156, 237] on span "Update" at bounding box center [158, 239] width 94 height 7
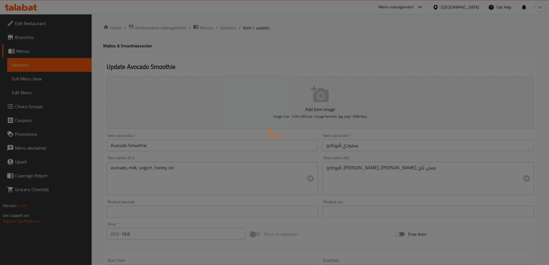
scroll to position [0, 0]
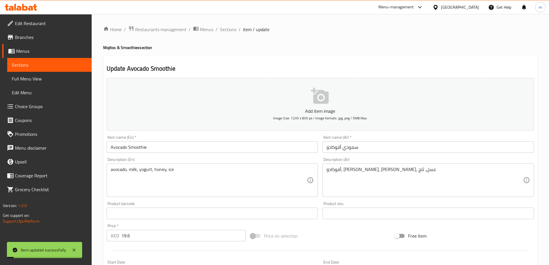
click at [230, 31] on span "Sections" at bounding box center [228, 29] width 16 height 7
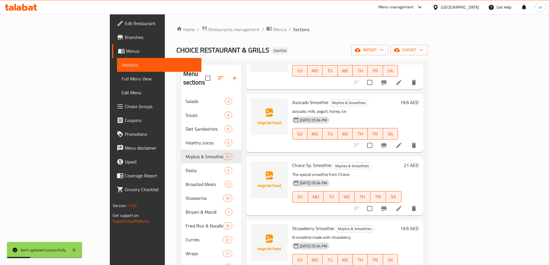
scroll to position [379, 0]
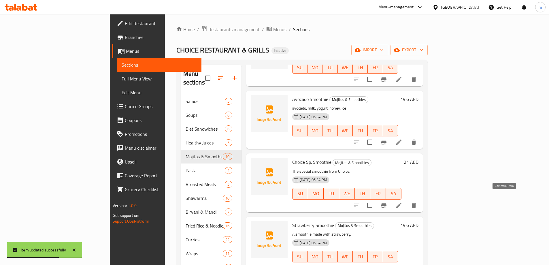
click at [402, 202] on icon at bounding box center [398, 205] width 7 height 7
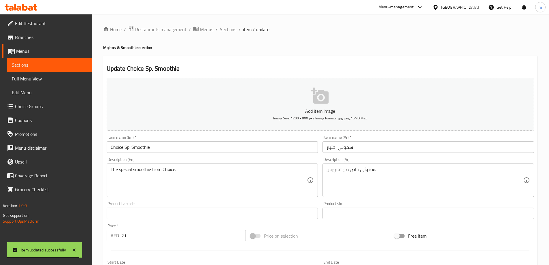
click at [151, 145] on input "Choice Sp. Smoothie" at bounding box center [212, 147] width 211 height 12
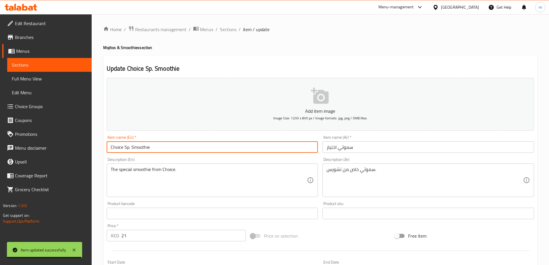
click at [151, 145] on input "Choice Sp. Smoothie" at bounding box center [212, 147] width 211 height 12
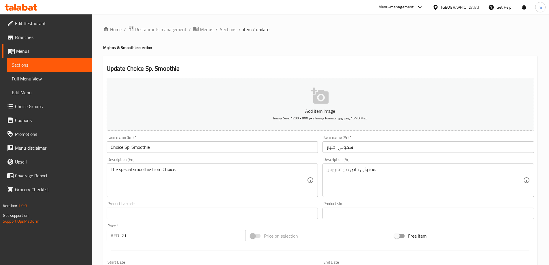
click at [226, 31] on span "Sections" at bounding box center [228, 29] width 16 height 7
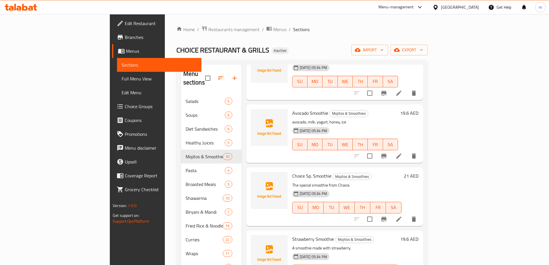
scroll to position [374, 0]
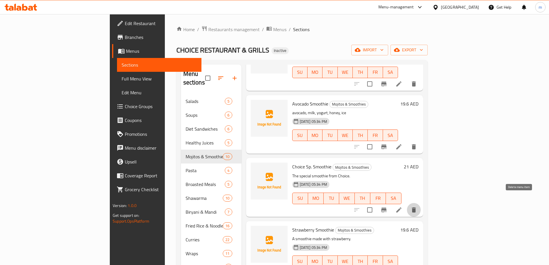
click at [416, 207] on icon "delete" at bounding box center [414, 209] width 4 height 5
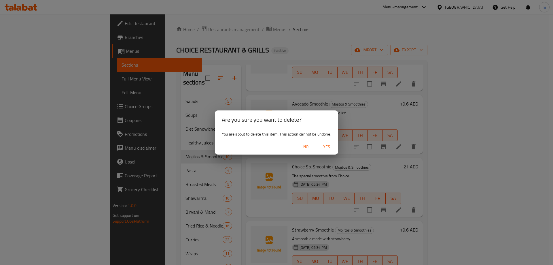
click at [329, 147] on span "Yes" at bounding box center [327, 146] width 14 height 7
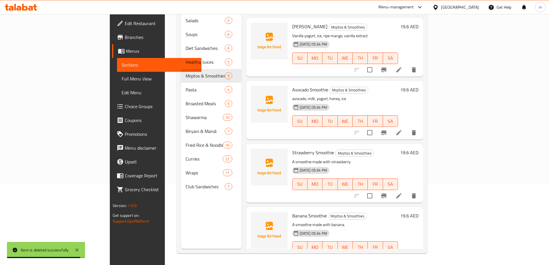
scroll to position [316, 0]
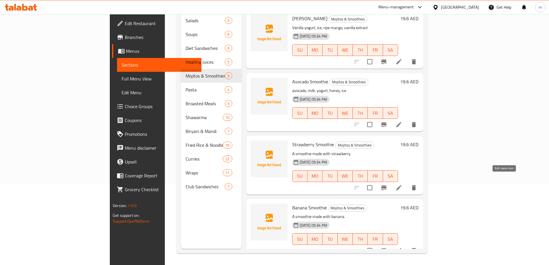
click at [402, 184] on icon at bounding box center [398, 187] width 7 height 7
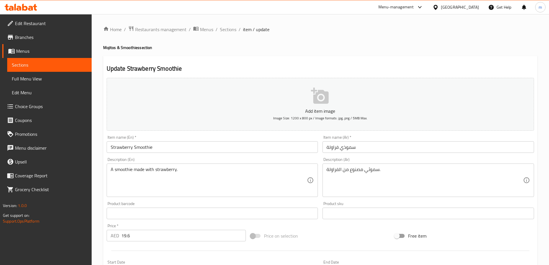
click at [152, 152] on input "Strawberry Smoothie" at bounding box center [212, 147] width 211 height 12
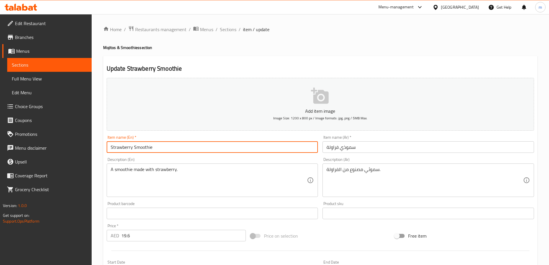
click at [152, 152] on input "Strawberry Smoothie" at bounding box center [212, 147] width 211 height 12
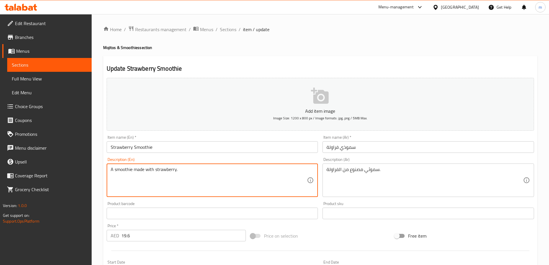
click at [200, 171] on textarea "A smoothie made with strawberry." at bounding box center [209, 179] width 196 height 27
paste textarea "Made with ripe, juicy strawberries blended to perfection"
type textarea "Made with ripe, juicy strawberries blended to perfection"
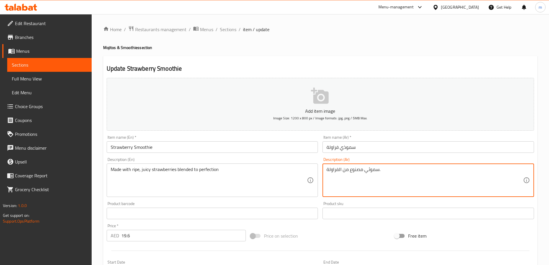
click at [385, 180] on textarea "سموثي مصنوع من الفراولة." at bounding box center [424, 179] width 196 height 27
paste textarea "مصنوعة من الفراولة الناضجة والعصرية المخلوطة إلى الكمال"
type textarea "مصنوعة من الفراولة الناضجة والعصرية المخلوطة إلى الكمال"
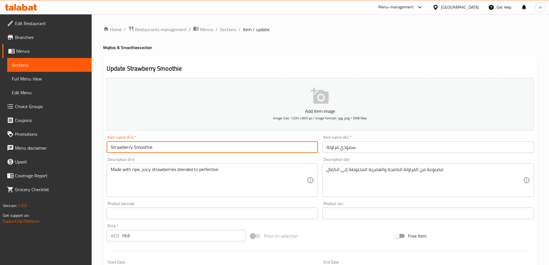
click at [196, 151] on input "Strawberry Smoothie" at bounding box center [212, 147] width 211 height 12
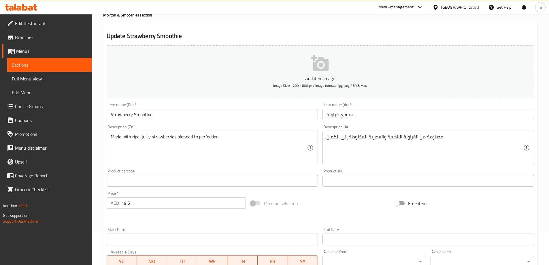
scroll to position [142, 0]
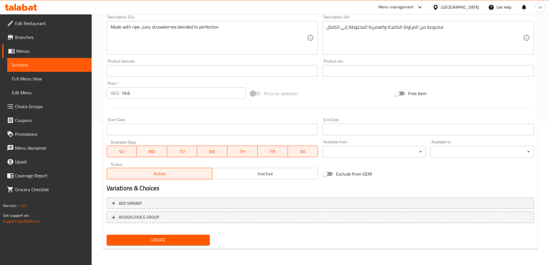
click at [168, 236] on span "Update" at bounding box center [158, 239] width 94 height 7
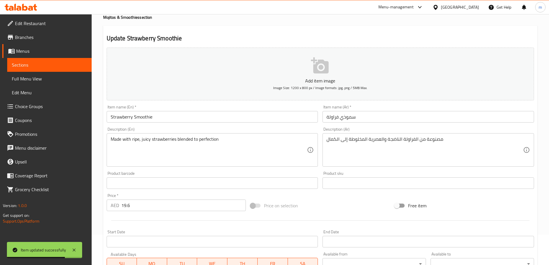
scroll to position [0, 0]
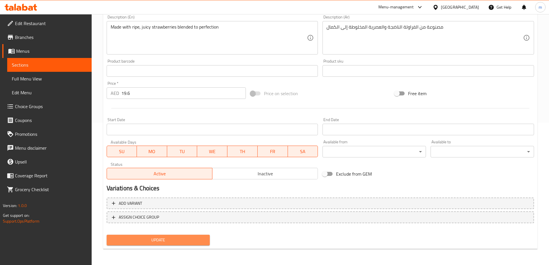
click at [190, 239] on span "Update" at bounding box center [158, 239] width 94 height 7
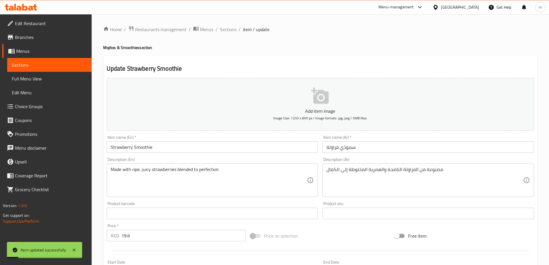
click at [226, 33] on span "Sections" at bounding box center [228, 29] width 16 height 7
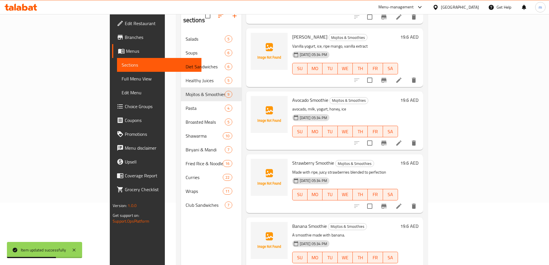
scroll to position [81, 0]
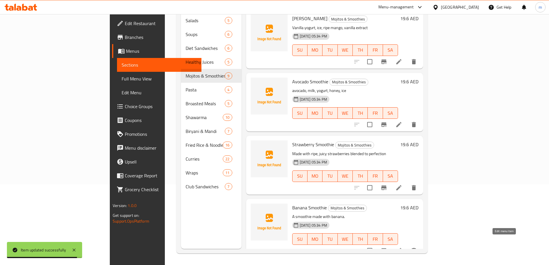
click at [402, 247] on icon at bounding box center [398, 250] width 7 height 7
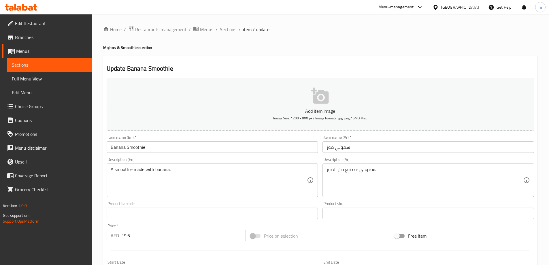
click at [164, 149] on input "Banana Smoothie" at bounding box center [212, 147] width 211 height 12
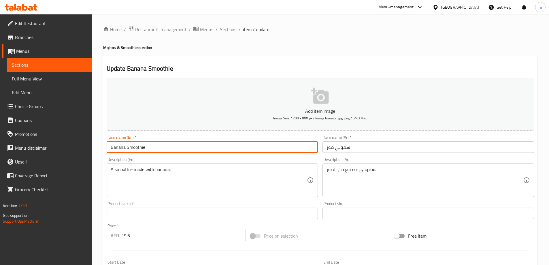
click at [164, 149] on input "Banana Smoothie" at bounding box center [212, 147] width 211 height 12
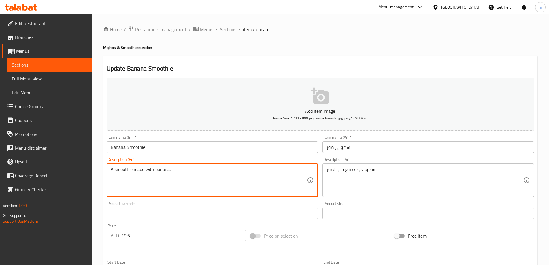
click at [211, 180] on textarea "A smoothie made with banana." at bounding box center [209, 179] width 196 height 27
paste textarea "Vanilla yogurt, ice, ripe bananas, vanilla extract"
type textarea "Vanilla yogurt, ice, ripe bananas, vanilla extract"
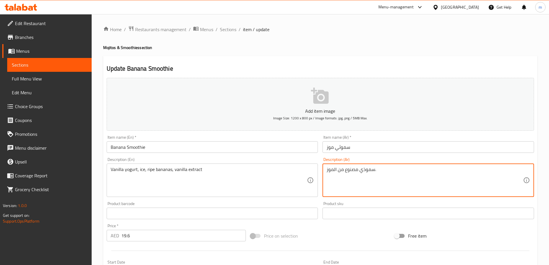
click at [369, 182] on textarea "سموذي مصنوع من الموز." at bounding box center [424, 179] width 196 height 27
paste textarea "بادي فانيليا، ثلج، موز ناضج، خلاصة الفانيليا"
type textarea "زبادي فانيليا، ثلج، موز ناضج، خلاصة الفانيليا"
click at [166, 151] on input "Banana Smoothie" at bounding box center [212, 147] width 211 height 12
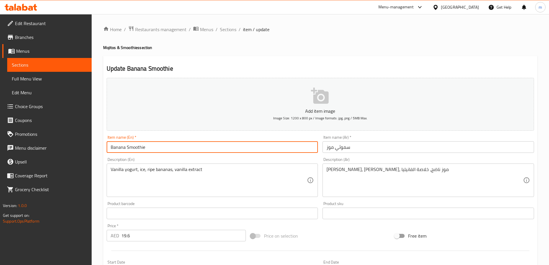
click at [166, 151] on input "Banana Smoothie" at bounding box center [212, 147] width 211 height 12
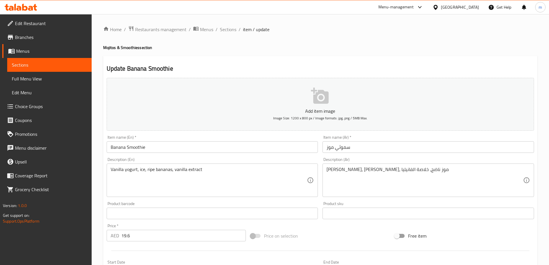
drag, startPoint x: 187, startPoint y: 175, endPoint x: 191, endPoint y: 175, distance: 3.8
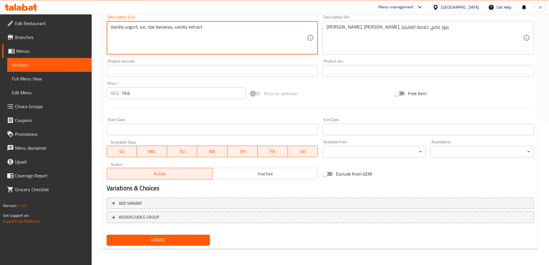
click at [194, 242] on span "Update" at bounding box center [158, 239] width 94 height 7
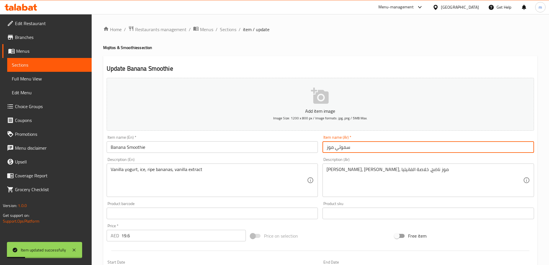
click at [339, 149] on input "سموثي موز" at bounding box center [427, 147] width 211 height 12
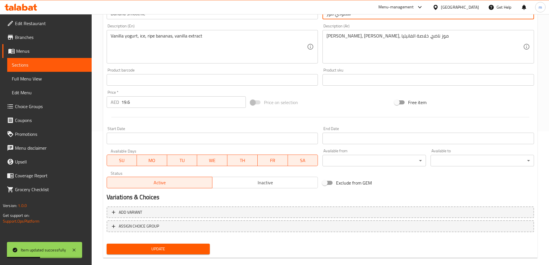
scroll to position [142, 0]
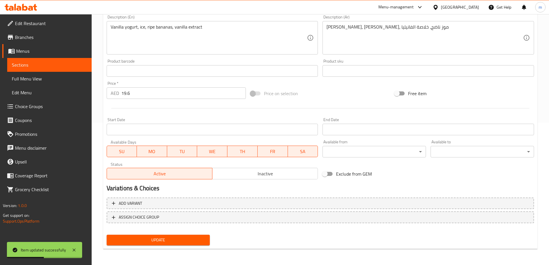
type input "سموذي موز"
click at [179, 241] on span "Update" at bounding box center [158, 239] width 94 height 7
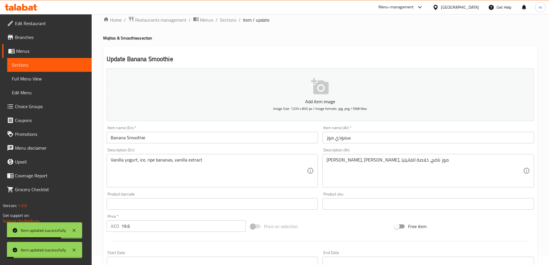
scroll to position [0, 0]
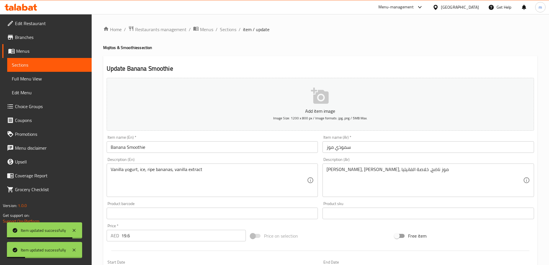
click at [230, 31] on span "Sections" at bounding box center [228, 29] width 16 height 7
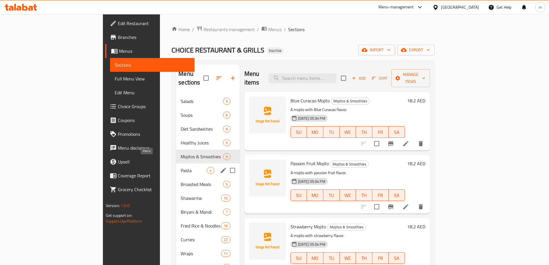
click at [181, 167] on span "Pasta" at bounding box center [194, 170] width 26 height 7
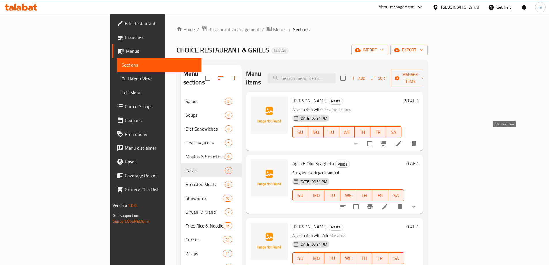
click at [402, 140] on icon at bounding box center [398, 143] width 7 height 7
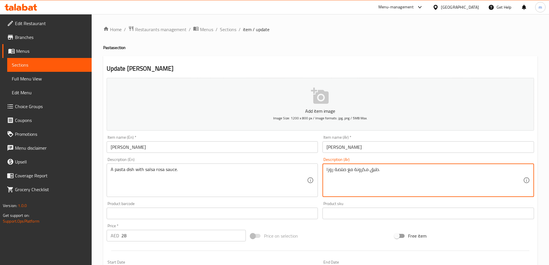
drag, startPoint x: 342, startPoint y: 170, endPoint x: 334, endPoint y: 170, distance: 8.7
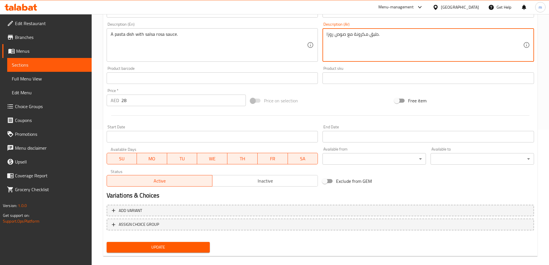
scroll to position [142, 0]
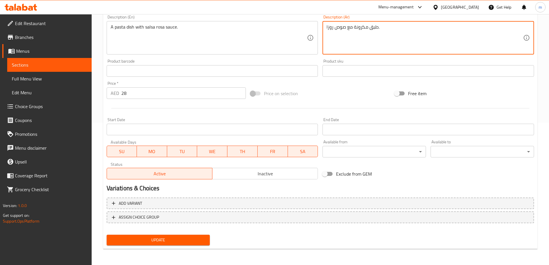
type textarea "طبق مكرونة مع صوص روزا."
click at [160, 243] on span "Update" at bounding box center [158, 239] width 94 height 7
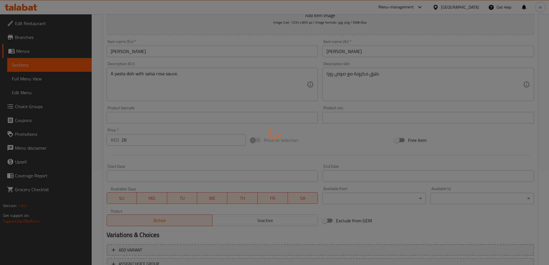
scroll to position [0, 0]
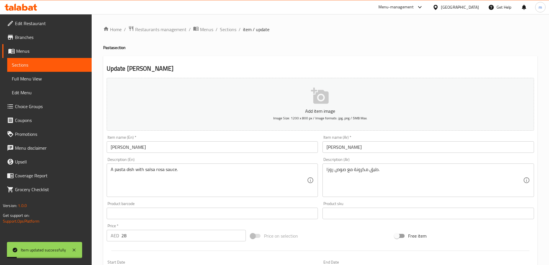
click at [231, 31] on span "Sections" at bounding box center [228, 29] width 16 height 7
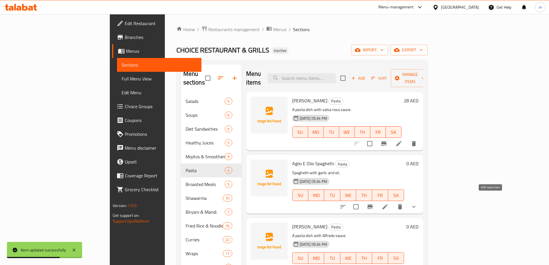
click at [388, 203] on icon at bounding box center [384, 206] width 7 height 7
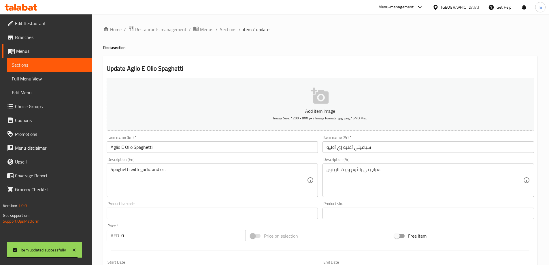
click at [374, 147] on input "سباغيتي أغليو إي أوليو" at bounding box center [427, 147] width 211 height 12
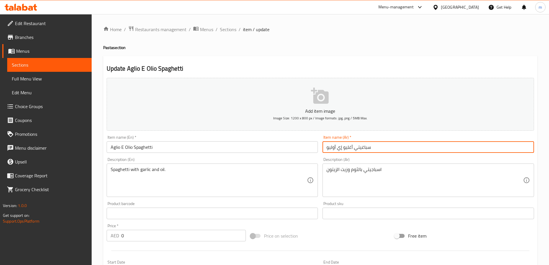
click at [139, 146] on input "Aglio E Olio Spaghetti" at bounding box center [212, 147] width 211 height 12
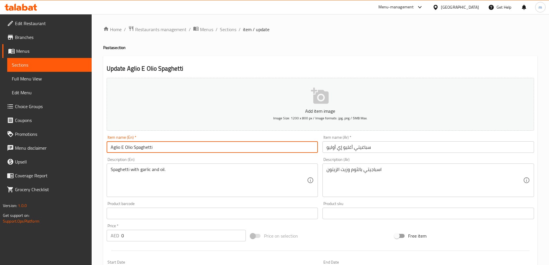
click at [139, 146] on input "Aglio E Olio Spaghetti" at bounding box center [212, 147] width 211 height 12
click at [363, 149] on input "سباغيتي أغليو إي أوليو" at bounding box center [427, 147] width 211 height 12
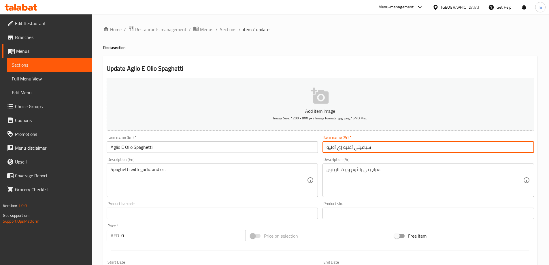
click at [363, 149] on input "سباغيتي أغليو إي أوليو" at bounding box center [427, 147] width 211 height 12
paste input "سباجيتي"
click at [510, 148] on input "إسباجيتي أغليو إي أوليو" at bounding box center [427, 147] width 211 height 12
click at [513, 147] on input "إسباجيتي أجليو إي أوليو" at bounding box center [427, 147] width 211 height 12
drag, startPoint x: 506, startPoint y: 148, endPoint x: 511, endPoint y: 149, distance: 5.6
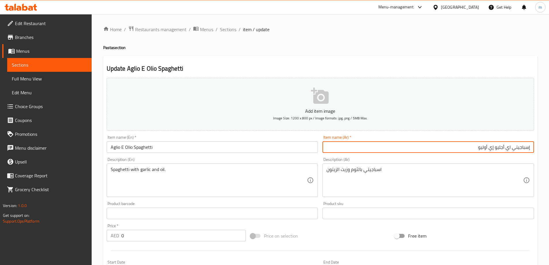
click at [511, 149] on input "إسباجيتي اي أجليو إي أوليو" at bounding box center [427, 147] width 211 height 12
type input "إسباجيتي أجليو اي أوليو"
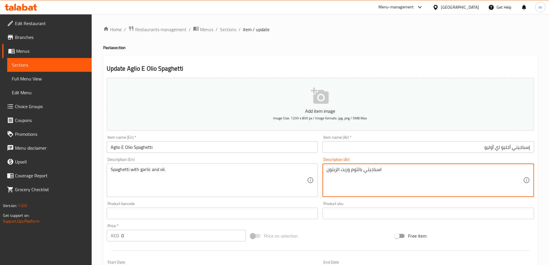
drag, startPoint x: 339, startPoint y: 170, endPoint x: 318, endPoint y: 171, distance: 21.3
type textarea "اسباجيتي بالثوم وزيت"
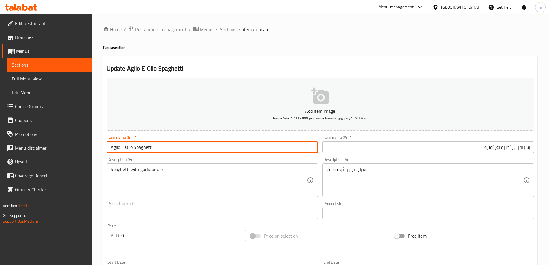
click at [143, 148] on input "Aglio E Olio Spaghetti" at bounding box center [212, 147] width 211 height 12
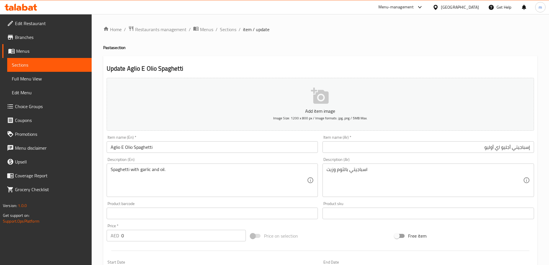
drag, startPoint x: 228, startPoint y: 29, endPoint x: 231, endPoint y: 58, distance: 29.2
click at [228, 29] on span "Sections" at bounding box center [228, 29] width 16 height 7
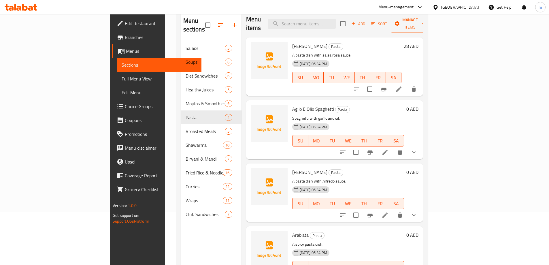
scroll to position [81, 0]
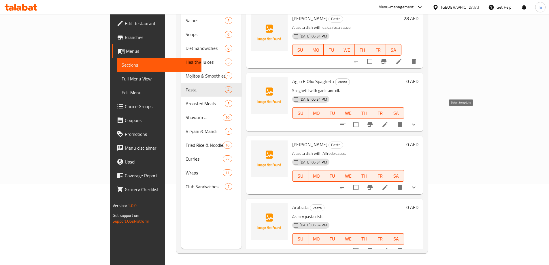
click at [362, 118] on input "checkbox" at bounding box center [356, 124] width 12 height 12
checkbox input "false"
click at [403, 121] on icon "delete" at bounding box center [399, 124] width 7 height 7
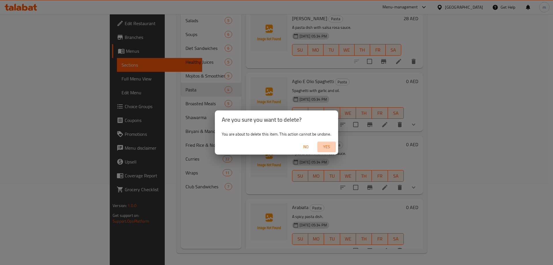
click at [326, 148] on span "Yes" at bounding box center [327, 146] width 14 height 7
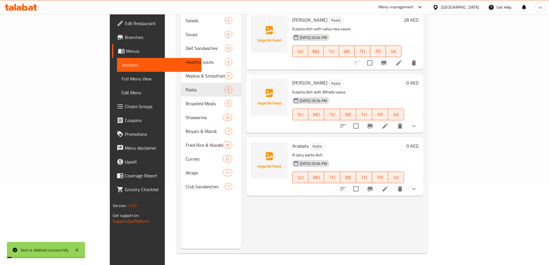
scroll to position [0, 0]
click at [403, 122] on icon "delete" at bounding box center [399, 125] width 7 height 7
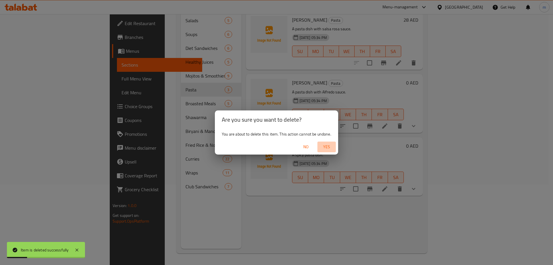
click at [332, 149] on span "Yes" at bounding box center [327, 146] width 14 height 7
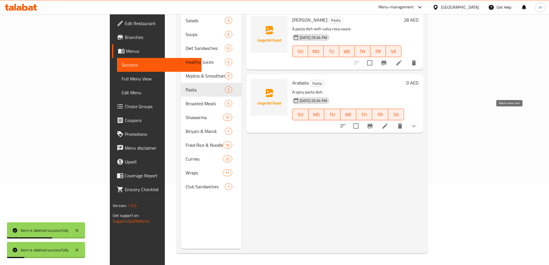
click at [402, 123] on icon "delete" at bounding box center [400, 125] width 4 height 5
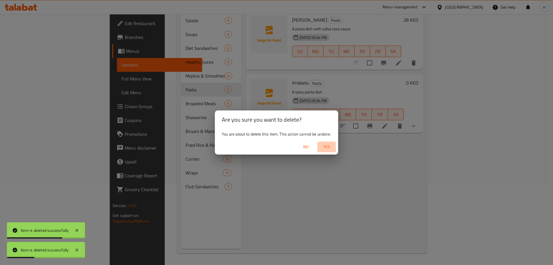
click at [327, 146] on span "Yes" at bounding box center [327, 146] width 14 height 7
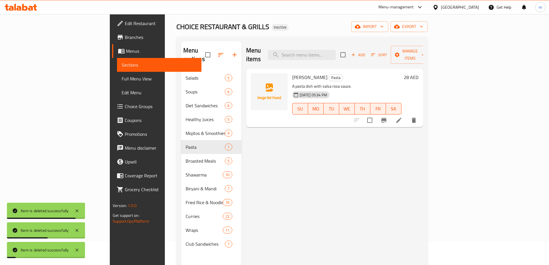
scroll to position [23, 0]
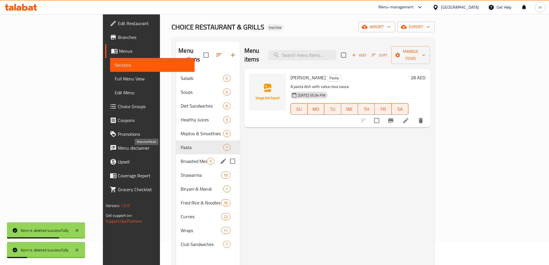
click at [181, 158] on span "Broasted Meals" at bounding box center [194, 161] width 26 height 7
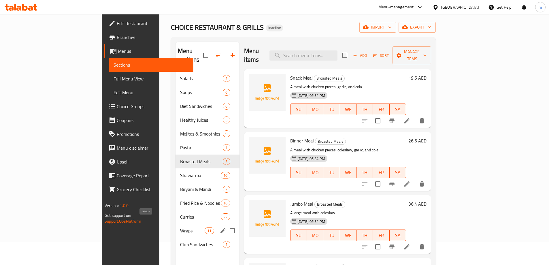
scroll to position [81, 0]
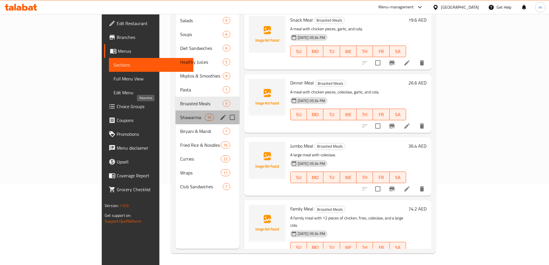
click at [180, 114] on span "Shawarma" at bounding box center [192, 117] width 24 height 7
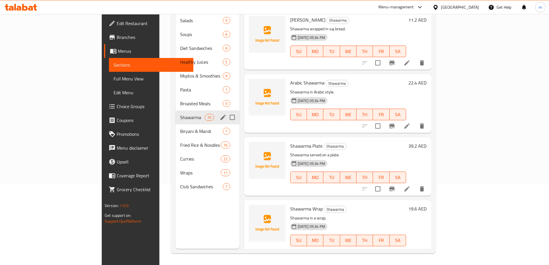
click at [226, 111] on input "Menu sections" at bounding box center [232, 117] width 12 height 12
checkbox input "true"
click at [226, 125] on input "Menu sections" at bounding box center [232, 131] width 12 height 12
checkbox input "true"
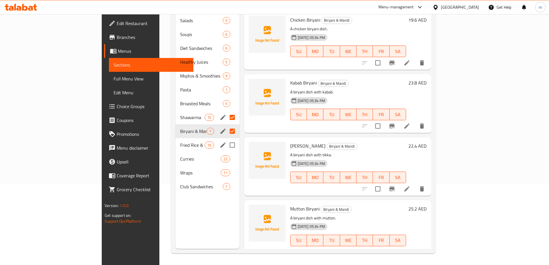
click at [226, 139] on input "Menu sections" at bounding box center [232, 145] width 12 height 12
checkbox input "true"
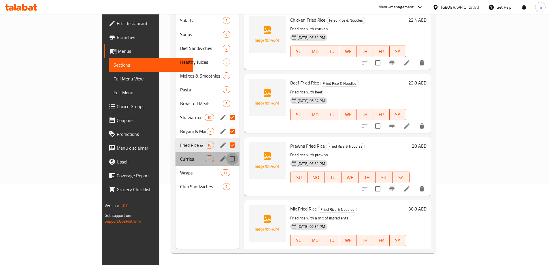
click at [226, 153] on input "Menu sections" at bounding box center [232, 159] width 12 height 12
checkbox input "true"
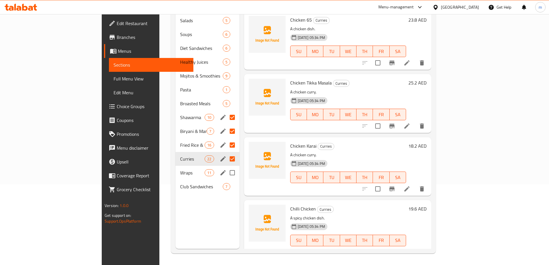
click at [226, 166] on input "Menu sections" at bounding box center [232, 172] width 12 height 12
checkbox input "true"
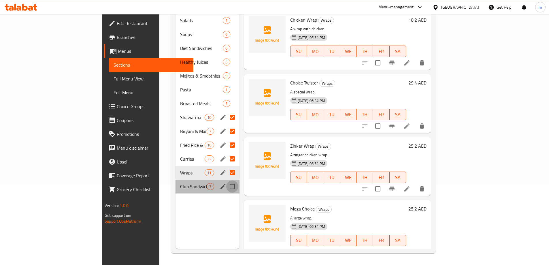
click at [226, 180] on input "Menu sections" at bounding box center [232, 186] width 12 height 12
checkbox input "true"
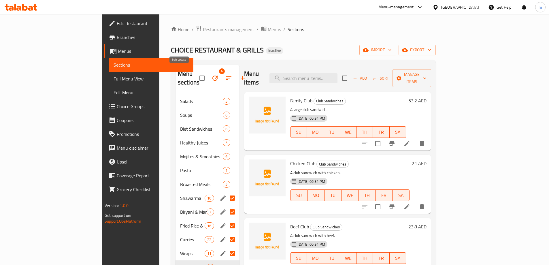
click at [212, 75] on icon "button" at bounding box center [214, 77] width 5 height 5
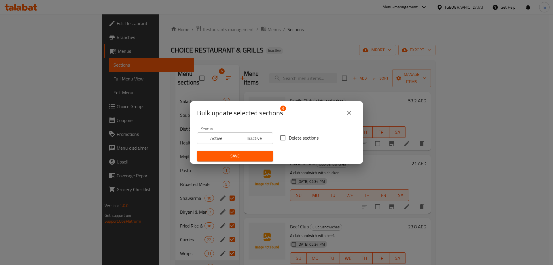
click at [284, 137] on input "Delete sections" at bounding box center [283, 138] width 12 height 12
checkbox input "true"
click at [251, 156] on span "Save" at bounding box center [235, 155] width 67 height 7
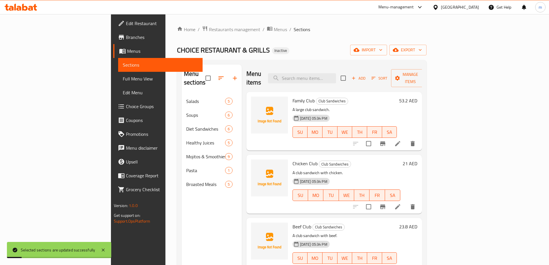
click at [181, 210] on div "Menu sections Salads 5 Soups 6 Diet Sandwiches 6 Healthy Juices 5 Mojitos & Smo…" at bounding box center [211, 197] width 60 height 265
click at [401, 140] on icon at bounding box center [397, 143] width 7 height 7
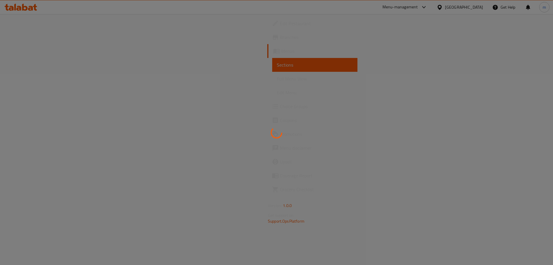
click at [352, 144] on div at bounding box center [276, 132] width 553 height 265
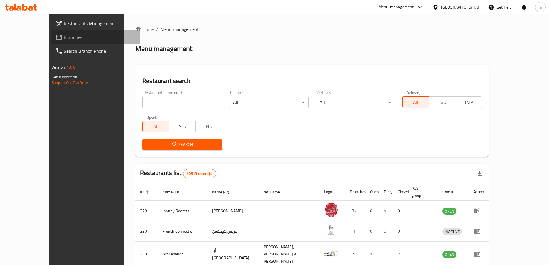
click at [64, 38] on span "Branches" at bounding box center [100, 37] width 72 height 7
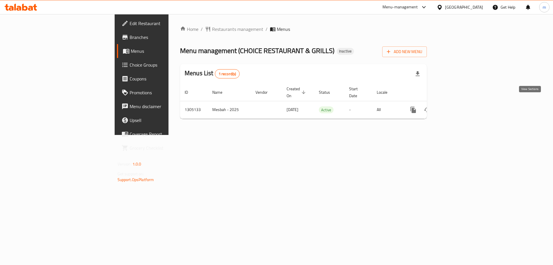
click at [458, 106] on icon "enhanced table" at bounding box center [454, 109] width 7 height 7
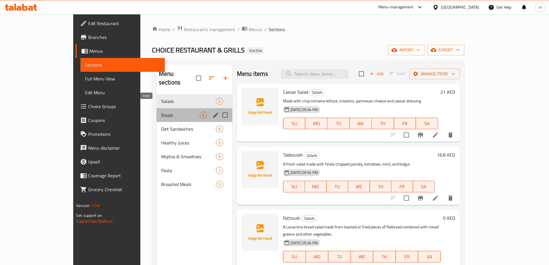
click at [161, 111] on span "Soups" at bounding box center [180, 114] width 39 height 7
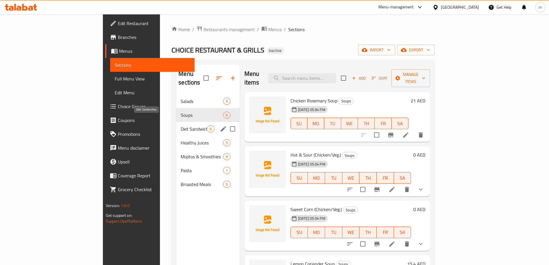
click at [181, 125] on span "Diet Sandwiches" at bounding box center [194, 128] width 26 height 7
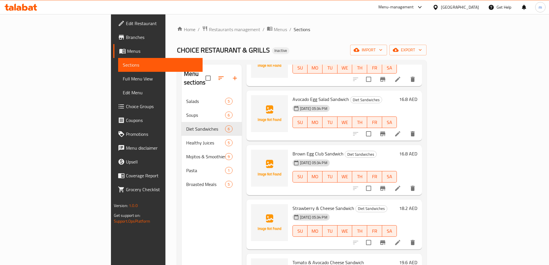
scroll to position [58, 0]
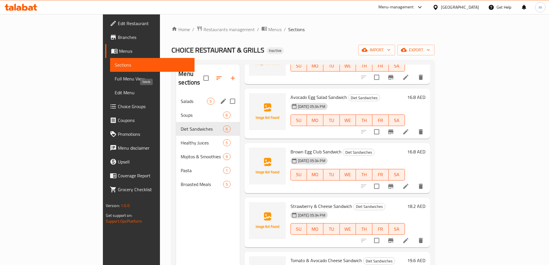
click at [181, 98] on span "Salads" at bounding box center [194, 101] width 26 height 7
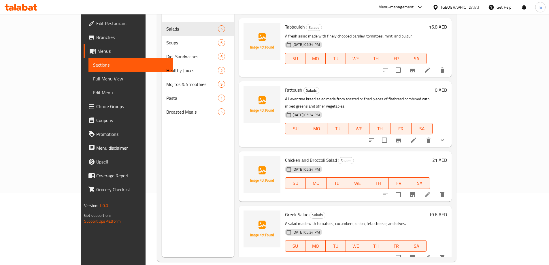
scroll to position [81, 0]
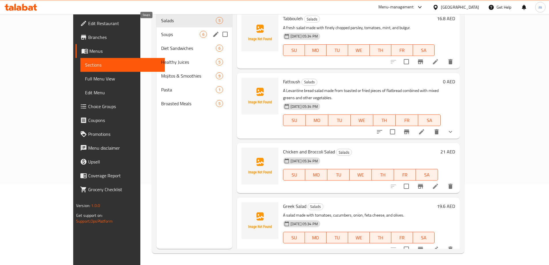
click at [161, 31] on span "Soups" at bounding box center [180, 34] width 39 height 7
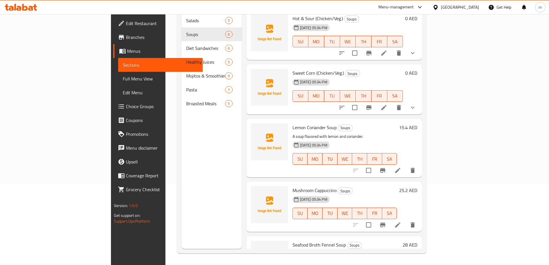
scroll to position [84, 0]
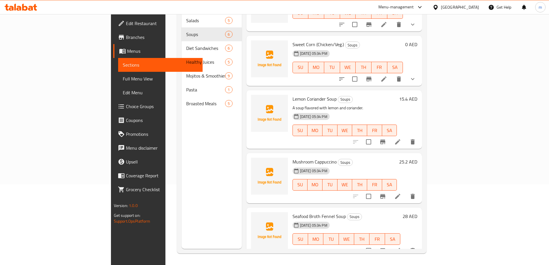
click at [401, 193] on icon at bounding box center [397, 196] width 7 height 7
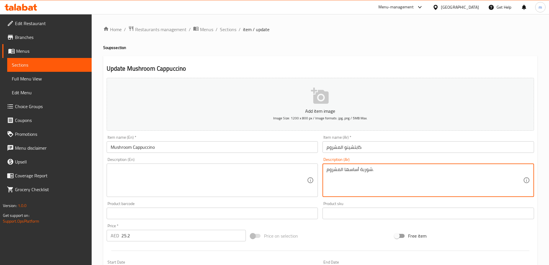
click at [336, 175] on textarea "شوربة أساسها المشروم." at bounding box center [424, 179] width 196 height 27
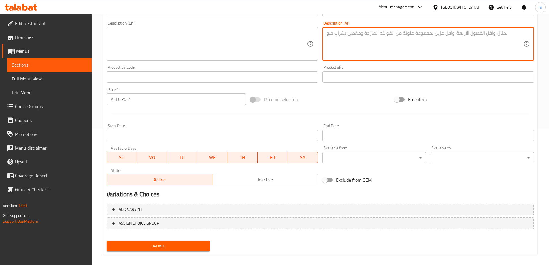
scroll to position [142, 0]
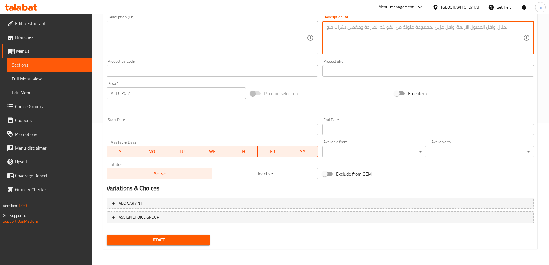
click at [183, 238] on span "Update" at bounding box center [158, 239] width 94 height 7
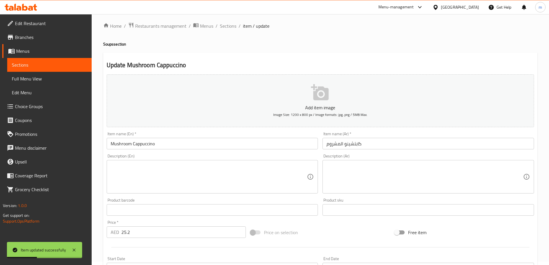
scroll to position [0, 0]
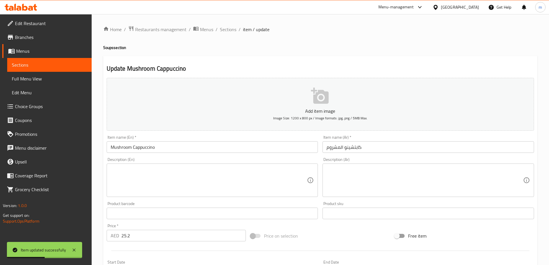
click at [231, 28] on span "Sections" at bounding box center [228, 29] width 16 height 7
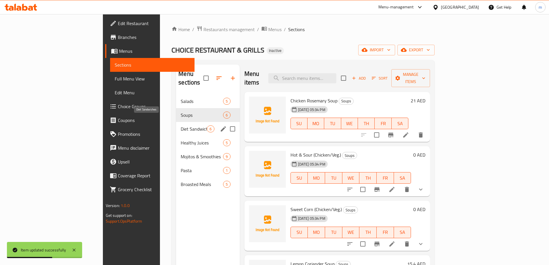
click at [181, 125] on span "Diet Sandwiches" at bounding box center [194, 128] width 26 height 7
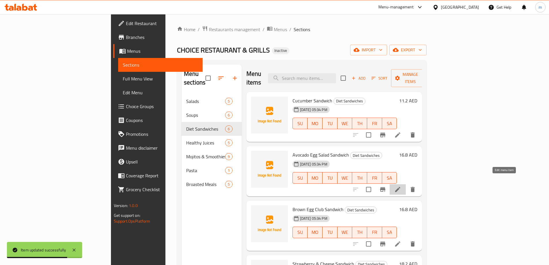
click at [400, 187] on icon at bounding box center [397, 189] width 5 height 5
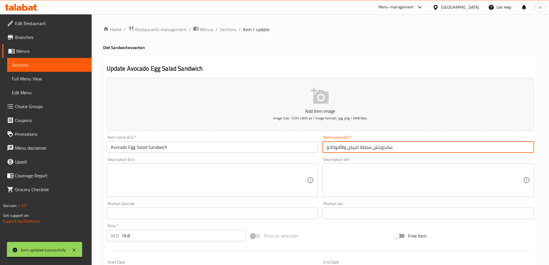
click at [345, 149] on input "ساندويتش سلطة البيض والأفوكادو" at bounding box center [427, 147] width 211 height 12
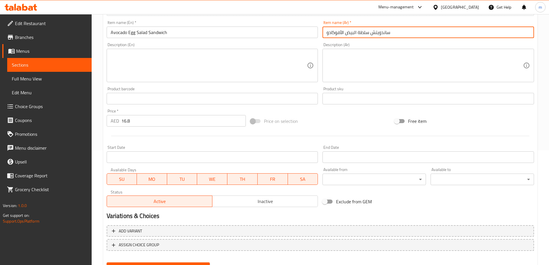
scroll to position [115, 0]
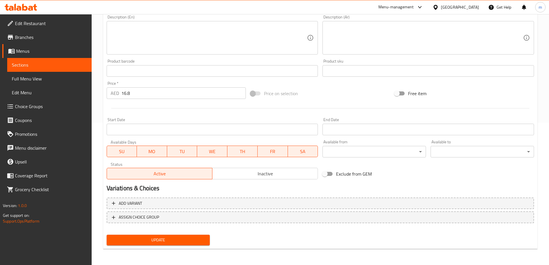
type input "ساندويتش سلطة البيض الأفوكادو"
click at [177, 236] on span "Update" at bounding box center [158, 239] width 94 height 7
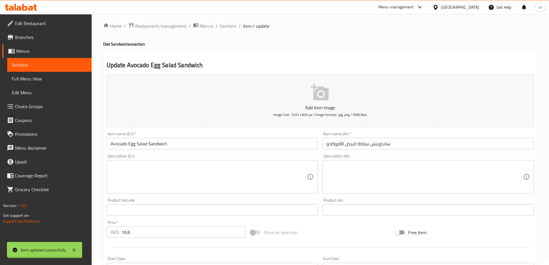
scroll to position [0, 0]
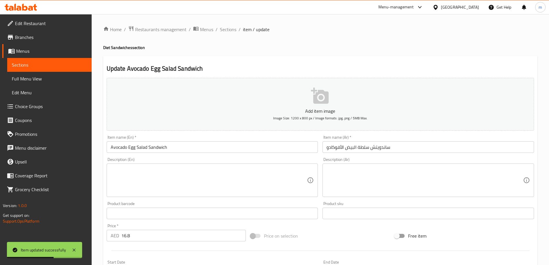
click at [225, 31] on span "Sections" at bounding box center [228, 29] width 16 height 7
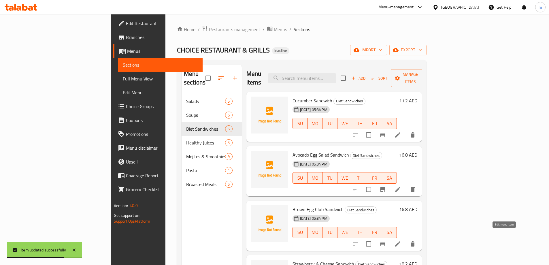
click at [401, 240] on icon at bounding box center [397, 243] width 7 height 7
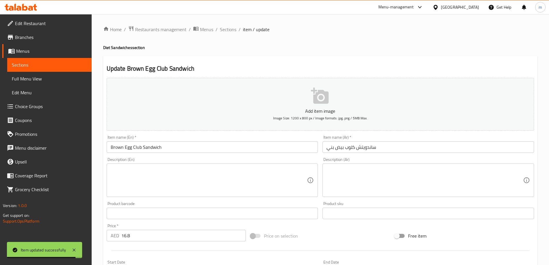
click at [330, 148] on input "ساندويتش كلوب بيض بني" at bounding box center [427, 147] width 211 height 12
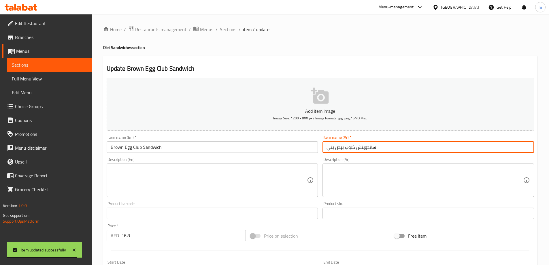
click at [330, 148] on input "ساندويتش كلوب بيض بني" at bounding box center [427, 147] width 211 height 12
paste input "سمر"
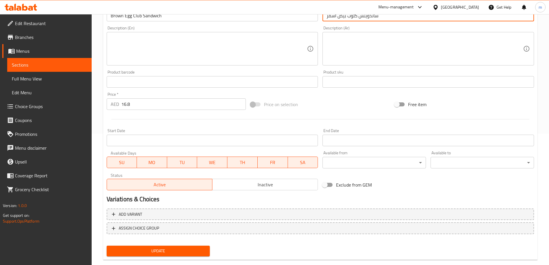
scroll to position [142, 0]
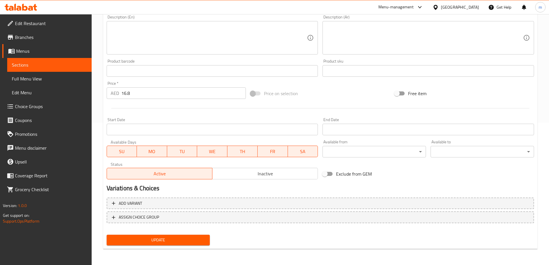
type input "ساندويتش كلوب بيض أسمر"
click at [156, 240] on span "Update" at bounding box center [158, 239] width 94 height 7
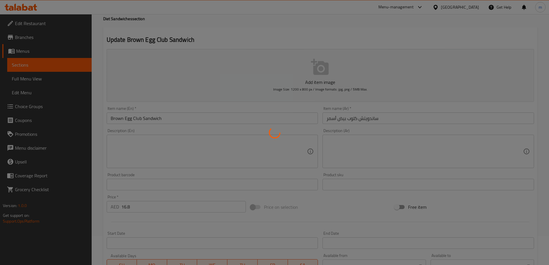
scroll to position [27, 0]
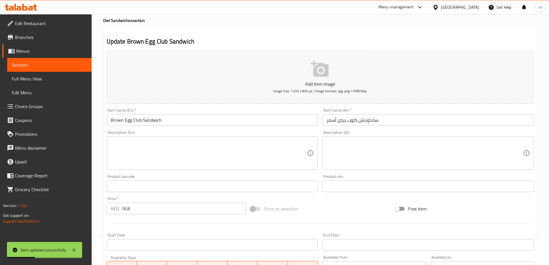
click at [135, 125] on input "Brown Egg Club Sandwich" at bounding box center [212, 120] width 211 height 12
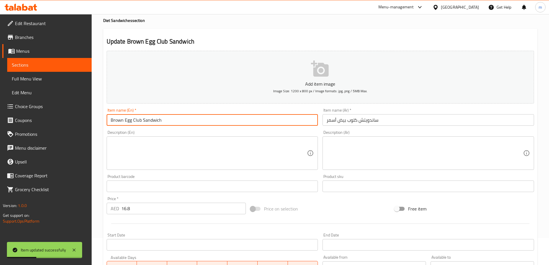
click at [135, 125] on input "Brown Egg Club Sandwich" at bounding box center [212, 120] width 211 height 12
click at [348, 122] on input "ساندويتش كلوب بيض أسمر" at bounding box center [427, 120] width 211 height 12
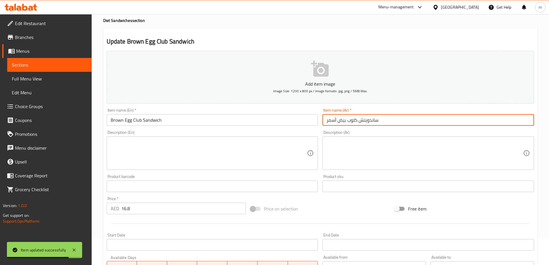
click at [348, 122] on input "ساندويتش كلوب بيض أسمر" at bounding box center [427, 120] width 211 height 12
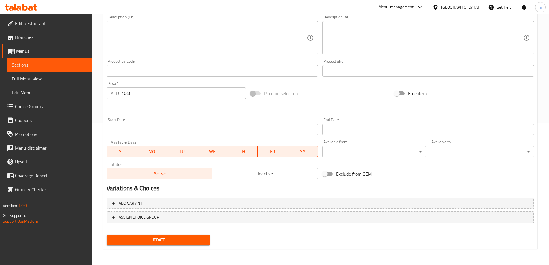
click at [185, 237] on span "Update" at bounding box center [158, 239] width 94 height 7
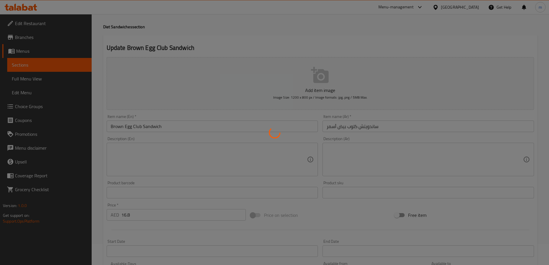
scroll to position [0, 0]
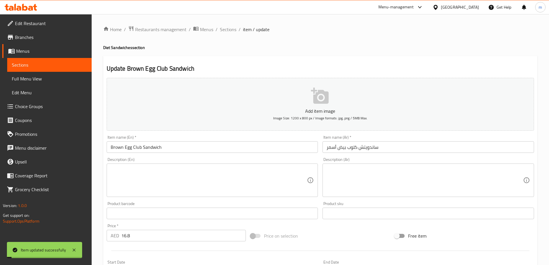
click at [233, 27] on span "Sections" at bounding box center [228, 29] width 16 height 7
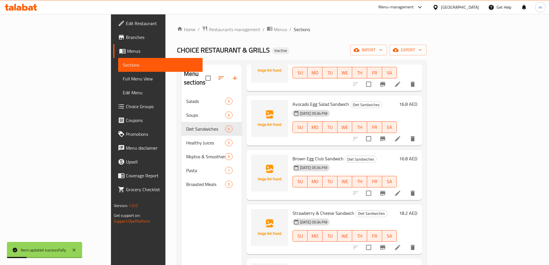
scroll to position [58, 0]
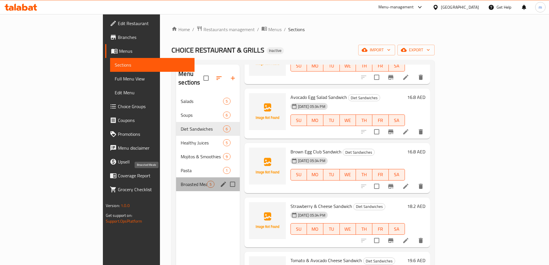
click at [181, 181] on span "Broasted Meals" at bounding box center [194, 184] width 26 height 7
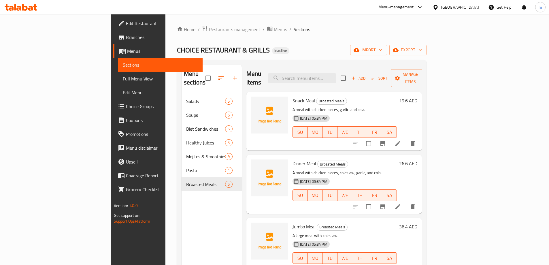
click at [401, 140] on icon at bounding box center [397, 143] width 7 height 7
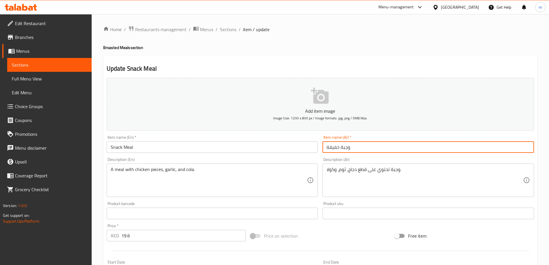
click at [336, 148] on input "وجبة خفيفة" at bounding box center [427, 147] width 211 height 12
type input "وجبة سناك"
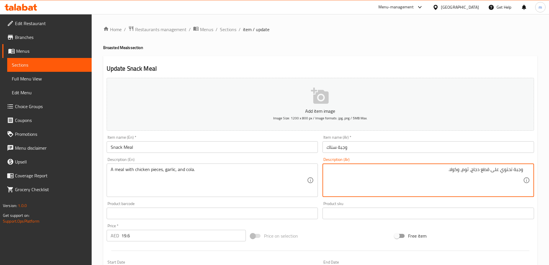
drag, startPoint x: 513, startPoint y: 170, endPoint x: 492, endPoint y: 171, distance: 21.0
click at [492, 171] on textarea "وجبة تحتوي على قطع دجاج، ثوم، وكولا." at bounding box center [424, 179] width 196 height 27
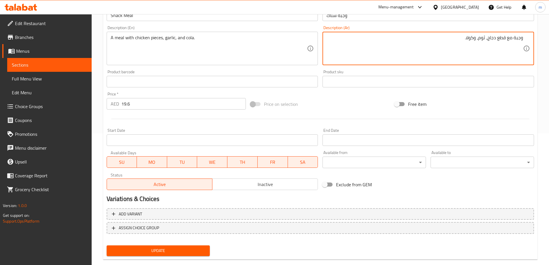
scroll to position [142, 0]
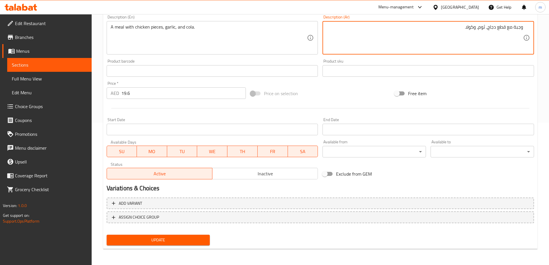
type textarea "وجبة مع قطع دجاج، ثوم، وكولا."
click at [182, 240] on span "Update" at bounding box center [158, 239] width 94 height 7
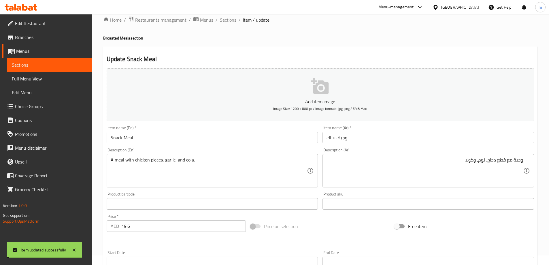
scroll to position [0, 0]
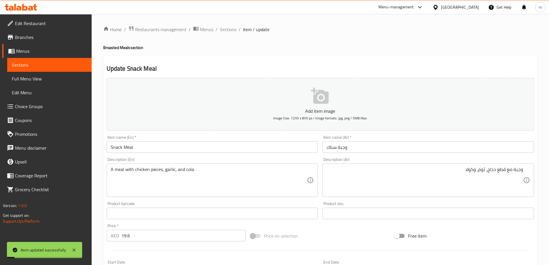
click at [224, 33] on span "Sections" at bounding box center [228, 29] width 16 height 7
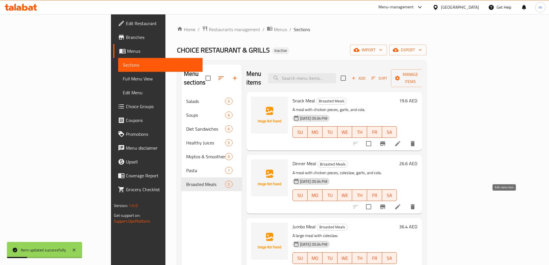
click at [400, 204] on icon at bounding box center [397, 206] width 5 height 5
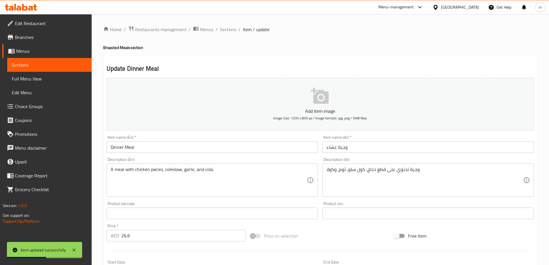
click at [112, 146] on input "Dinner Meal" at bounding box center [212, 147] width 211 height 12
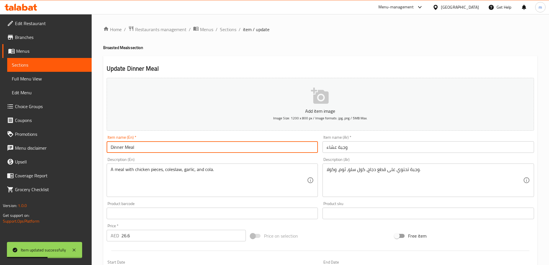
click at [112, 146] on input "Dinner Meal" at bounding box center [212, 147] width 211 height 12
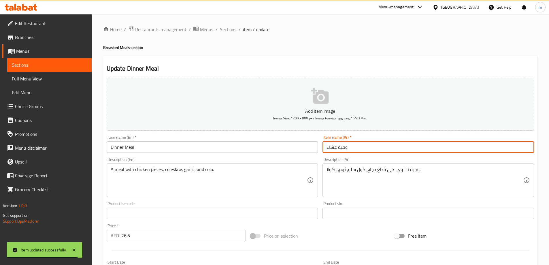
click at [386, 148] on input "وجبة عشاء" at bounding box center [427, 147] width 211 height 12
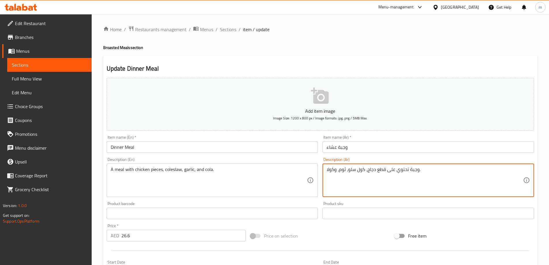
drag, startPoint x: 408, startPoint y: 171, endPoint x: 387, endPoint y: 173, distance: 21.4
type textarea "وجبة مع قطع دجاج، كول سلو، ثوم، وكولا."
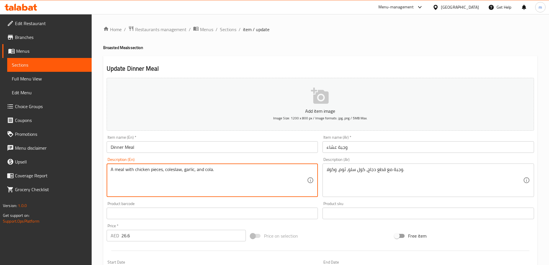
click at [172, 169] on textarea "A meal with chicken pieces, coleslaw, garlic, and cola." at bounding box center [209, 179] width 196 height 27
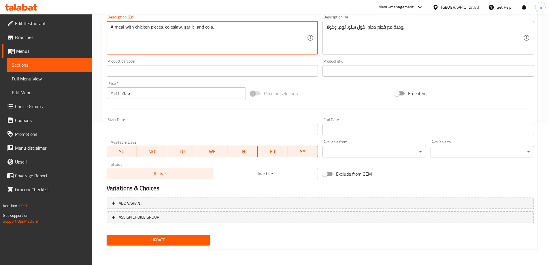
click at [188, 245] on button "Update" at bounding box center [158, 239] width 103 height 11
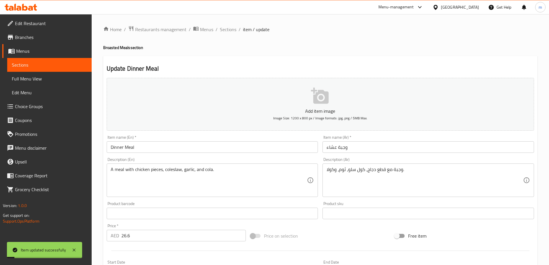
click at [226, 30] on span "Sections" at bounding box center [228, 29] width 16 height 7
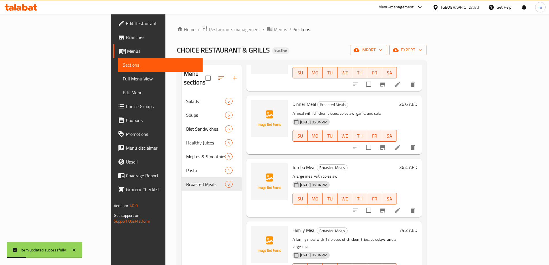
scroll to position [64, 0]
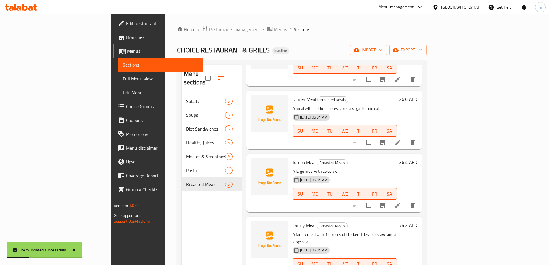
click at [406, 200] on li at bounding box center [397, 205] width 16 height 10
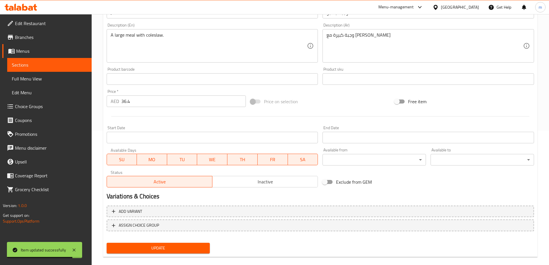
scroll to position [142, 0]
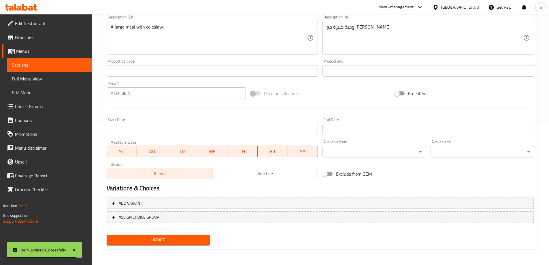
click at [192, 242] on span "Update" at bounding box center [158, 239] width 94 height 7
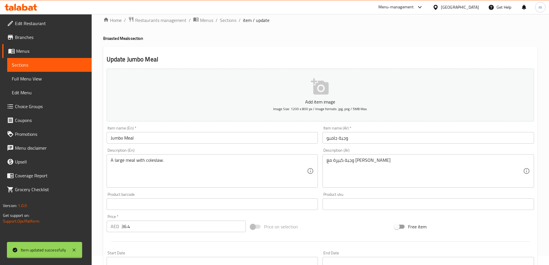
scroll to position [0, 0]
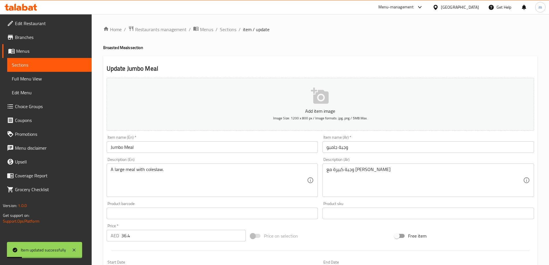
click at [227, 29] on span "Sections" at bounding box center [228, 29] width 16 height 7
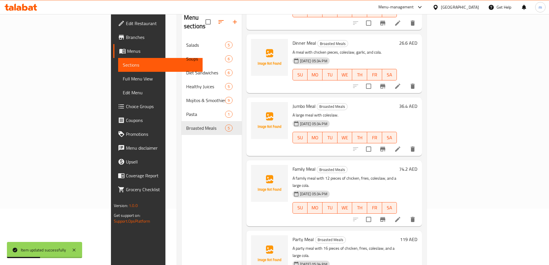
scroll to position [81, 0]
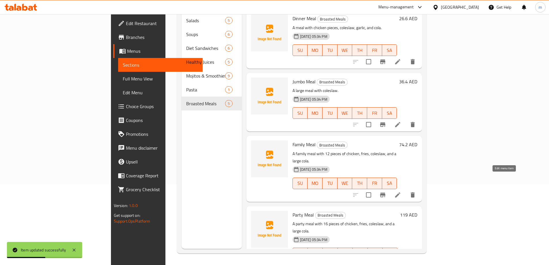
click at [401, 191] on icon at bounding box center [397, 194] width 7 height 7
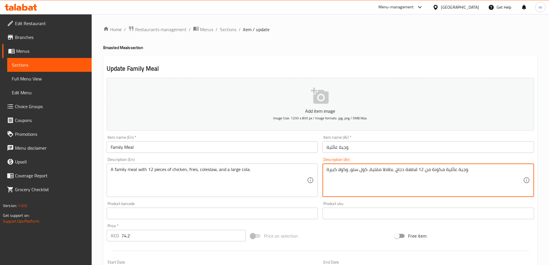
drag, startPoint x: 444, startPoint y: 172, endPoint x: 425, endPoint y: 173, distance: 19.7
click at [383, 171] on textarea "وجبة عائلية مع 12 قطعة دجاج، بطاطا مقلية، كول سلو، وكولا كبيرة." at bounding box center [424, 179] width 196 height 27
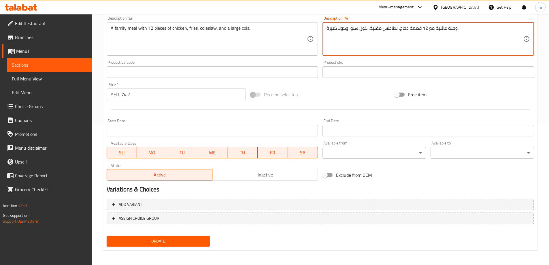
scroll to position [142, 0]
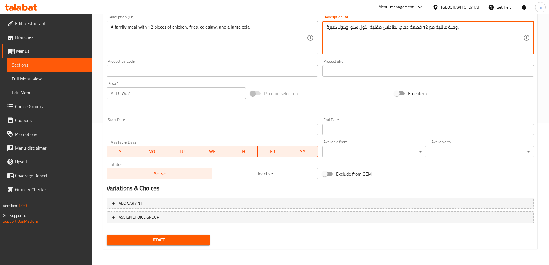
type textarea "وجبة عائلية مع 12 قطعة دجاج، بطاطس مقلية، كول سلو، وكولا كبيرة."
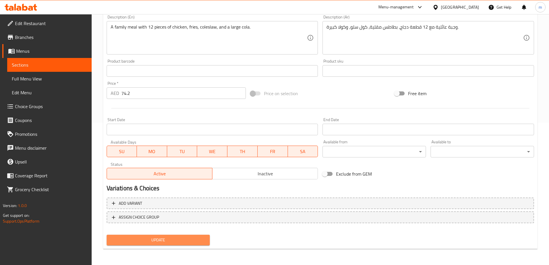
click at [203, 239] on span "Update" at bounding box center [158, 239] width 94 height 7
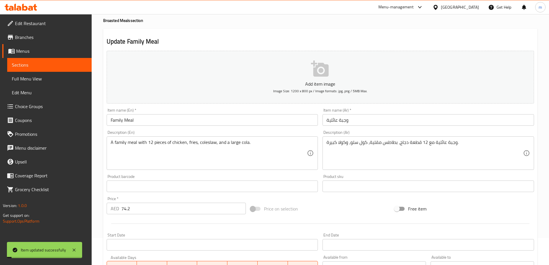
scroll to position [0, 0]
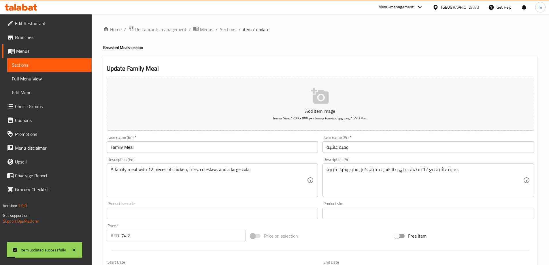
click at [222, 30] on span "Sections" at bounding box center [228, 29] width 16 height 7
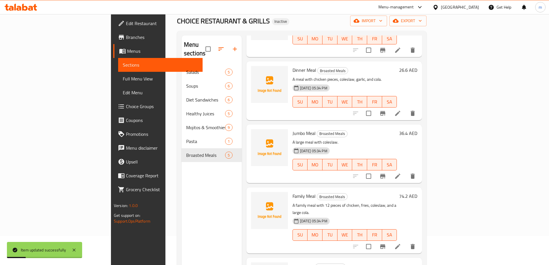
scroll to position [81, 0]
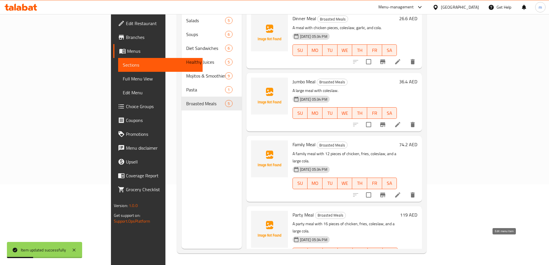
click at [401, 261] on icon at bounding box center [397, 264] width 7 height 7
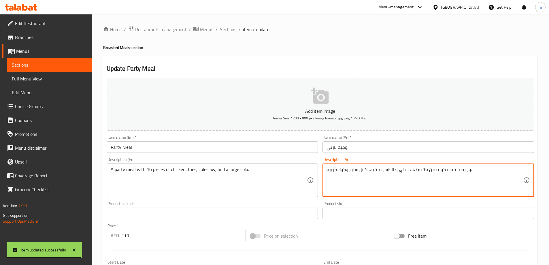
drag, startPoint x: 458, startPoint y: 169, endPoint x: 450, endPoint y: 169, distance: 8.4
drag, startPoint x: 447, startPoint y: 170, endPoint x: 430, endPoint y: 169, distance: 17.0
click at [430, 169] on textarea "وجبة بارتي مكونة من 16 قطعة دجاج، بطاطس مقلية، كول سلو، وكولا كبيرة." at bounding box center [424, 179] width 196 height 27
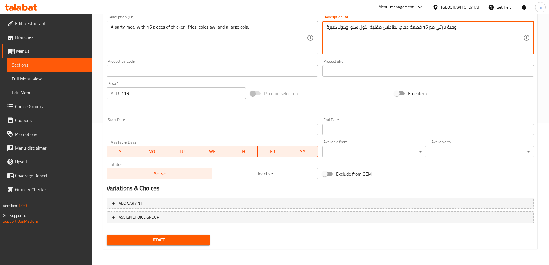
type textarea "وجبة بارتي مع 16 قطعة دجاج، بطاطس مقلية، كول سلو، وكولا كبيرة."
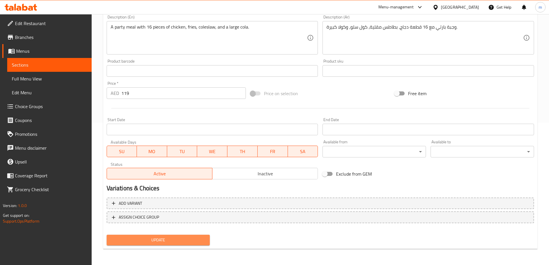
click at [196, 238] on span "Update" at bounding box center [158, 239] width 94 height 7
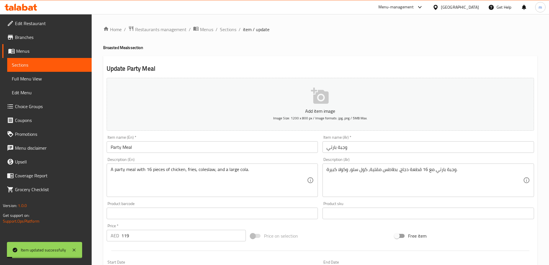
click at [226, 30] on span "Sections" at bounding box center [228, 29] width 16 height 7
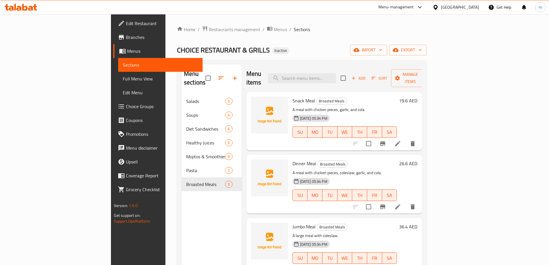
click at [181, 223] on div "Menu sections Salads 5 Soups 6 Diet Sandwiches 6 Healthy Juices 5 Mojitos & Smo…" at bounding box center [211, 197] width 60 height 265
click at [262, 38] on div "Home / Restaurants management / Menus / Sections CHOICE RESTAURANT & GRILLS Ina…" at bounding box center [301, 180] width 249 height 308
click at [181, 210] on div "Menu sections Salads 5 Soups 6 Diet Sandwiches 6 Healthy Juices 5 Mojitos & Smo…" at bounding box center [211, 197] width 60 height 265
click at [254, 53] on div "CHOICE RESTAURANT & GRILLS Inactive import export" at bounding box center [301, 50] width 249 height 11
click at [262, 46] on div "CHOICE RESTAURANT & GRILLS Inactive import export" at bounding box center [301, 50] width 249 height 11
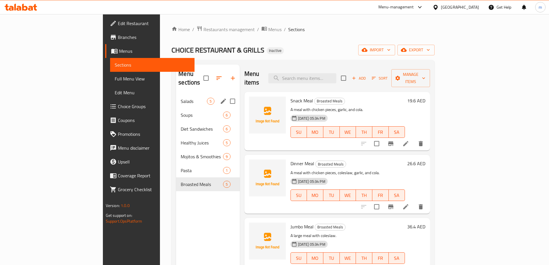
click at [176, 97] on div "Salads 5" at bounding box center [207, 101] width 63 height 14
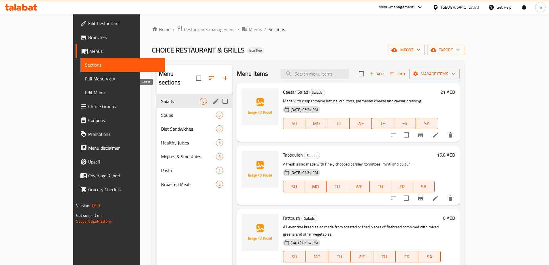
click at [161, 98] on span "Salads" at bounding box center [180, 101] width 39 height 7
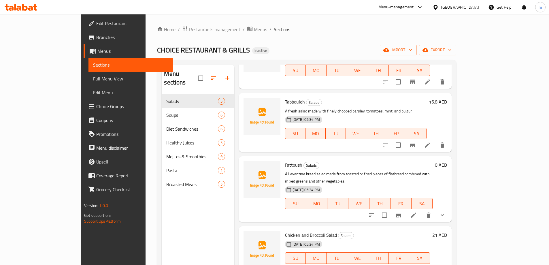
scroll to position [56, 0]
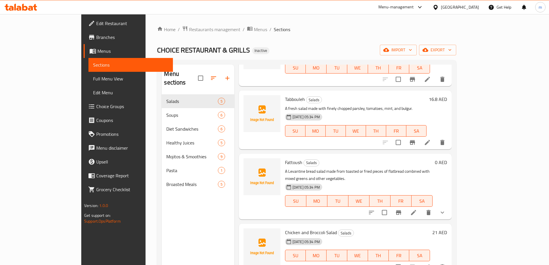
click at [416, 210] on icon at bounding box center [413, 212] width 5 height 5
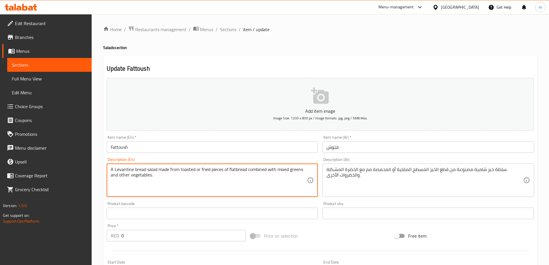
click at [260, 170] on textarea "A Levantine bread salad made from toasted or fried pieces of flatbread combined…" at bounding box center [209, 179] width 196 height 27
click at [248, 170] on textarea "A Levantine bread salad made from toasted or fried pieces of flatbread combined…" at bounding box center [209, 179] width 196 height 27
drag, startPoint x: 247, startPoint y: 169, endPoint x: 259, endPoint y: 186, distance: 20.5
click at [259, 186] on textarea "A Levantine bread salad made from toasted or fried pieces of flatbread combined…" at bounding box center [209, 179] width 196 height 27
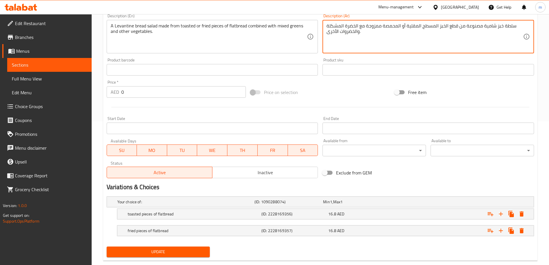
scroll to position [144, 0]
type textarea "سلطة خبز شامية مصنوعة من قطع الخبز المسطح المقلية أو المحمصة ممزوجة مع الخضرة ا…"
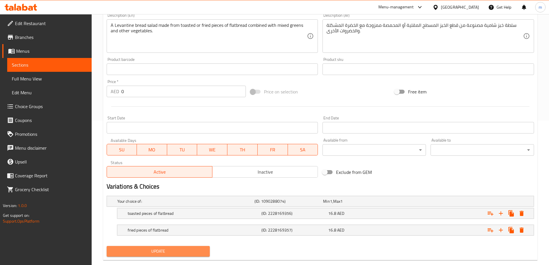
click at [174, 252] on span "Update" at bounding box center [158, 250] width 94 height 7
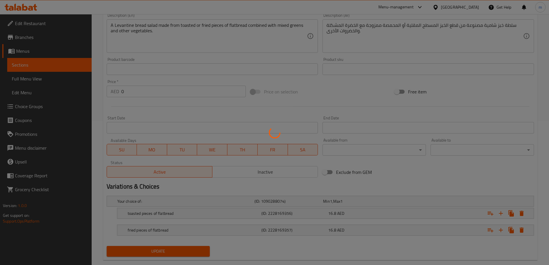
scroll to position [0, 0]
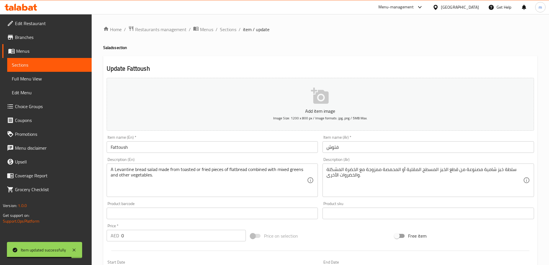
click at [227, 29] on span "Sections" at bounding box center [228, 29] width 16 height 7
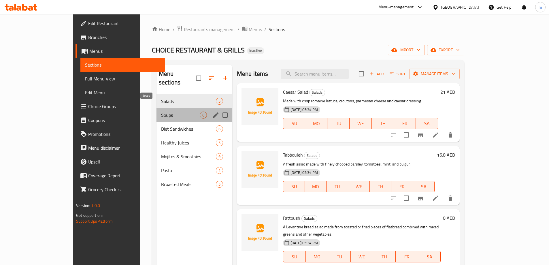
click at [161, 111] on span "Soups" at bounding box center [180, 114] width 39 height 7
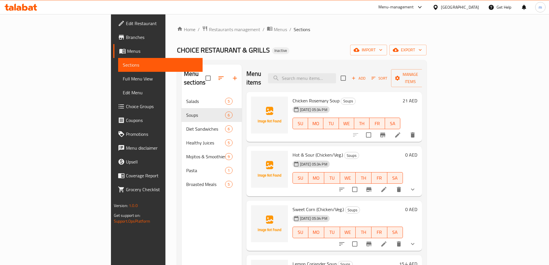
click at [387, 186] on icon at bounding box center [383, 189] width 7 height 7
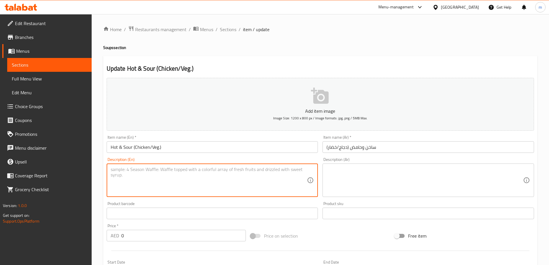
click at [137, 173] on textarea at bounding box center [209, 179] width 196 height 27
paste textarea "A soup that is both spicy and sour."
type textarea "A soup that is both spicy and sour."
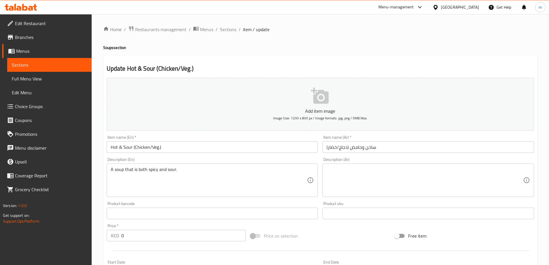
click at [447, 177] on textarea at bounding box center [424, 179] width 196 height 27
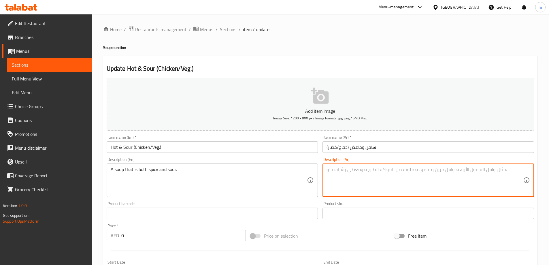
click at [421, 176] on textarea at bounding box center [424, 179] width 196 height 27
click at [402, 178] on textarea at bounding box center [424, 179] width 196 height 27
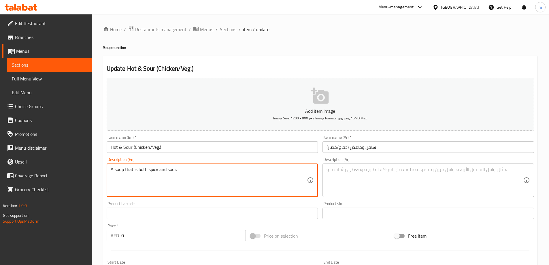
drag, startPoint x: 125, startPoint y: 170, endPoint x: 146, endPoint y: 172, distance: 21.4
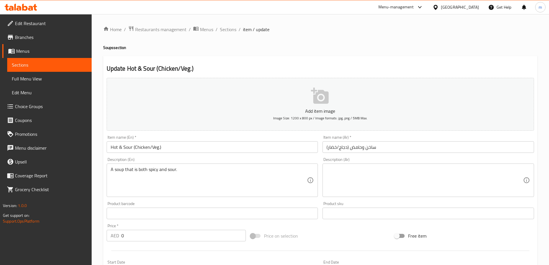
click at [382, 173] on textarea at bounding box center [424, 179] width 196 height 27
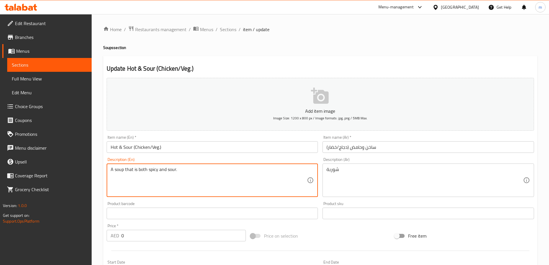
click at [118, 171] on textarea "A soup that is both spicy and sour." at bounding box center [209, 179] width 196 height 27
drag, startPoint x: 130, startPoint y: 171, endPoint x: 196, endPoint y: 176, distance: 66.1
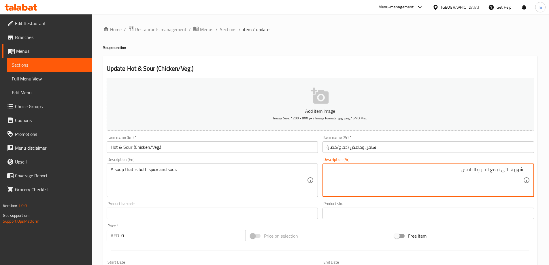
type textarea "شوربة التي تجمع الحار و الحامض"
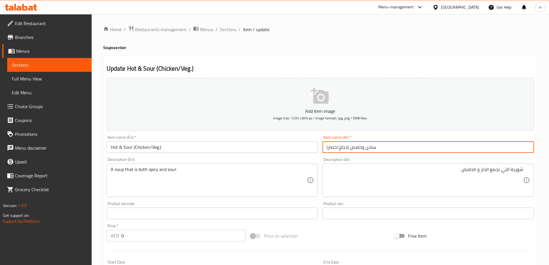
drag, startPoint x: 365, startPoint y: 148, endPoint x: 375, endPoint y: 149, distance: 9.5
click at [375, 149] on input "ساخن وحامض (دجاج/خضار)" at bounding box center [427, 147] width 211 height 12
type input "حار وحامض (دجاج/خضار)"
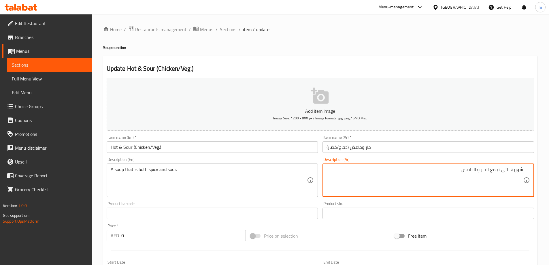
click at [403, 176] on textarea "شوربة التي تجمع الحار و الحامض" at bounding box center [424, 179] width 196 height 27
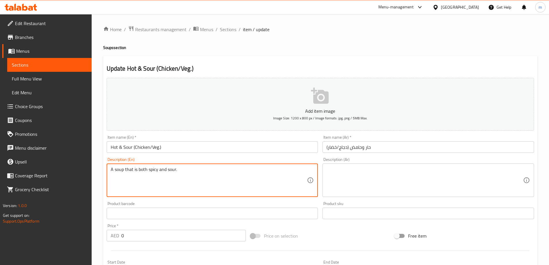
click at [257, 181] on textarea "A soup that is both spicy and sour." at bounding box center [209, 179] width 196 height 27
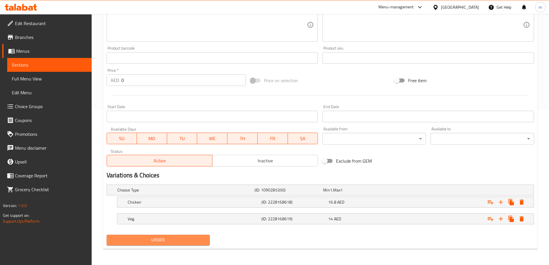
click at [206, 243] on button "Update" at bounding box center [158, 239] width 103 height 11
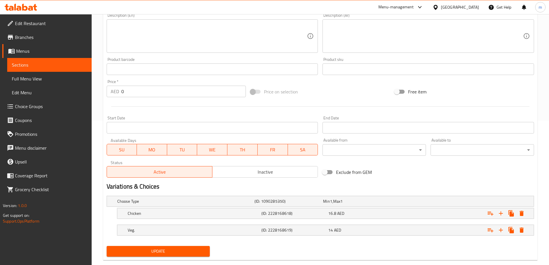
click at [191, 252] on span "Update" at bounding box center [158, 250] width 94 height 7
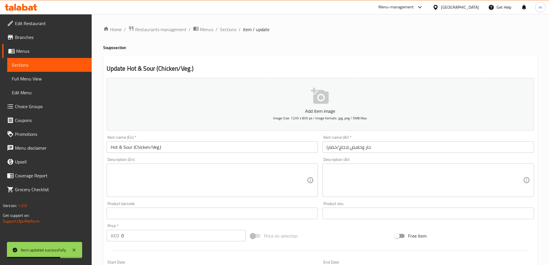
click at [232, 28] on span "Sections" at bounding box center [228, 29] width 16 height 7
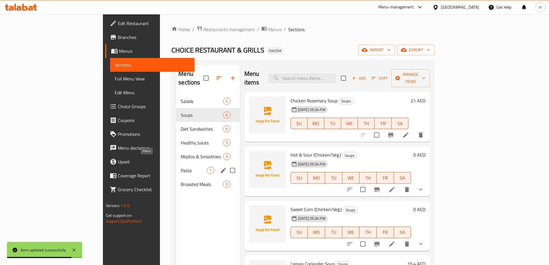
click at [181, 167] on span "Pasta" at bounding box center [194, 170] width 26 height 7
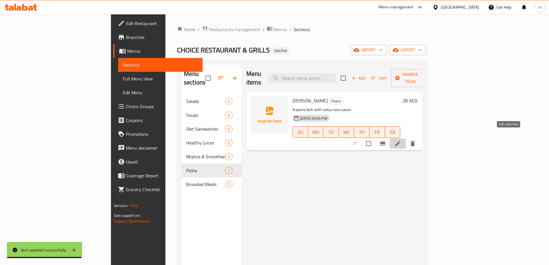
click at [401, 140] on icon at bounding box center [397, 143] width 7 height 7
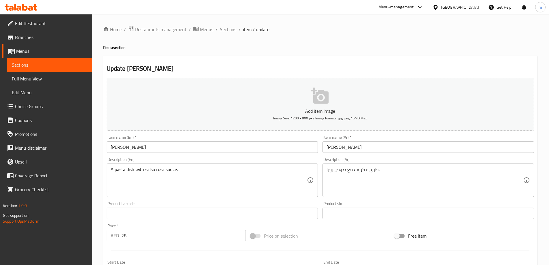
click at [342, 147] on input "[PERSON_NAME]" at bounding box center [427, 147] width 211 height 12
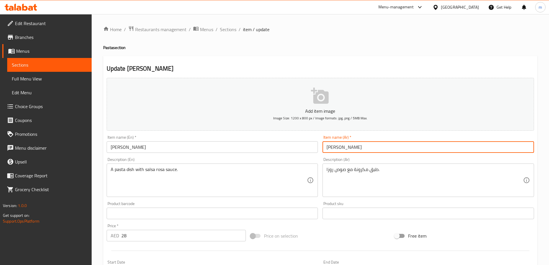
click at [342, 147] on input "[PERSON_NAME]" at bounding box center [427, 147] width 211 height 12
click at [332, 149] on input "[PERSON_NAME]" at bounding box center [427, 147] width 211 height 12
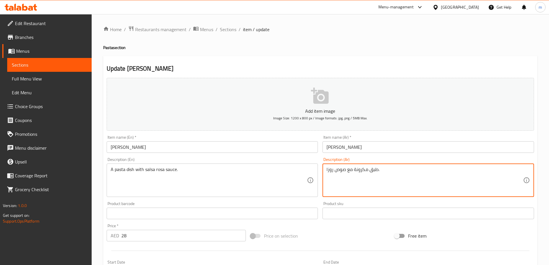
drag, startPoint x: 332, startPoint y: 171, endPoint x: 323, endPoint y: 171, distance: 8.4
paste textarea "السا"
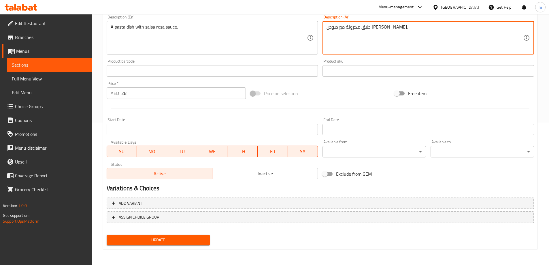
type textarea "طبق مكرونة مع صوص [PERSON_NAME]."
click at [175, 240] on span "Update" at bounding box center [158, 239] width 94 height 7
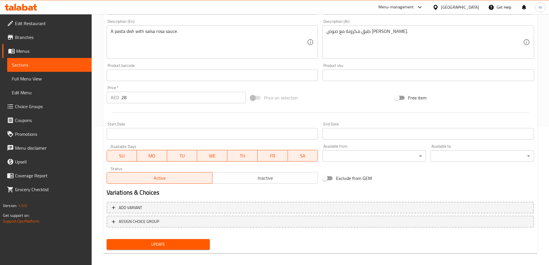
scroll to position [142, 0]
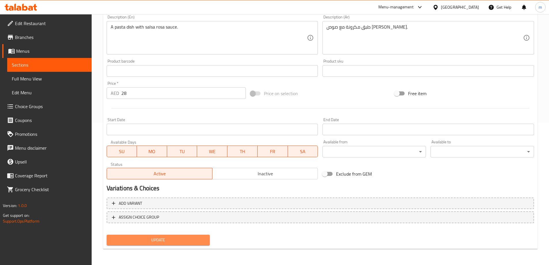
click at [166, 240] on span "Update" at bounding box center [158, 239] width 94 height 7
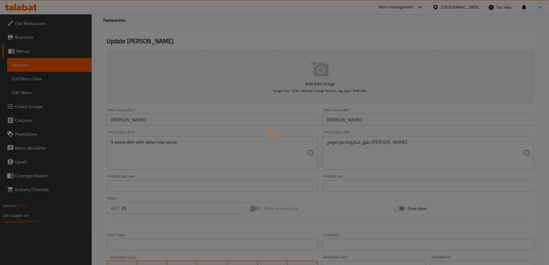
scroll to position [27, 0]
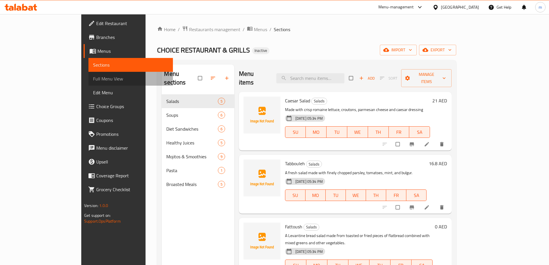
click at [93, 79] on span "Full Menu View" at bounding box center [130, 78] width 75 height 7
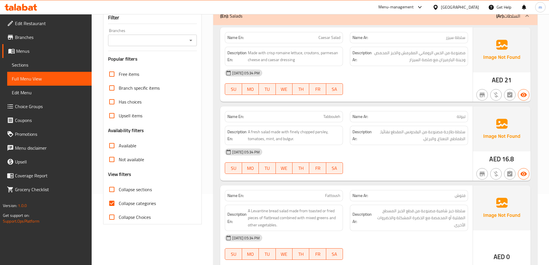
scroll to position [86, 0]
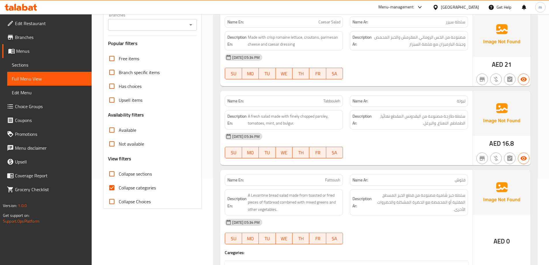
click at [126, 190] on span "Collapse categories" at bounding box center [137, 187] width 37 height 7
click at [119, 190] on input "Collapse categories" at bounding box center [112, 188] width 14 height 14
checkbox input "false"
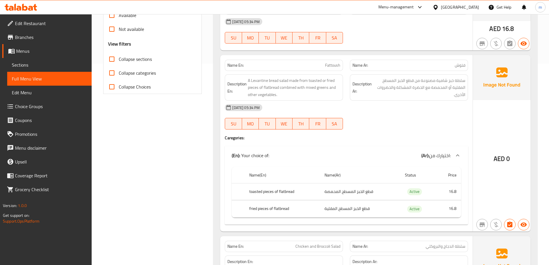
scroll to position [202, 0]
click at [257, 190] on th "toasted pieces of flatbread" at bounding box center [282, 190] width 75 height 17
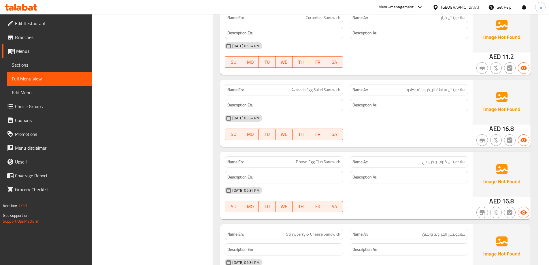
scroll to position [1267, 0]
copy span "Brown"
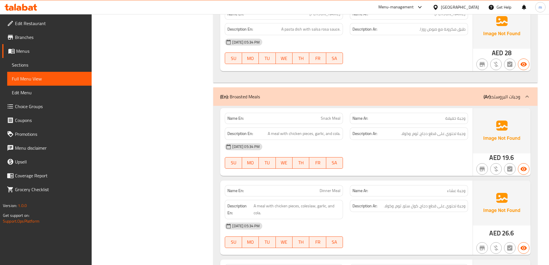
scroll to position [2852, 0]
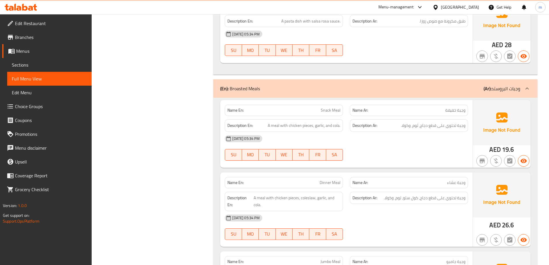
click at [45, 22] on span "Edit Restaurant" at bounding box center [51, 23] width 72 height 7
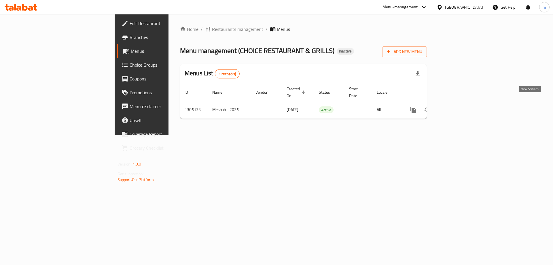
click at [458, 106] on icon "enhanced table" at bounding box center [454, 109] width 7 height 7
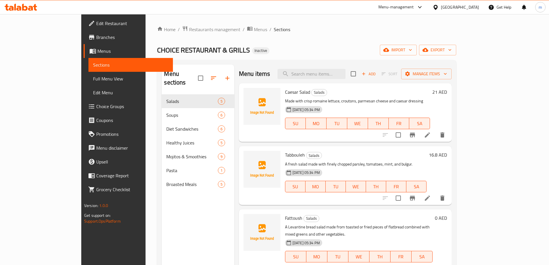
click at [93, 77] on span "Full Menu View" at bounding box center [130, 78] width 75 height 7
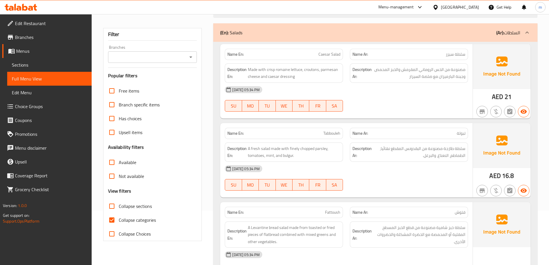
scroll to position [115, 0]
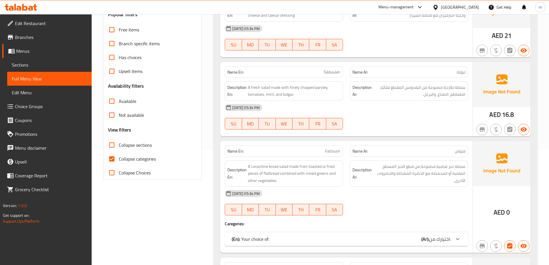
click at [119, 158] on span "Collapse categories" at bounding box center [137, 158] width 37 height 7
click at [119, 158] on input "Collapse categories" at bounding box center [112, 159] width 14 height 14
checkbox input "false"
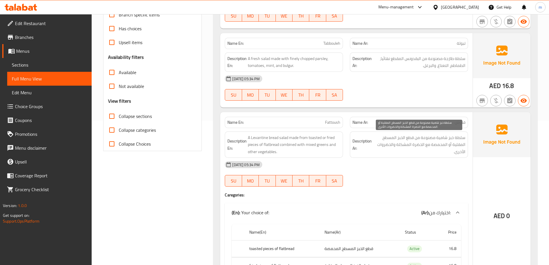
scroll to position [173, 0]
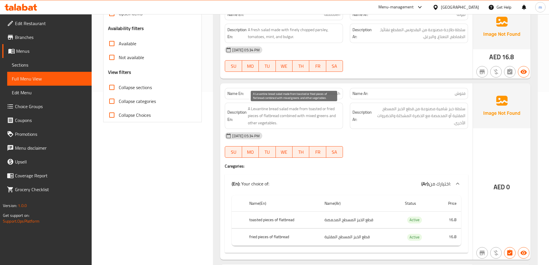
click at [285, 116] on span "A Levantine bread salad made from toasted or fried pieces of flatbread combined…" at bounding box center [294, 115] width 92 height 21
click at [374, 138] on div "[DATE] 05:34 PM" at bounding box center [346, 136] width 250 height 14
drag, startPoint x: 280, startPoint y: 115, endPoint x: 303, endPoint y: 130, distance: 27.3
click at [303, 130] on div "Name En: Fattoush Name Ar: فتوش Description En: A Levantine bread salad made fr…" at bounding box center [346, 171] width 252 height 176
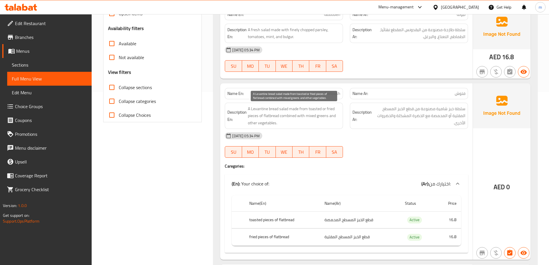
click at [292, 118] on span "A Levantine bread salad made from toasted or fried pieces of flatbread combined…" at bounding box center [294, 115] width 92 height 21
drag, startPoint x: 281, startPoint y: 117, endPoint x: 288, endPoint y: 120, distance: 7.7
click at [285, 124] on span "A Levantine bread salad made from toasted or fried pieces of flatbread combined…" at bounding box center [294, 115] width 92 height 21
click at [289, 116] on span "A Levantine bread salad made from toasted or fried pieces of flatbread combined…" at bounding box center [294, 115] width 92 height 21
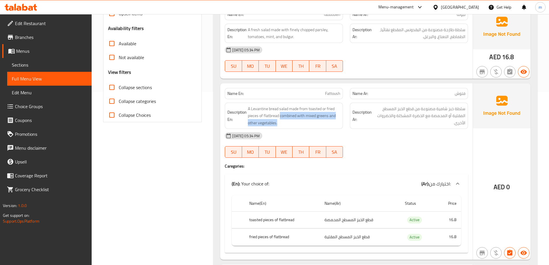
drag, startPoint x: 281, startPoint y: 116, endPoint x: 287, endPoint y: 120, distance: 7.7
click at [286, 127] on div "Description En: A Levantine bread salad made from toasted or fried pieces of fl…" at bounding box center [284, 116] width 118 height 26
click at [289, 116] on span "A Levantine bread salad made from toasted or fried pieces of flatbread combined…" at bounding box center [294, 115] width 92 height 21
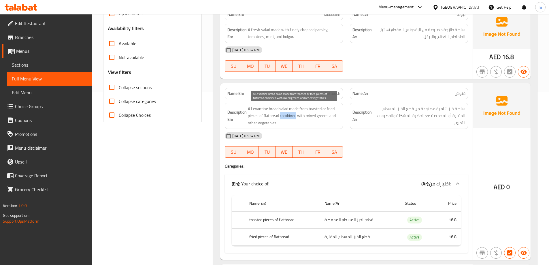
click at [289, 116] on span "A Levantine bread salad made from toasted or fried pieces of flatbread combined…" at bounding box center [294, 115] width 92 height 21
click at [285, 118] on span "A Levantine bread salad made from toasted or fried pieces of flatbread combined…" at bounding box center [294, 115] width 92 height 21
drag, startPoint x: 280, startPoint y: 116, endPoint x: 305, endPoint y: 119, distance: 24.9
click at [305, 119] on span "A Levantine bread salad made from toasted or fried pieces of flatbread combined…" at bounding box center [294, 115] width 92 height 21
click at [287, 119] on span "A Levantine bread salad made from toasted or fried pieces of flatbread combined…" at bounding box center [294, 115] width 92 height 21
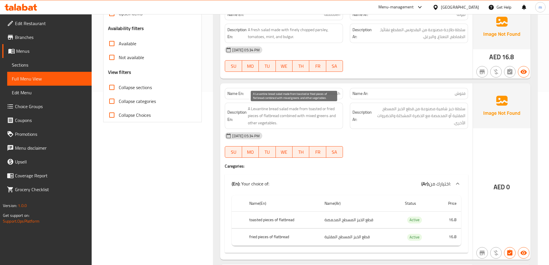
click at [289, 116] on span "A Levantine bread salad made from toasted or fried pieces of flatbread combined…" at bounding box center [294, 115] width 92 height 21
click at [292, 115] on span "A Levantine bread salad made from toasted or fried pieces of flatbread combined…" at bounding box center [294, 115] width 92 height 21
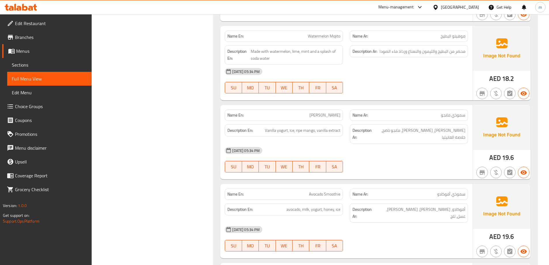
scroll to position [2420, 0]
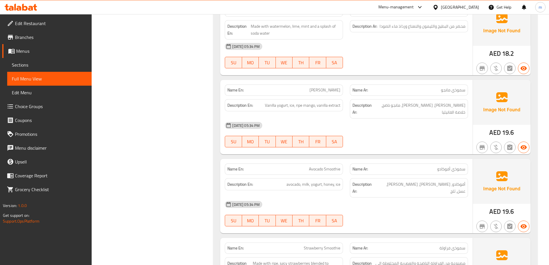
click at [323, 166] on span "Avocado Smoothie" at bounding box center [324, 169] width 31 height 6
copy span "Avocado Smoothie"
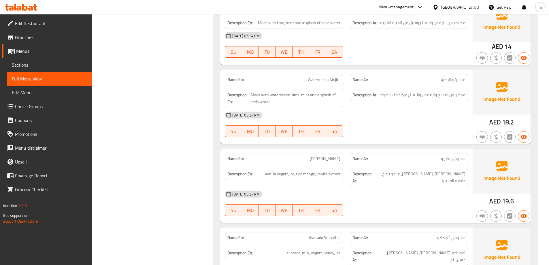
scroll to position [2346, 0]
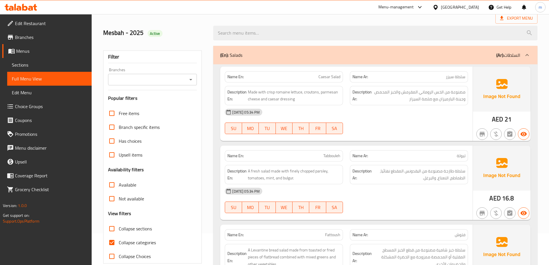
scroll to position [115, 0]
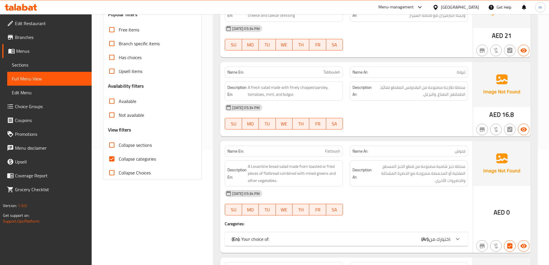
click at [145, 159] on span "Collapse categories" at bounding box center [137, 158] width 37 height 7
click at [119, 159] on input "Collapse categories" at bounding box center [112, 159] width 14 height 14
checkbox input "false"
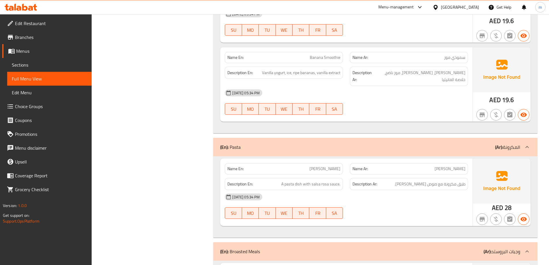
scroll to position [2691, 0]
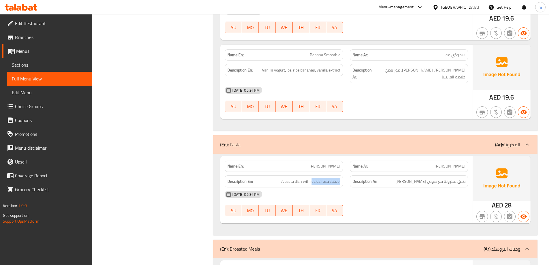
drag, startPoint x: 312, startPoint y: 162, endPoint x: 342, endPoint y: 162, distance: 29.4
drag, startPoint x: 424, startPoint y: 163, endPoint x: 411, endPoint y: 162, distance: 13.3
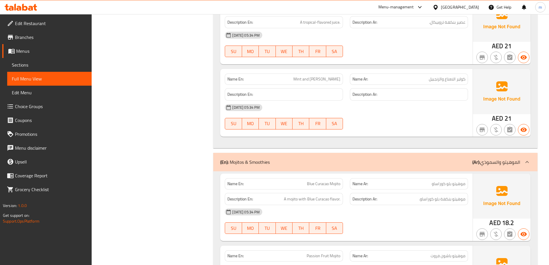
scroll to position [2103, 0]
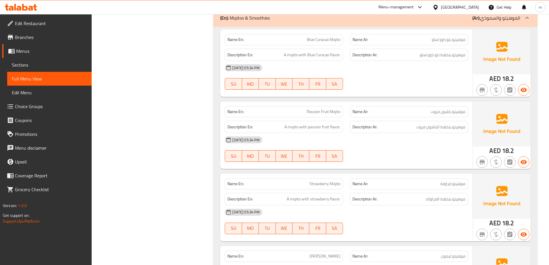
copy span "Blue Curacao Mojito"
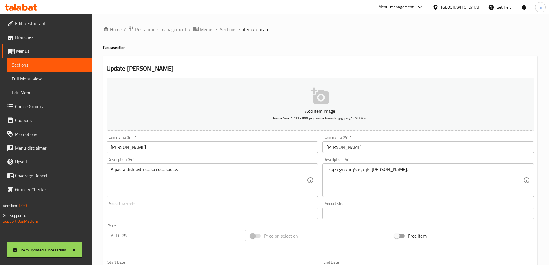
scroll to position [27, 0]
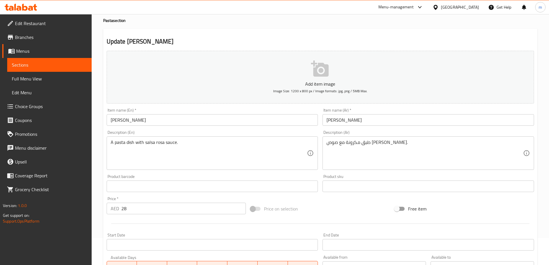
click at [45, 20] on span "Edit Restaurant" at bounding box center [51, 23] width 72 height 7
